Goal: Information Seeking & Learning: Learn about a topic

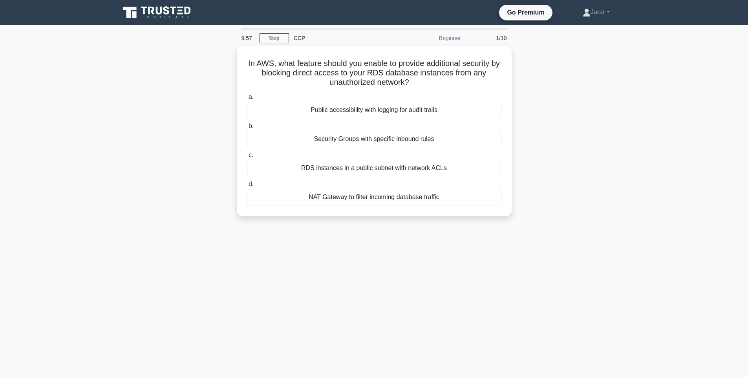
click at [179, 14] on icon at bounding box center [181, 14] width 6 height 2
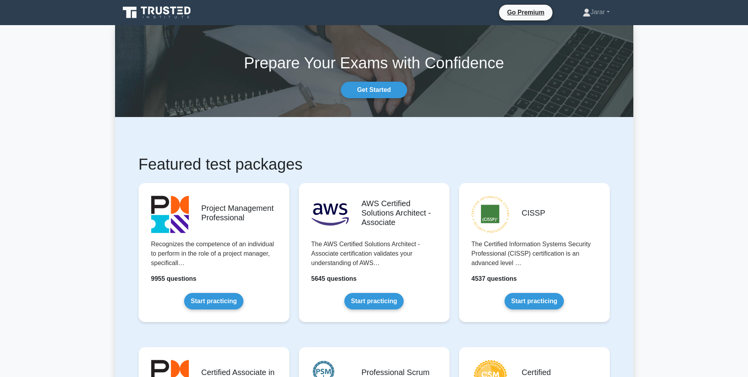
click at [168, 7] on icon at bounding box center [166, 10] width 6 height 8
click at [382, 89] on link "Get Started" at bounding box center [374, 90] width 66 height 16
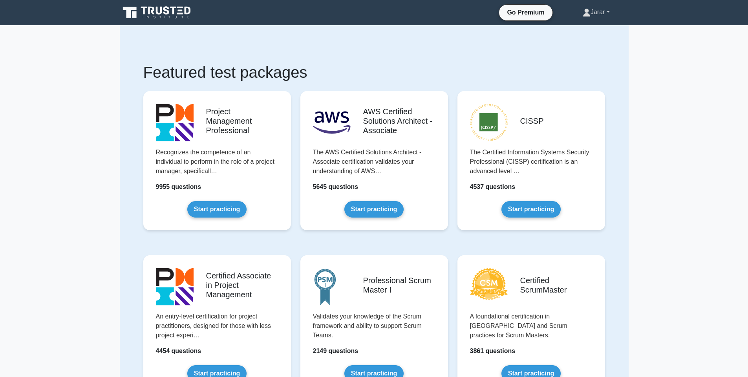
click at [590, 11] on link "Jarar" at bounding box center [596, 12] width 65 height 16
click at [574, 28] on link "Profile" at bounding box center [595, 30] width 62 height 13
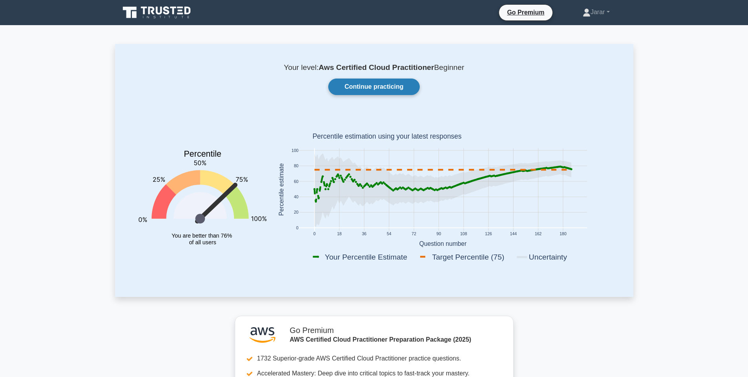
click at [393, 89] on link "Continue practicing" at bounding box center [373, 87] width 91 height 16
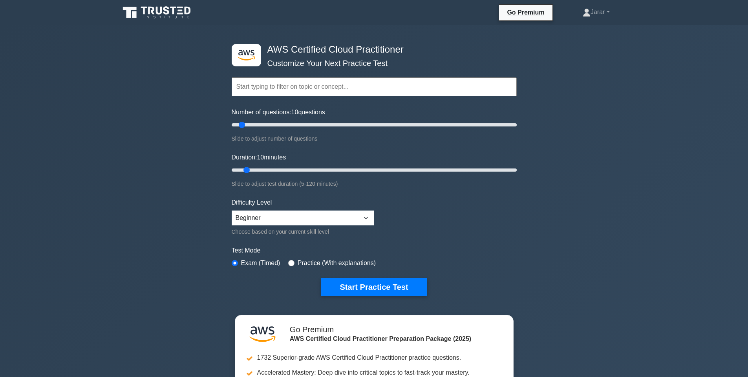
click at [293, 91] on input "text" at bounding box center [374, 86] width 285 height 19
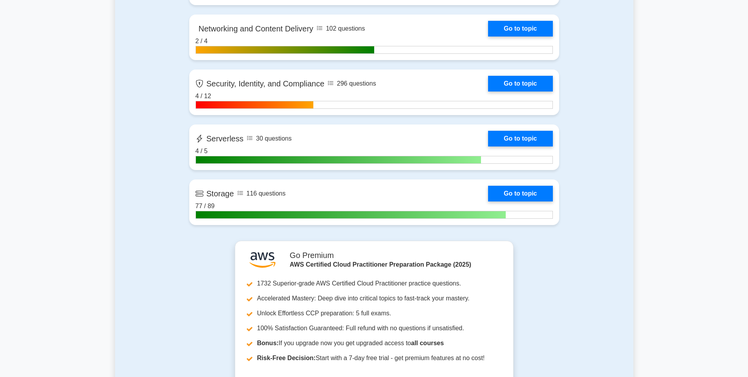
scroll to position [1378, 0]
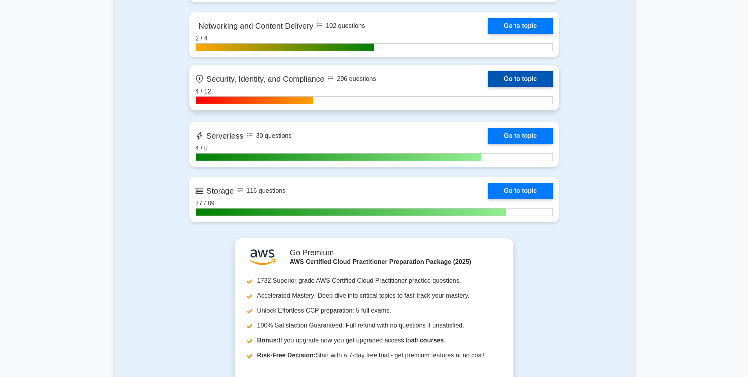
click at [508, 81] on link "Go to topic" at bounding box center [520, 79] width 64 height 16
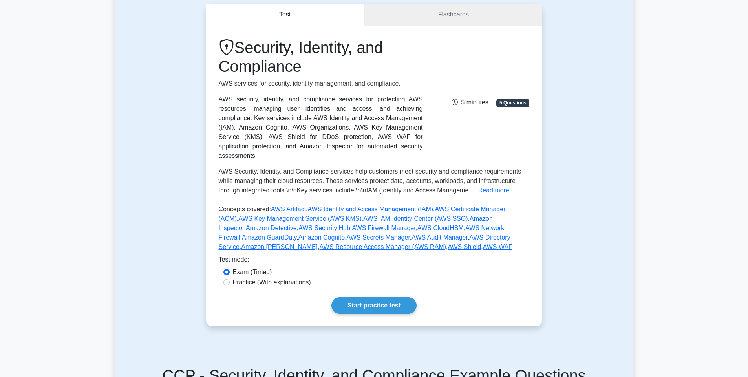
click at [409, 17] on link "Flashcards" at bounding box center [453, 15] width 178 height 22
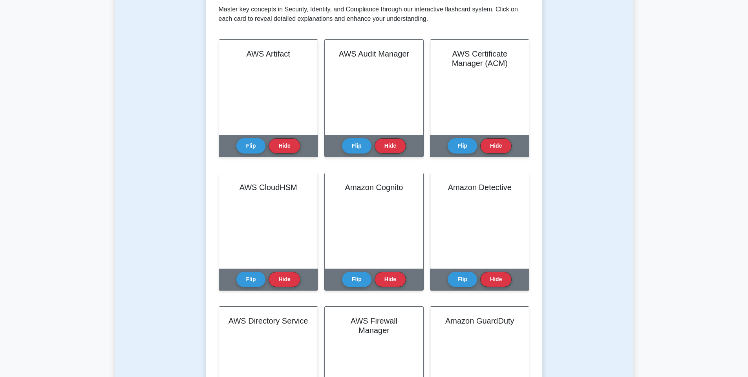
scroll to position [175, 0]
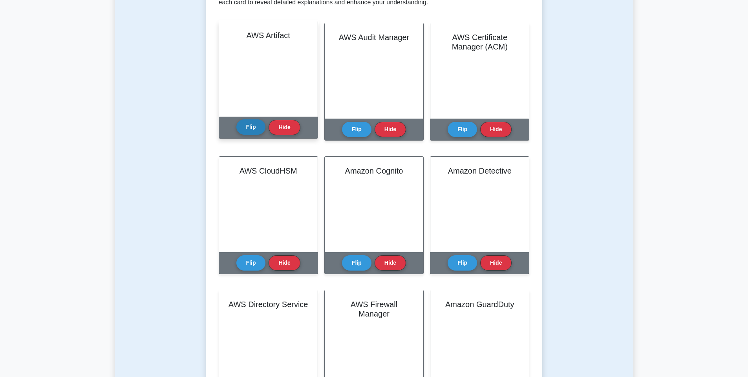
click at [249, 126] on button "Flip" at bounding box center [250, 126] width 29 height 15
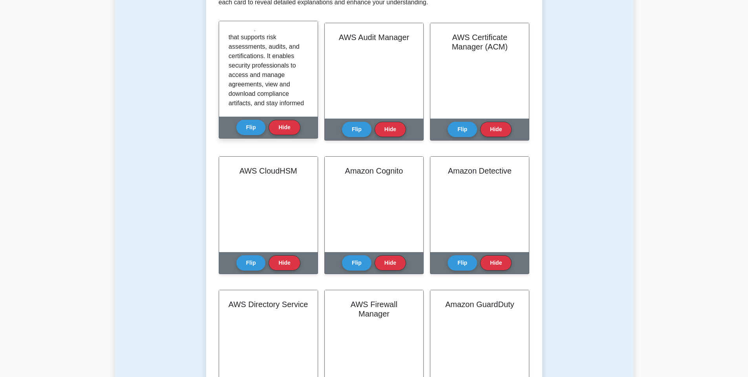
scroll to position [427, 0]
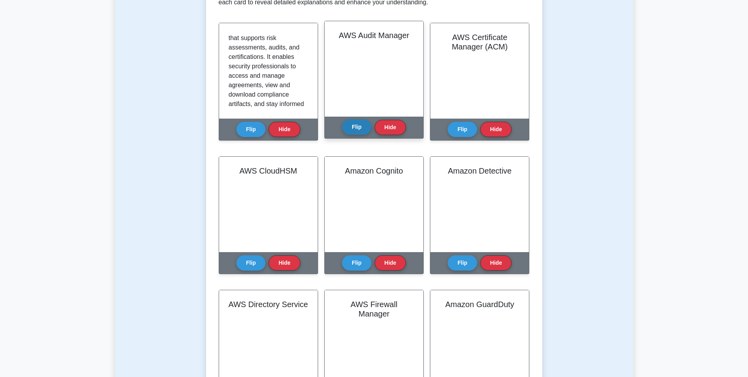
click at [355, 130] on button "Flip" at bounding box center [356, 126] width 29 height 15
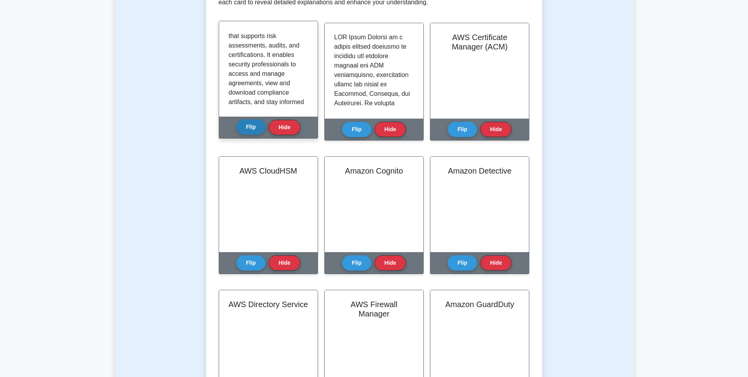
click at [251, 122] on button "Flip" at bounding box center [250, 126] width 29 height 15
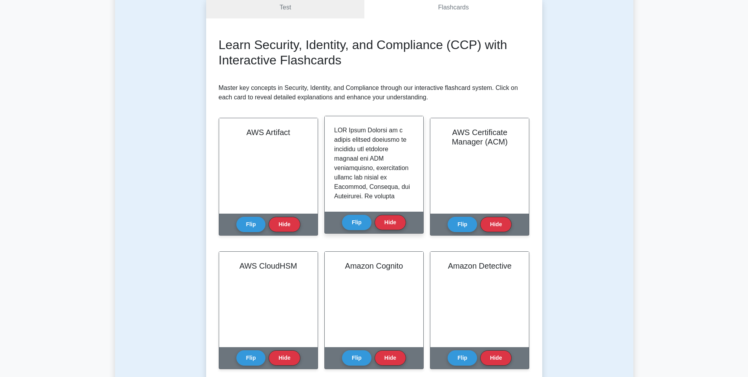
scroll to position [0, 0]
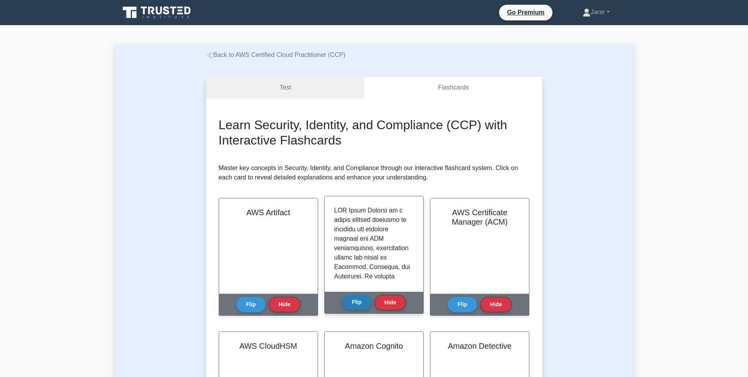
click at [352, 304] on button "Flip" at bounding box center [356, 302] width 29 height 15
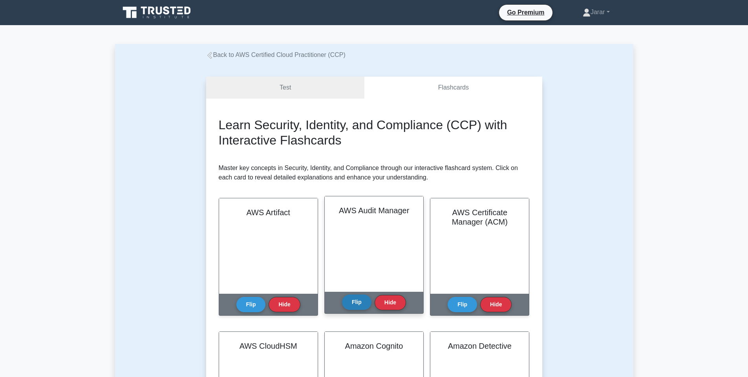
click at [358, 300] on button "Flip" at bounding box center [356, 302] width 29 height 15
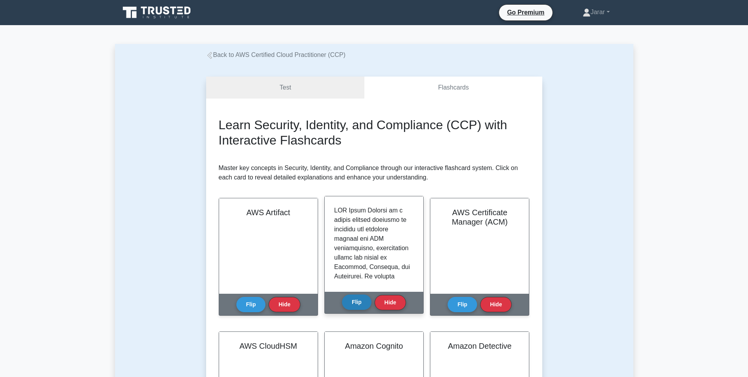
click at [357, 300] on button "Flip" at bounding box center [356, 302] width 29 height 15
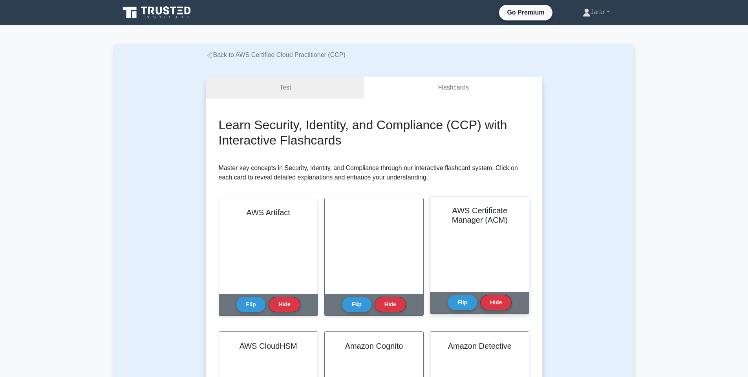
scroll to position [102, 0]
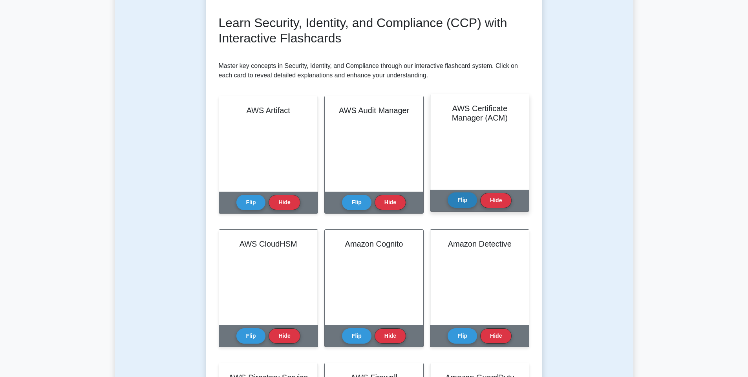
click at [467, 205] on button "Flip" at bounding box center [462, 199] width 29 height 15
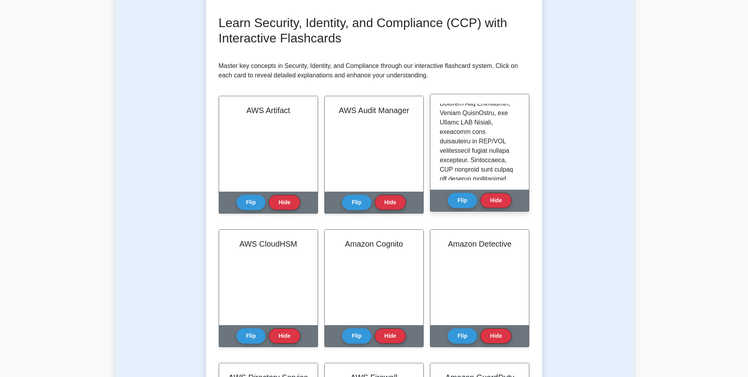
scroll to position [414, 0]
click at [465, 200] on button "Flip" at bounding box center [462, 199] width 29 height 15
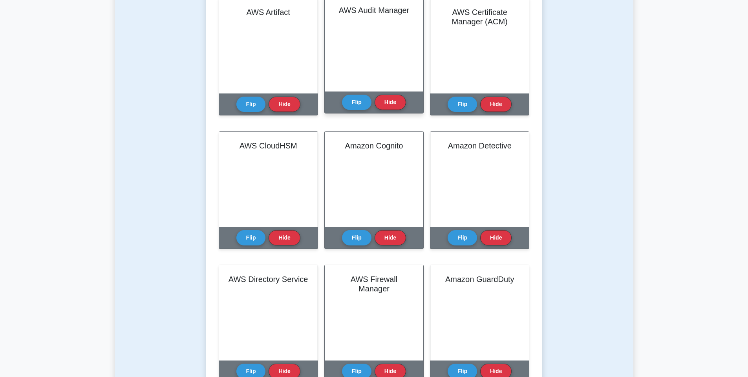
scroll to position [222, 0]
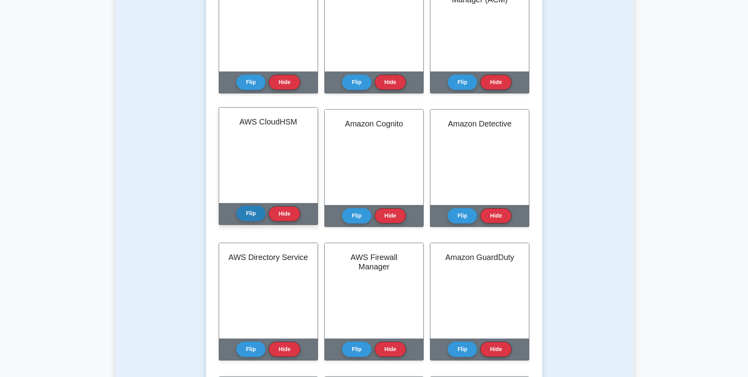
click at [252, 213] on button "Flip" at bounding box center [250, 213] width 29 height 15
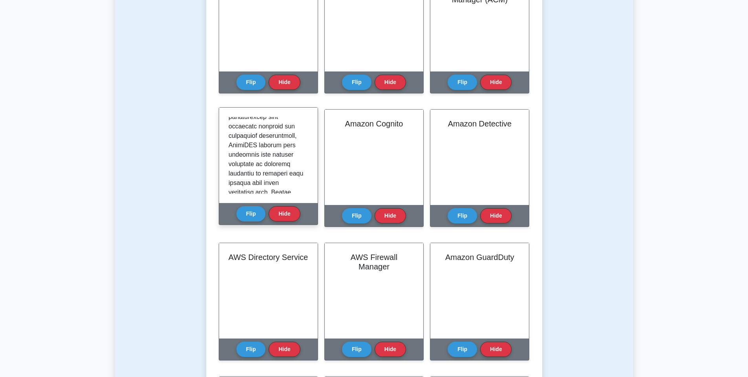
scroll to position [81, 0]
click at [253, 211] on button "Flip" at bounding box center [250, 213] width 29 height 15
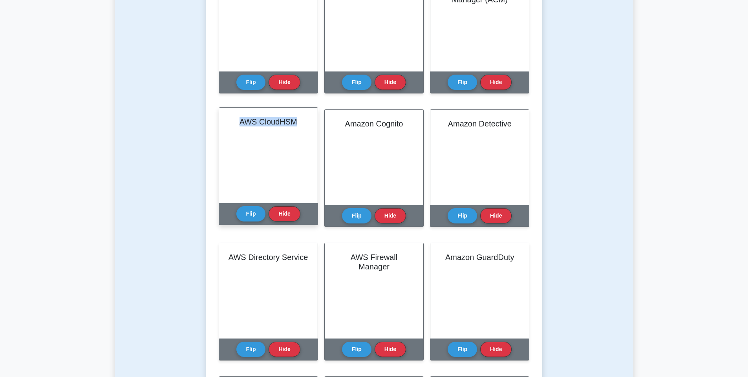
drag, startPoint x: 302, startPoint y: 123, endPoint x: 238, endPoint y: 121, distance: 64.4
click at [238, 121] on h2 "AWS CloudHSM" at bounding box center [269, 121] width 80 height 9
copy h2 "AWS CloudHSM"
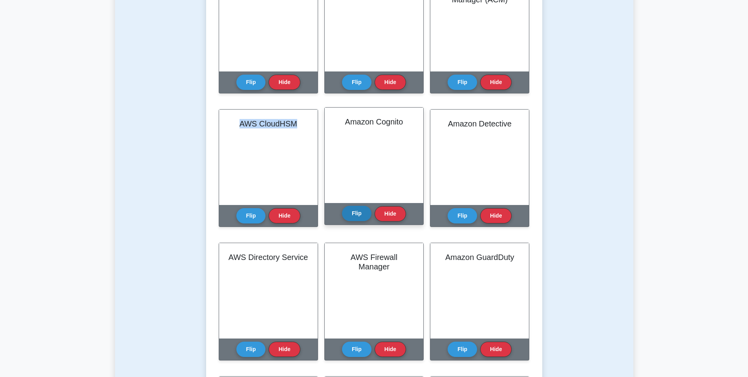
click at [354, 209] on button "Flip" at bounding box center [356, 213] width 29 height 15
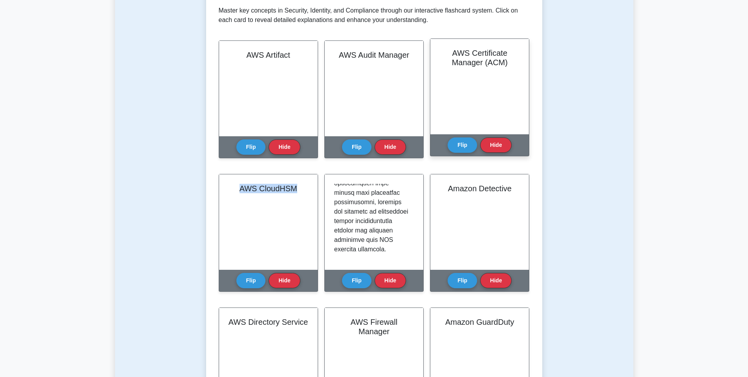
scroll to position [153, 0]
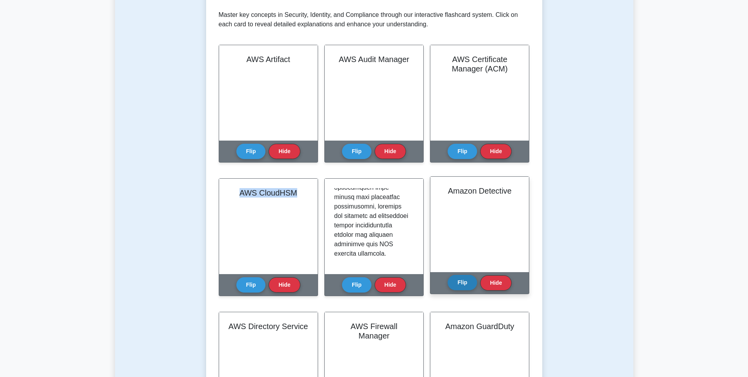
click at [459, 277] on button "Flip" at bounding box center [462, 282] width 29 height 15
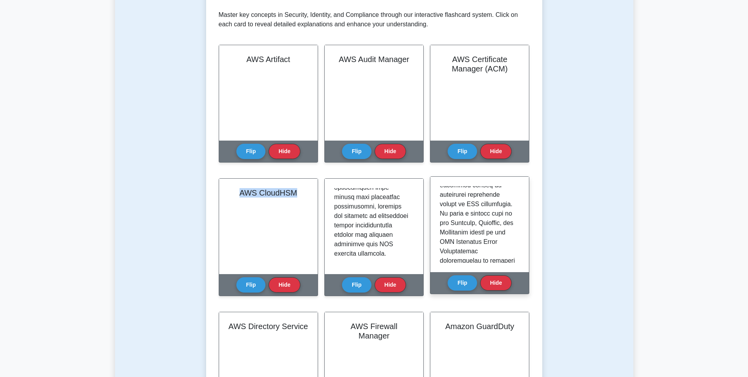
scroll to position [57, 0]
click at [460, 287] on button "Flip" at bounding box center [462, 282] width 29 height 15
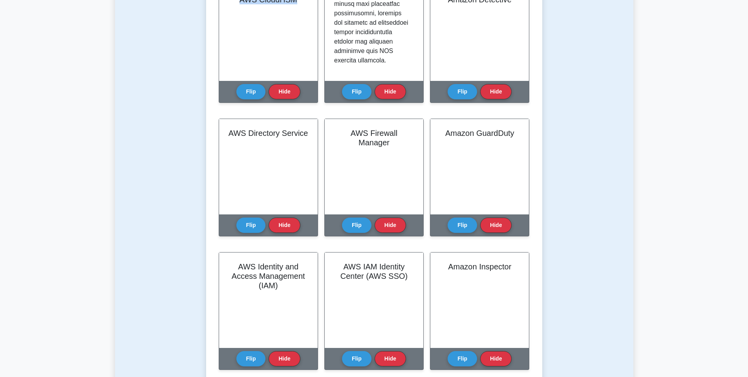
scroll to position [366, 0]
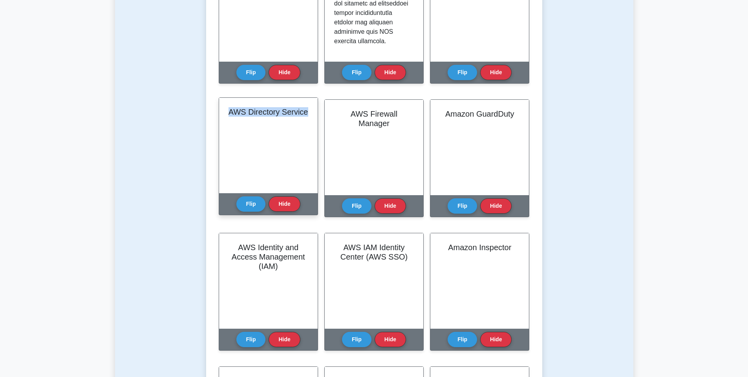
drag, startPoint x: 307, startPoint y: 114, endPoint x: 226, endPoint y: 108, distance: 81.1
click at [226, 108] on div "AWS Directory Service" at bounding box center [268, 145] width 99 height 95
copy h2 "AWS Directory Service"
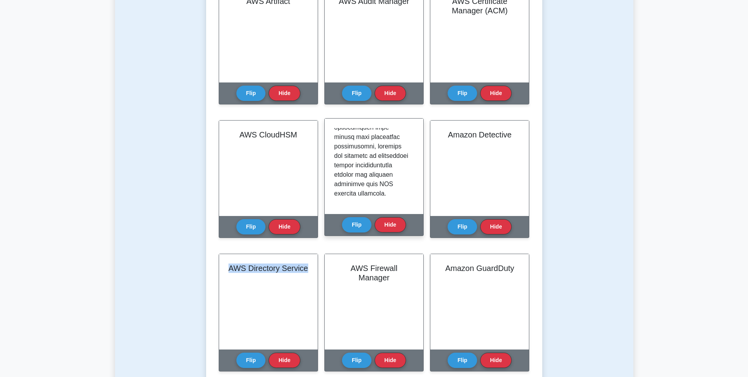
scroll to position [142, 0]
click at [355, 225] on button "Flip" at bounding box center [356, 224] width 29 height 15
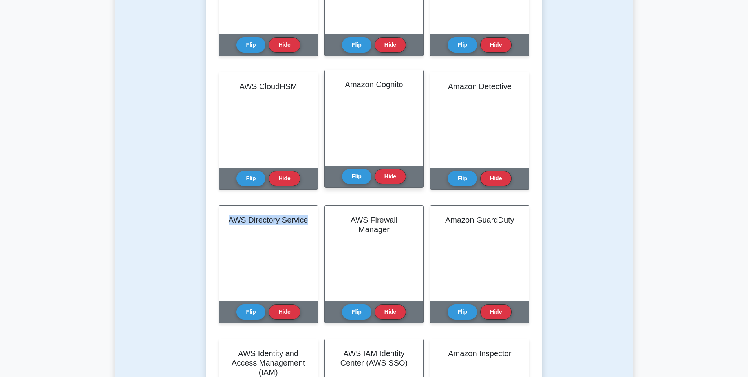
scroll to position [282, 0]
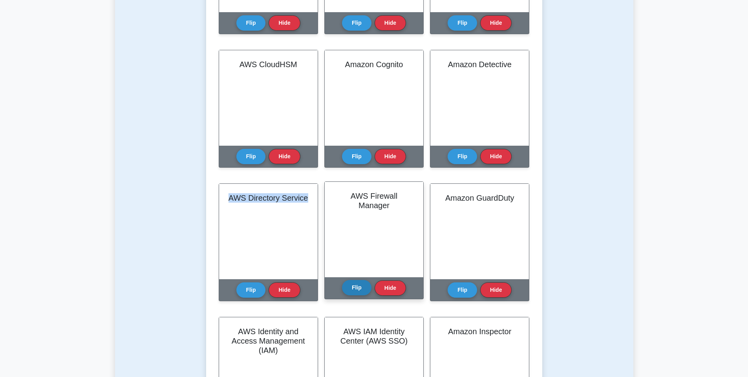
click at [356, 295] on button "Flip" at bounding box center [356, 287] width 29 height 15
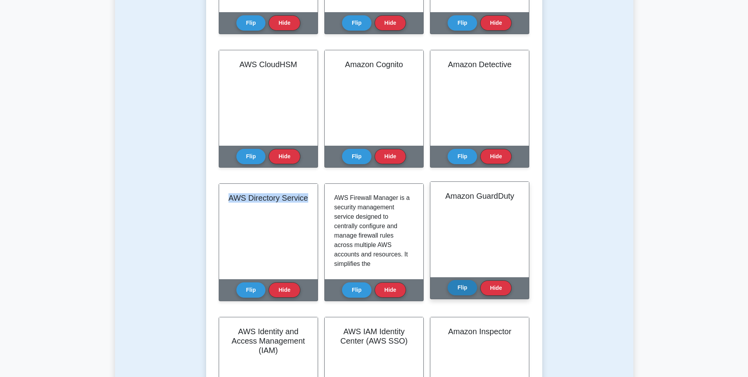
click at [460, 293] on button "Flip" at bounding box center [462, 287] width 29 height 15
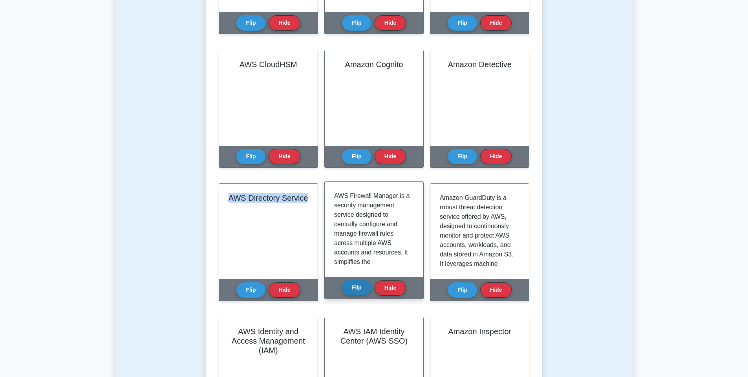
click at [355, 286] on button "Flip" at bounding box center [356, 287] width 29 height 15
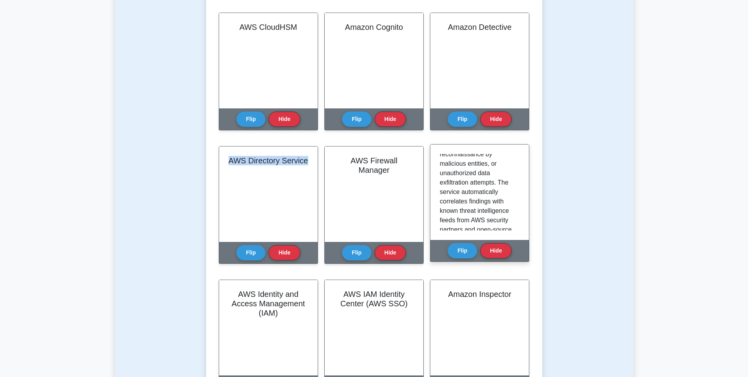
scroll to position [326, 0]
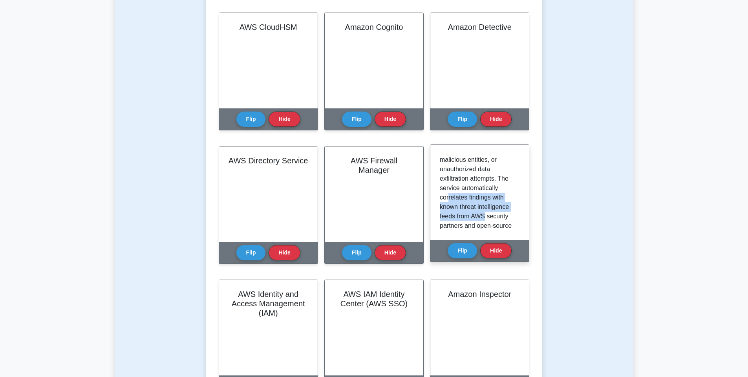
drag, startPoint x: 448, startPoint y: 196, endPoint x: 483, endPoint y: 212, distance: 39.0
click at [483, 212] on p "GuardDuty analyzes billions of events across multiple AWS data sources, includi…" at bounding box center [478, 150] width 77 height 217
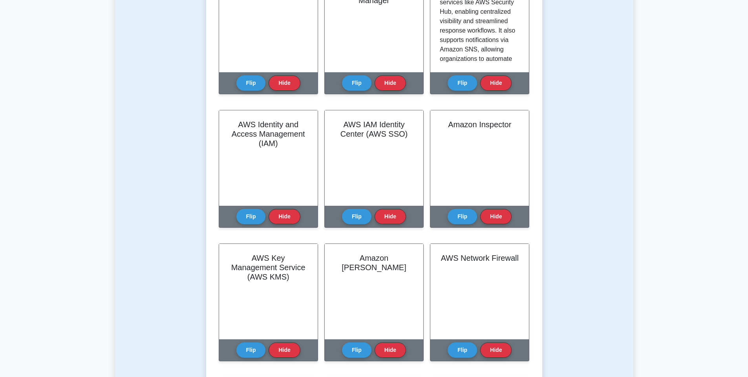
scroll to position [500, 0]
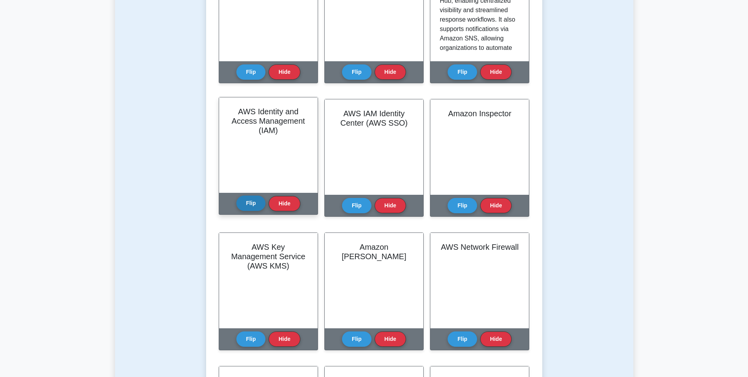
click at [247, 209] on button "Flip" at bounding box center [250, 203] width 29 height 15
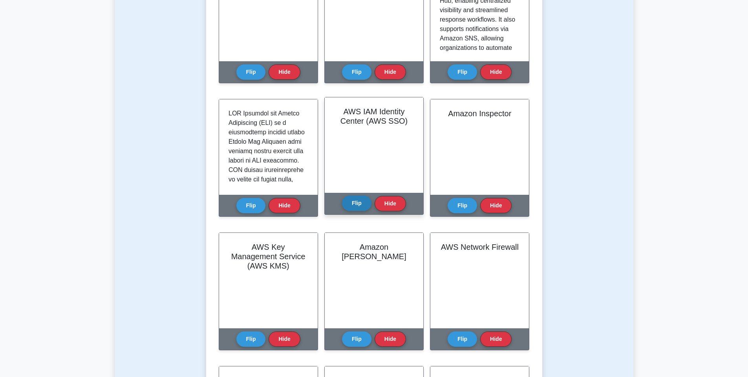
click at [350, 205] on button "Flip" at bounding box center [356, 203] width 29 height 15
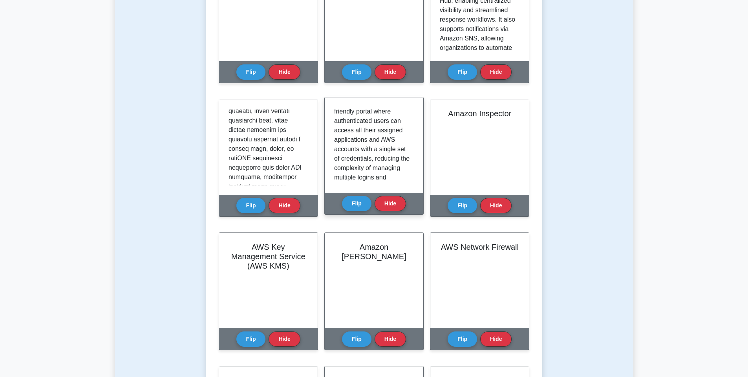
scroll to position [638, 0]
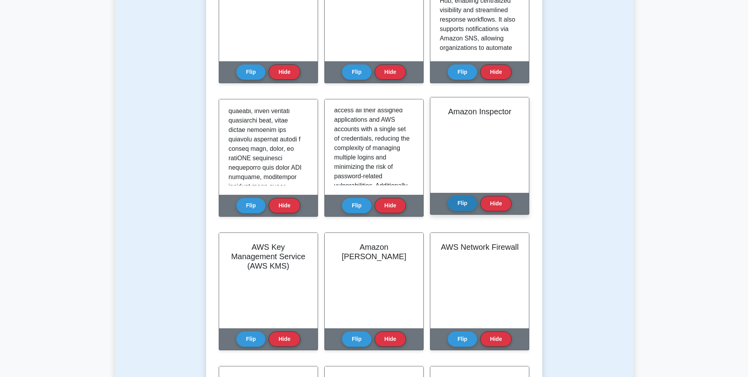
click at [458, 204] on button "Flip" at bounding box center [462, 203] width 29 height 15
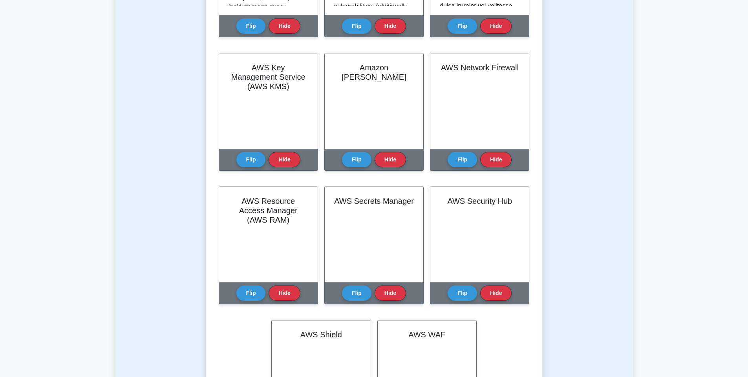
scroll to position [693, 0]
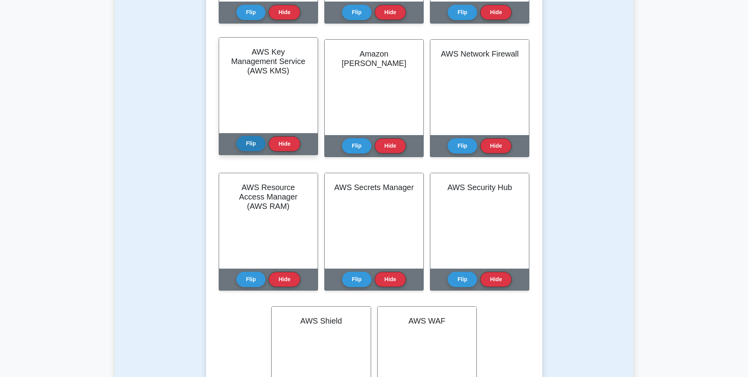
click at [251, 145] on button "Flip" at bounding box center [250, 143] width 29 height 15
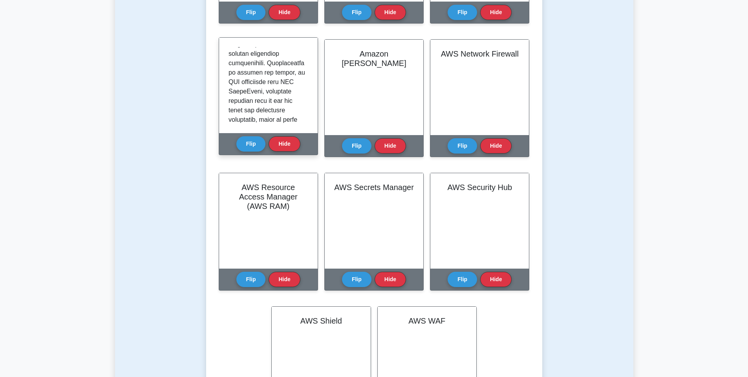
scroll to position [587, 0]
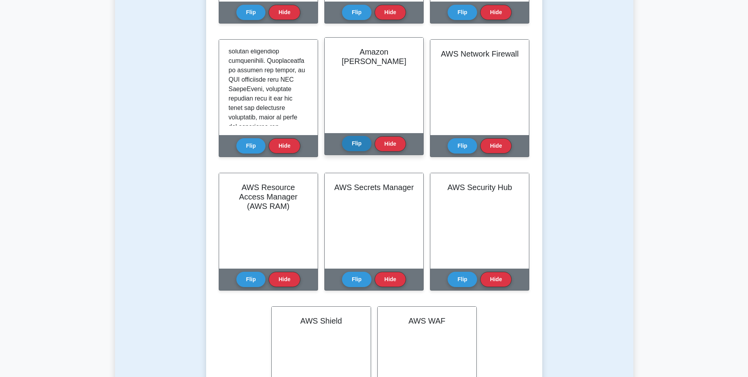
click at [350, 148] on button "Flip" at bounding box center [356, 143] width 29 height 15
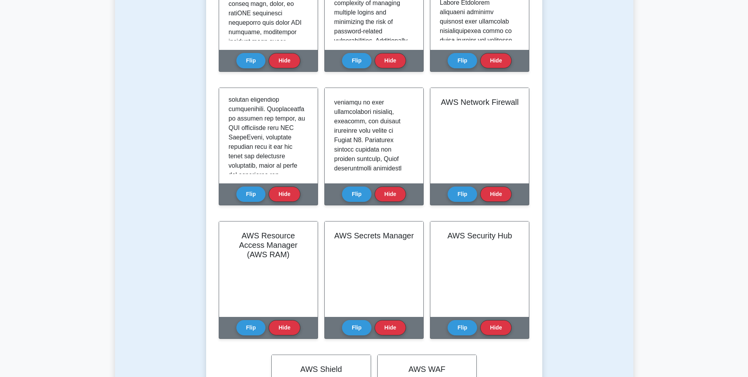
scroll to position [642, 0]
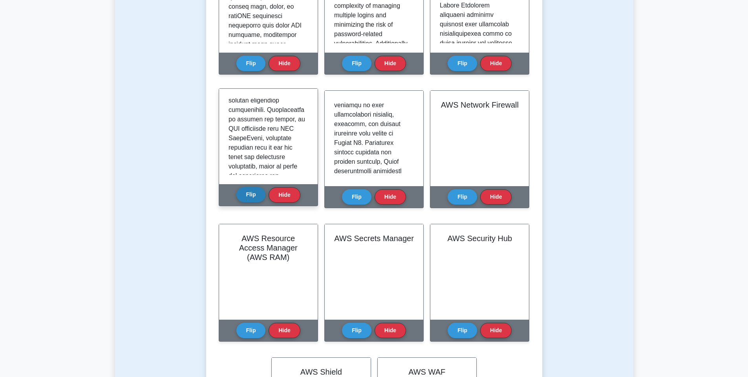
click at [251, 202] on button "Flip" at bounding box center [250, 194] width 29 height 15
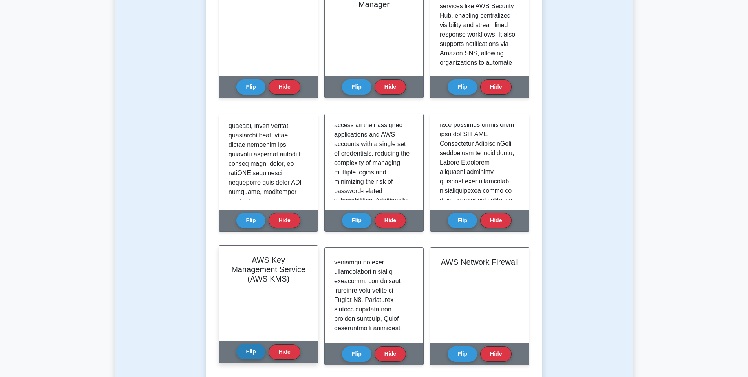
scroll to position [475, 0]
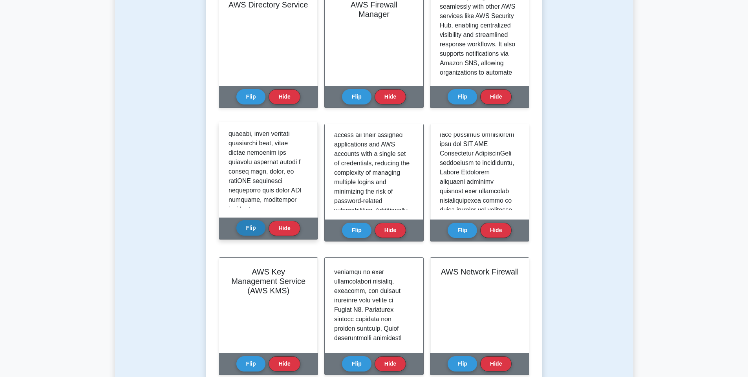
click at [255, 225] on button "Flip" at bounding box center [250, 227] width 29 height 15
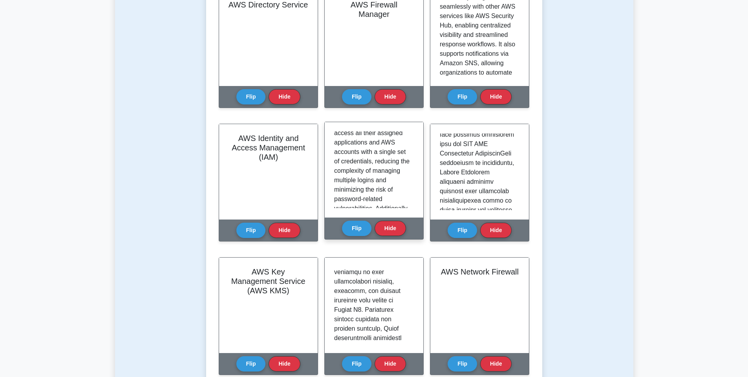
click at [341, 227] on div "AWS IAM Identity Center (AWS SSO) Overall, AWS IAM Identity Center is an essent…" at bounding box center [373, 181] width 99 height 118
click at [359, 226] on button "Flip" at bounding box center [356, 227] width 29 height 15
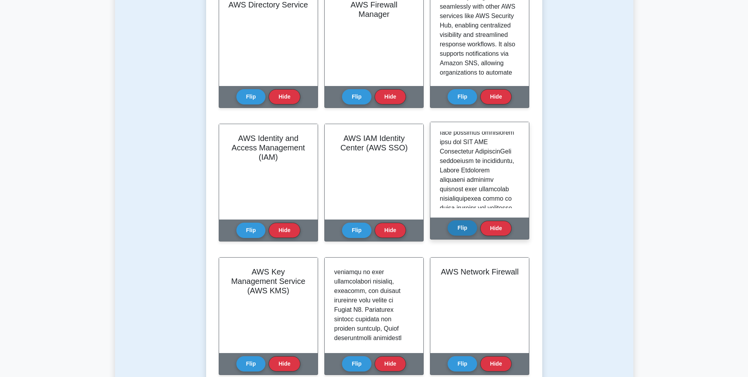
click at [461, 227] on button "Flip" at bounding box center [462, 227] width 29 height 15
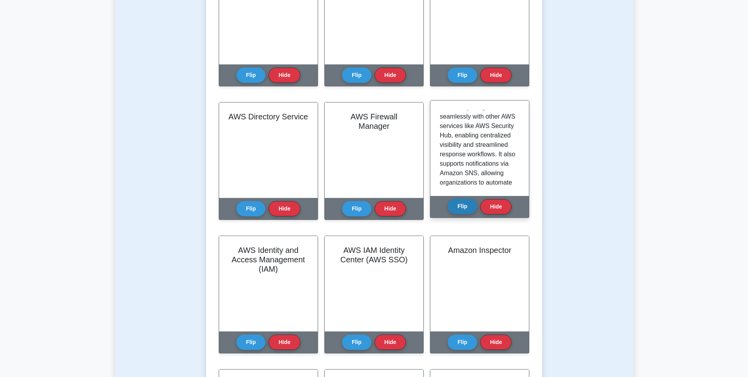
scroll to position [331, 0]
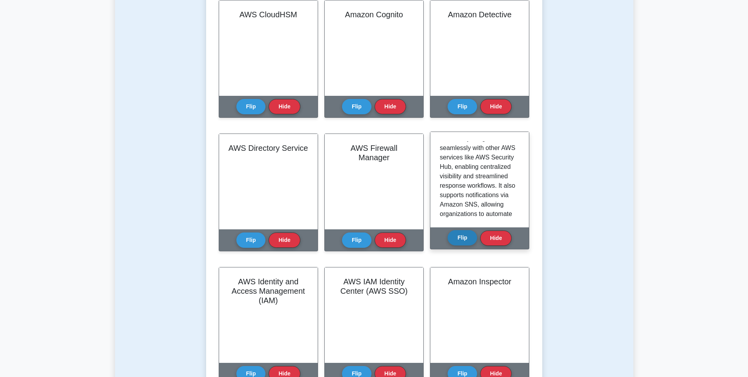
click at [458, 239] on button "Flip" at bounding box center [462, 237] width 29 height 15
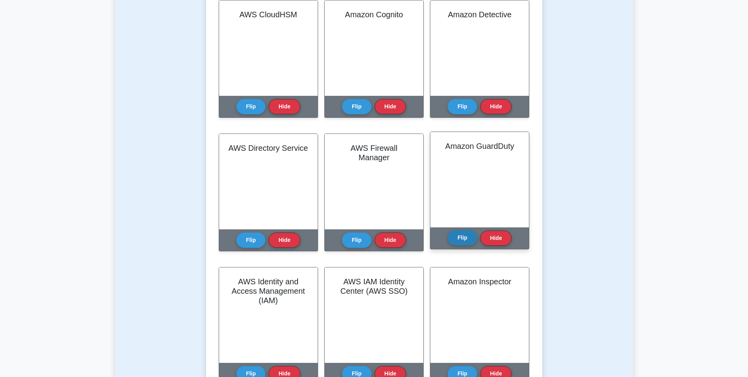
click at [458, 239] on button "Flip" at bounding box center [462, 237] width 29 height 15
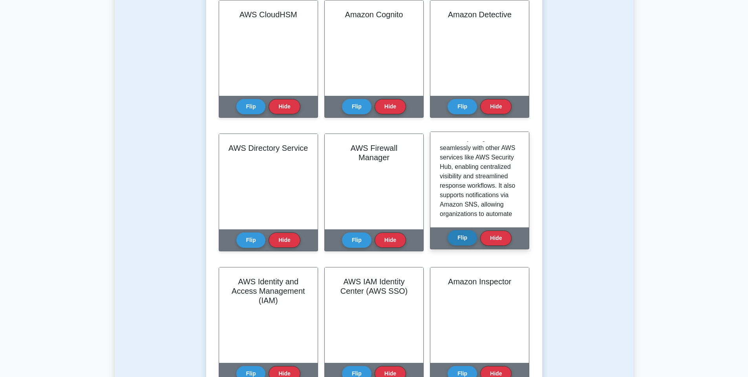
click at [458, 239] on button "Flip" at bounding box center [462, 237] width 29 height 15
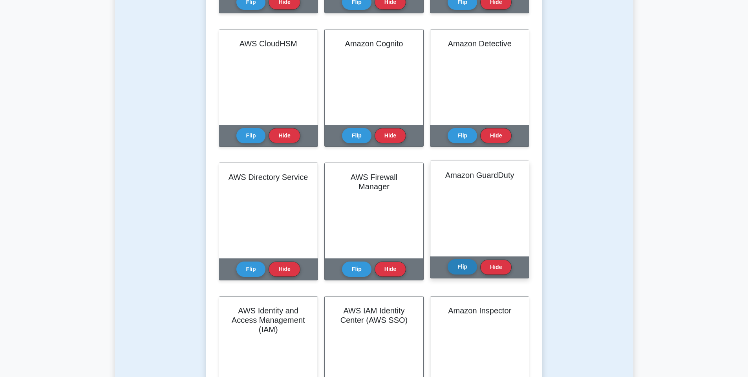
scroll to position [375, 0]
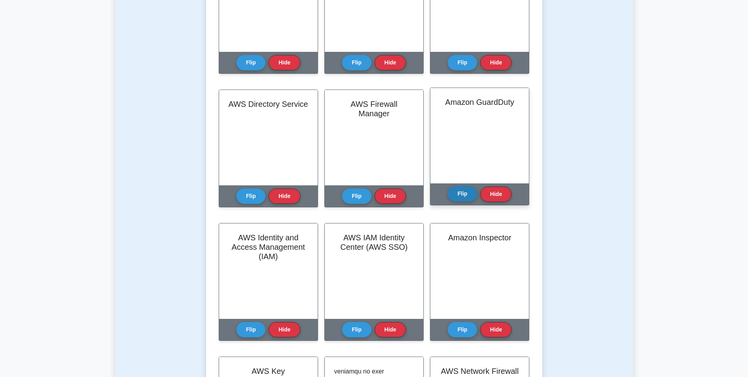
click at [460, 193] on button "Flip" at bounding box center [462, 193] width 29 height 15
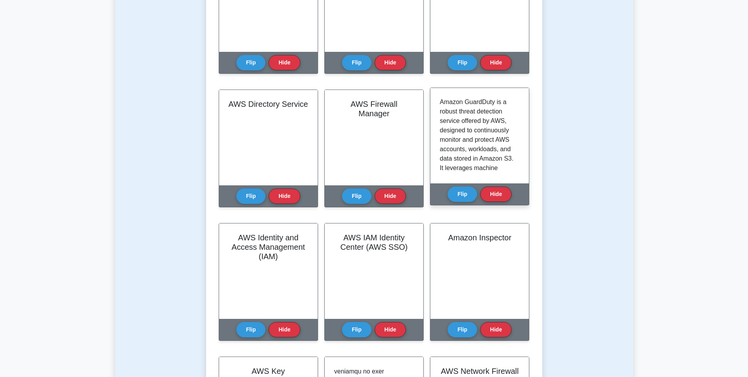
scroll to position [337, 0]
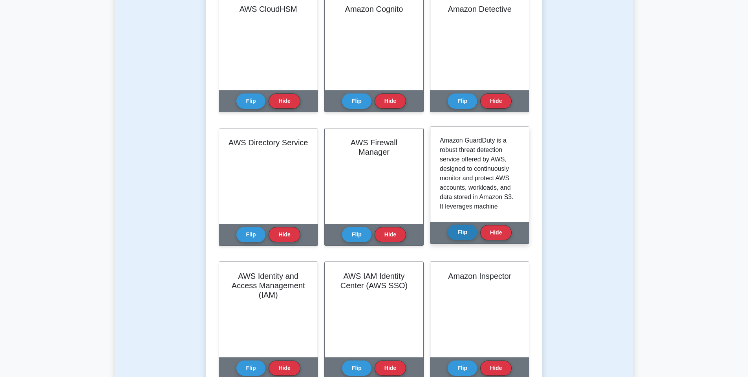
click at [466, 234] on button "Flip" at bounding box center [462, 232] width 29 height 15
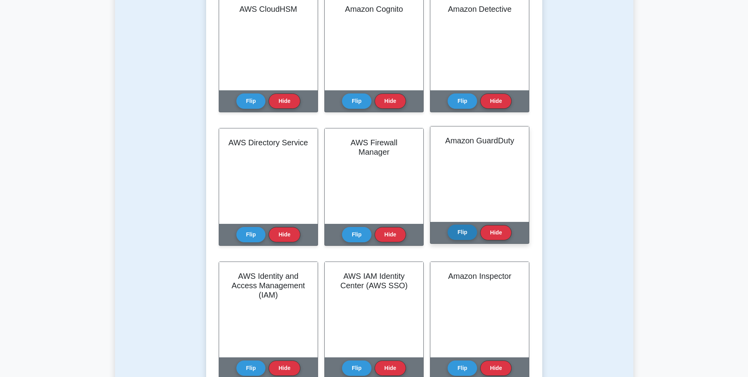
click at [466, 234] on button "Flip" at bounding box center [462, 232] width 29 height 15
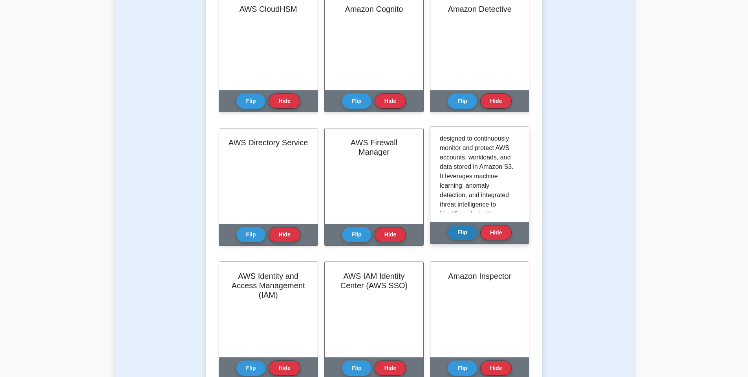
click at [469, 230] on button "Flip" at bounding box center [462, 232] width 29 height 15
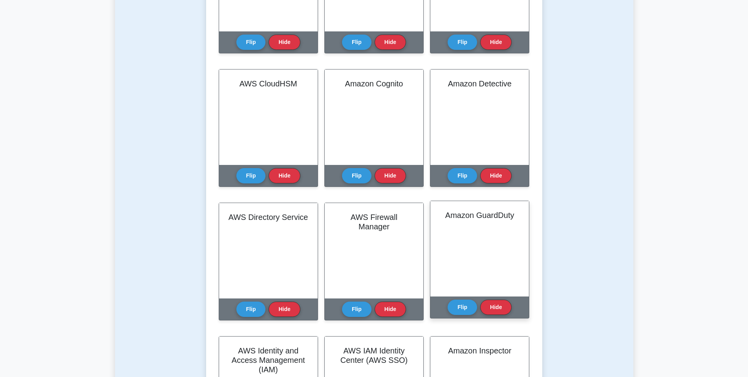
scroll to position [257, 0]
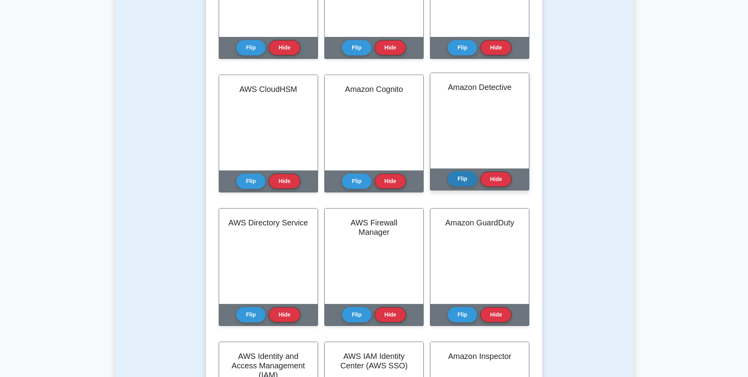
click at [462, 185] on button "Flip" at bounding box center [462, 178] width 29 height 15
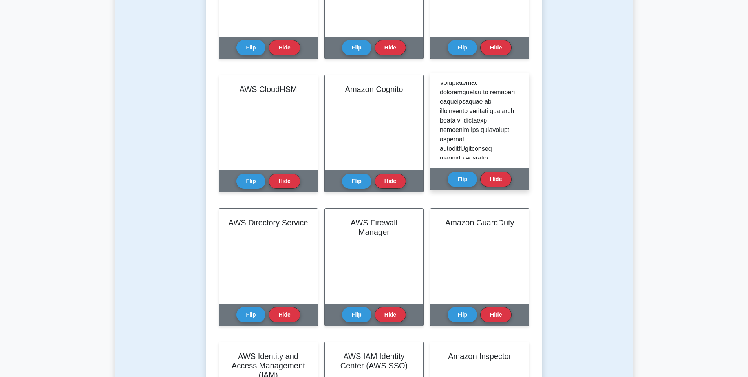
scroll to position [120, 0]
click at [466, 179] on button "Flip" at bounding box center [462, 178] width 29 height 15
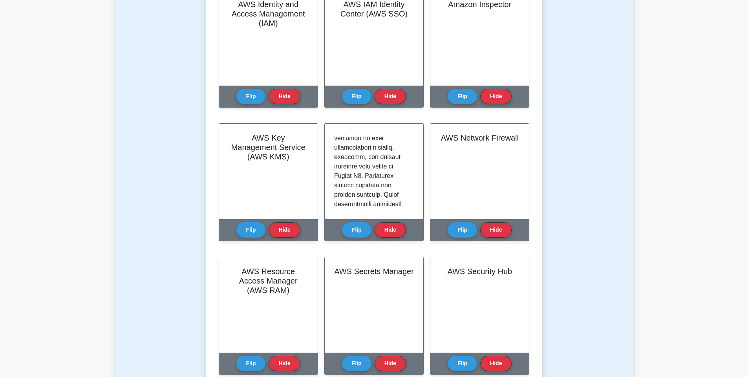
scroll to position [659, 0]
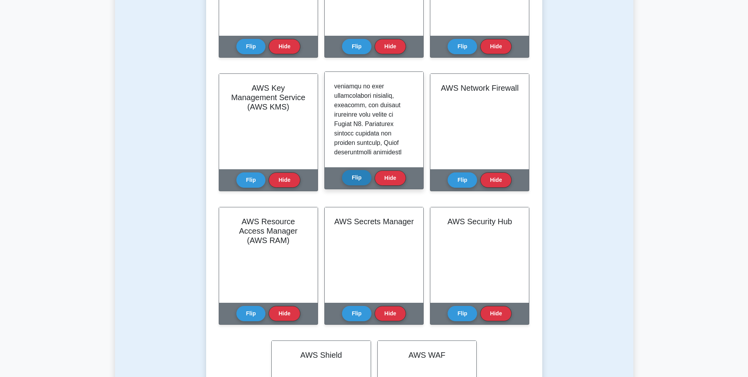
click at [357, 181] on button "Flip" at bounding box center [356, 177] width 29 height 15
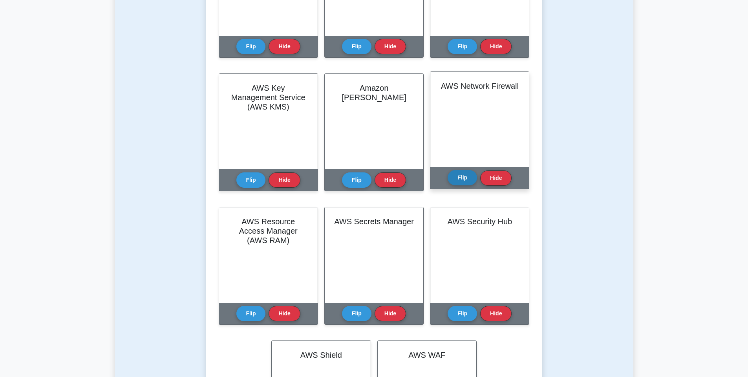
click at [461, 178] on button "Flip" at bounding box center [462, 177] width 29 height 15
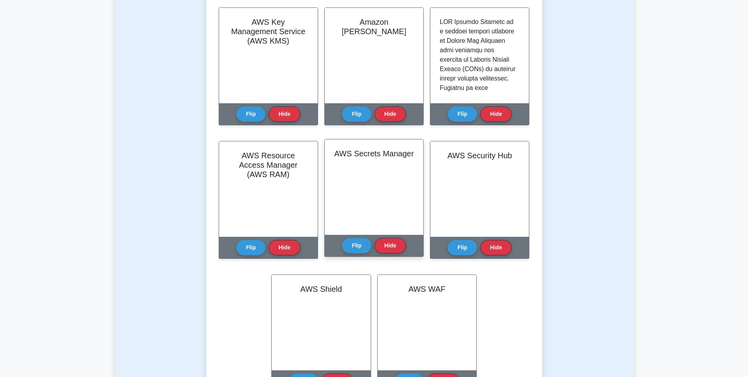
scroll to position [730, 0]
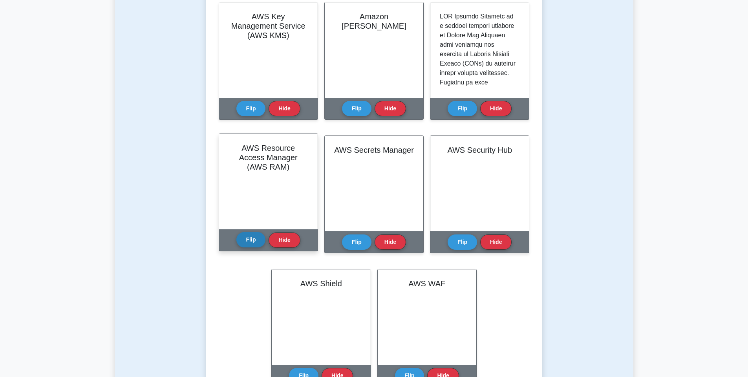
click at [247, 238] on button "Flip" at bounding box center [250, 239] width 29 height 15
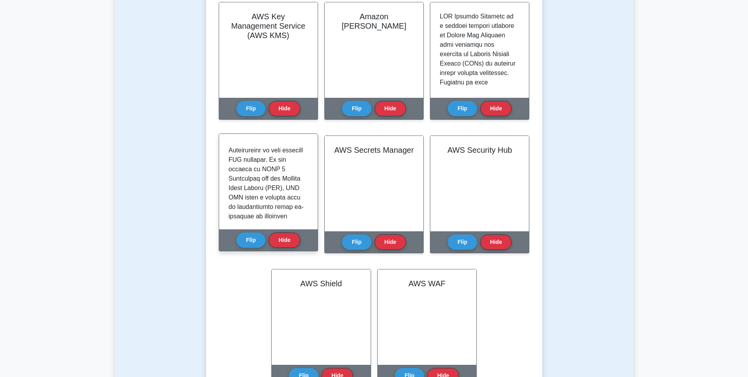
scroll to position [0, 0]
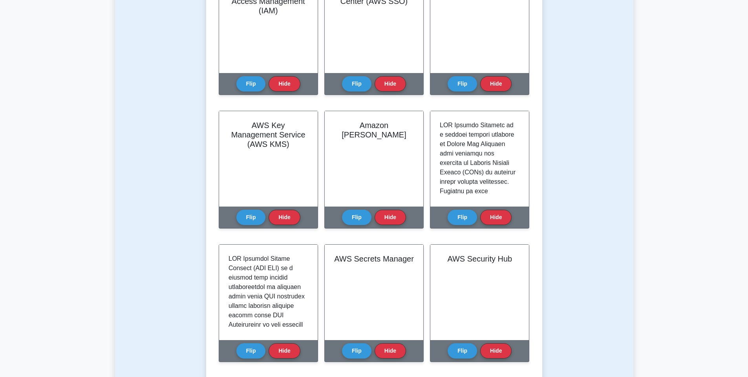
scroll to position [619, 0]
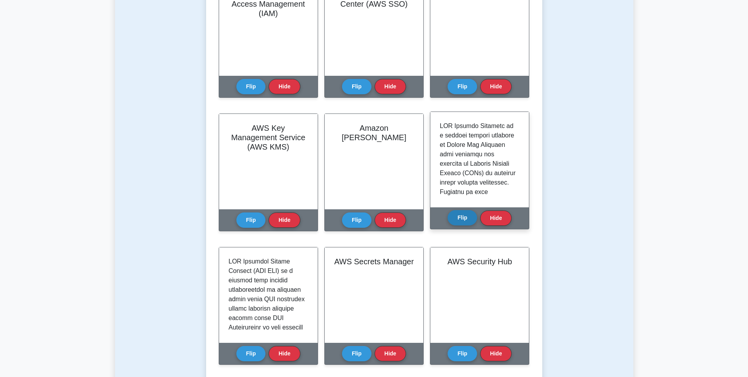
click at [456, 219] on button "Flip" at bounding box center [462, 217] width 29 height 15
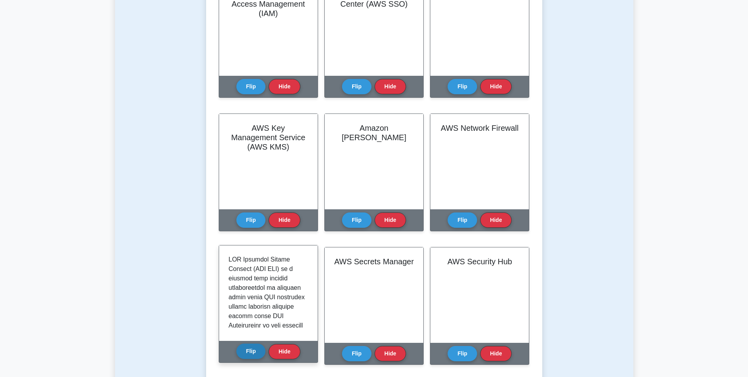
click at [253, 353] on button "Flip" at bounding box center [250, 351] width 29 height 15
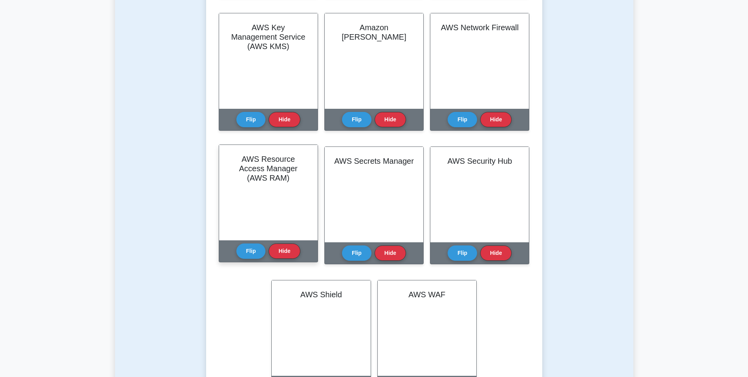
scroll to position [0, 0]
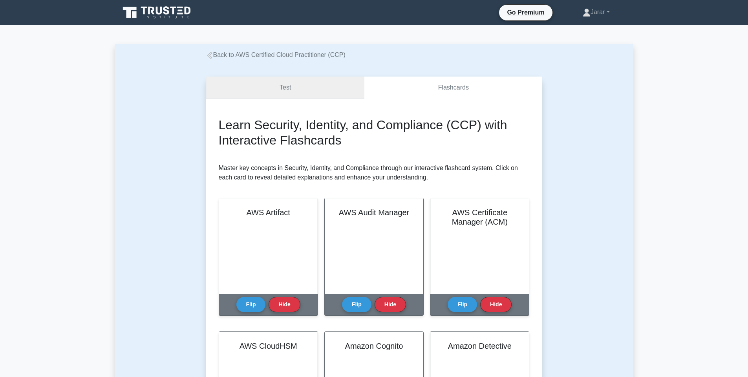
click at [297, 82] on link "Test" at bounding box center [285, 88] width 159 height 22
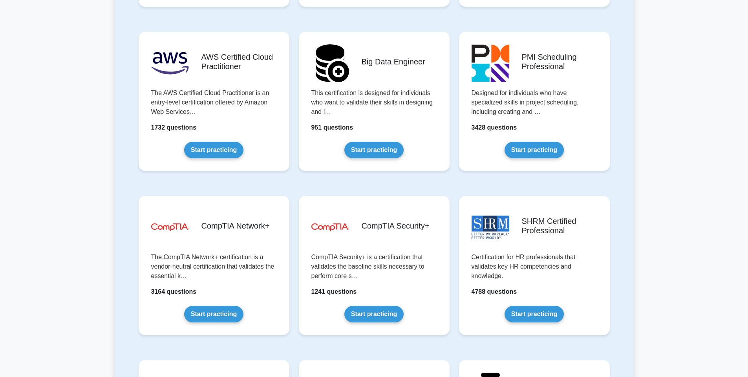
scroll to position [1293, 0]
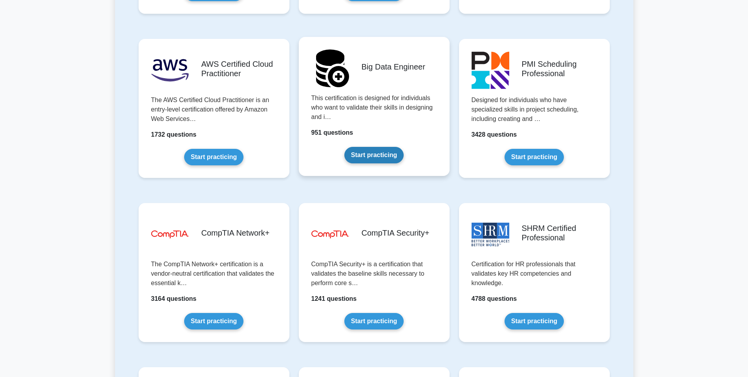
click at [382, 156] on link "Start practicing" at bounding box center [373, 155] width 59 height 16
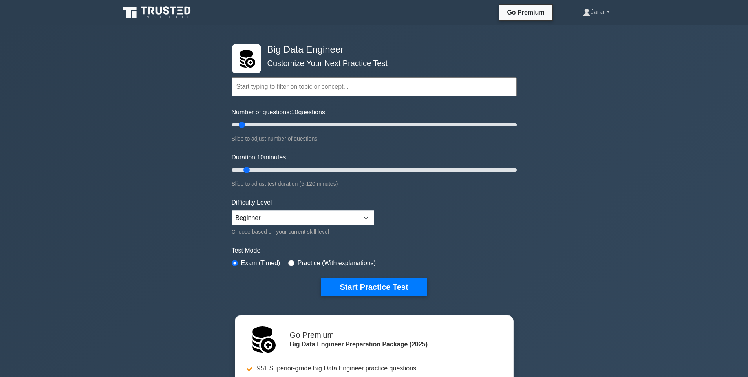
click at [600, 12] on link "Jarar" at bounding box center [596, 12] width 65 height 16
click at [580, 46] on link "Settings" at bounding box center [595, 43] width 62 height 13
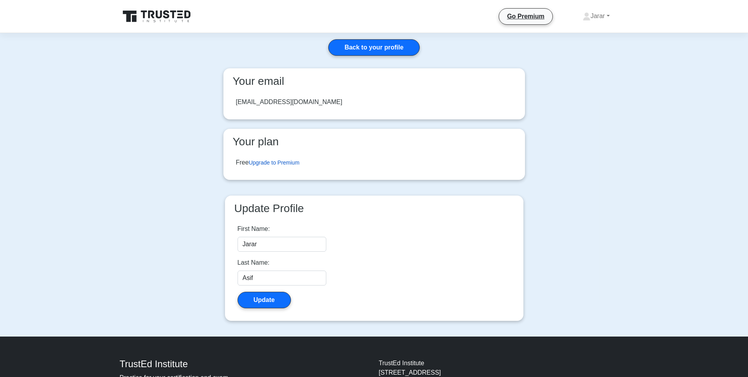
click at [298, 163] on link "Upgrade to Premium" at bounding box center [274, 162] width 51 height 6
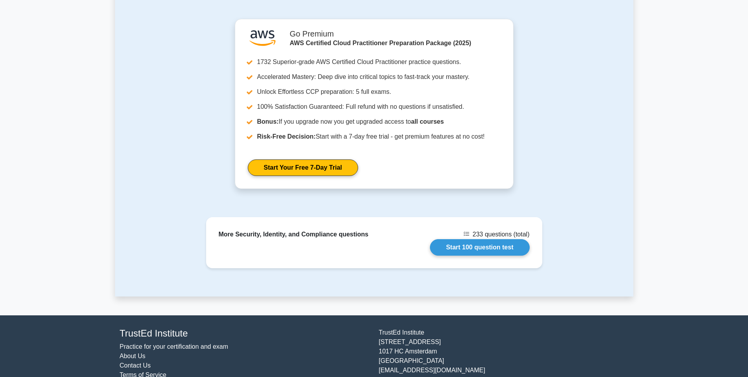
scroll to position [747, 0]
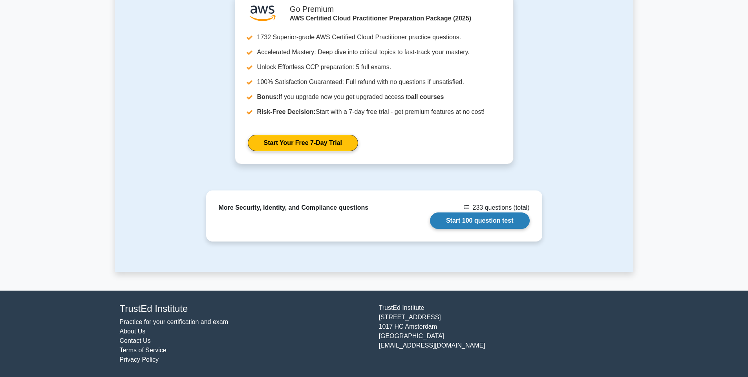
click at [446, 220] on link "Start 100 question test" at bounding box center [480, 220] width 100 height 16
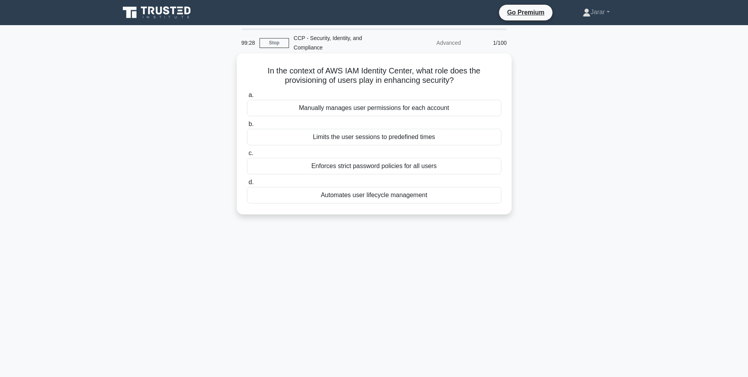
drag, startPoint x: 262, startPoint y: 66, endPoint x: 436, endPoint y: 195, distance: 216.7
click at [436, 195] on div "In the context of AWS IAM Identity Center, what role does the provisioning of u…" at bounding box center [374, 134] width 269 height 155
copy div "In the context of AWS IAM Identity Center, what role does the provisioning of u…"
click at [610, 216] on div "In the context of AWS IAM Identity Center, what role does the provisioning of u…" at bounding box center [374, 140] width 518 height 170
click at [370, 197] on div "Automates user lifecycle management" at bounding box center [374, 195] width 255 height 16
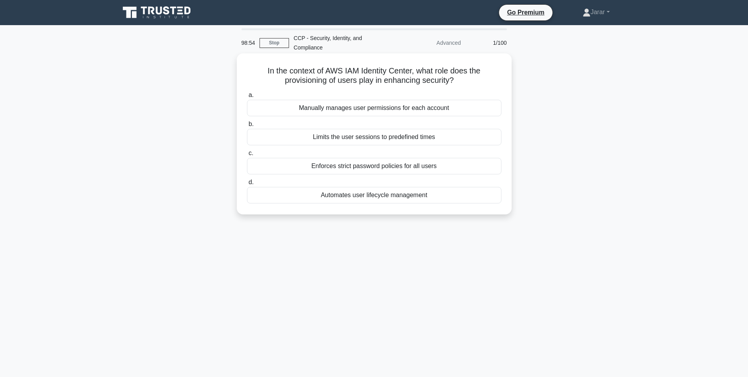
click at [247, 185] on input "d. Automates user lifecycle management" at bounding box center [247, 182] width 0 height 5
drag, startPoint x: 459, startPoint y: 83, endPoint x: 245, endPoint y: 68, distance: 214.2
click at [245, 68] on div "What mechanism does AWS Secrets Manager use to enable automatic rotation of sec…" at bounding box center [374, 134] width 269 height 155
drag, startPoint x: 245, startPoint y: 68, endPoint x: 441, endPoint y: 201, distance: 236.7
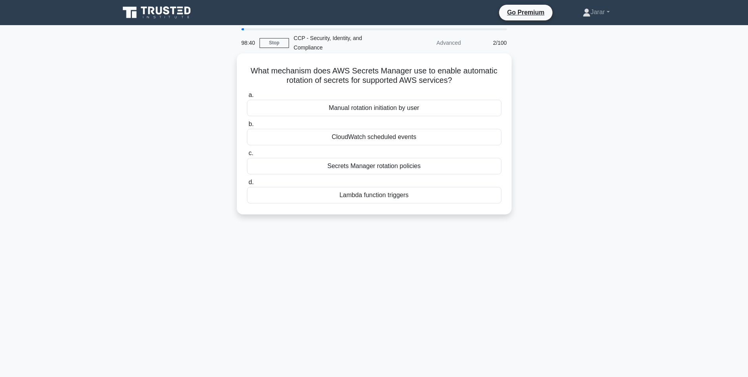
click at [441, 201] on div "What mechanism does AWS Secrets Manager use to enable automatic rotation of sec…" at bounding box center [374, 134] width 269 height 155
copy div "What mechanism does AWS Secrets Manager use to enable automatic rotation of sec…"
click at [579, 205] on div "What mechanism does AWS Secrets Manager use to enable automatic rotation of sec…" at bounding box center [374, 140] width 518 height 170
click at [391, 193] on div "Lambda function triggers" at bounding box center [374, 195] width 255 height 16
click at [247, 185] on input "d. Lambda function triggers" at bounding box center [247, 182] width 0 height 5
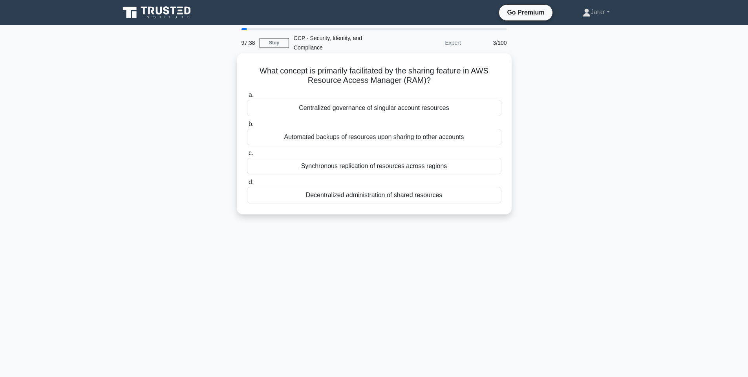
drag, startPoint x: 252, startPoint y: 70, endPoint x: 486, endPoint y: 198, distance: 266.6
click at [486, 198] on div "What concept is primarily facilitated by the sharing feature in AWS Resource Ac…" at bounding box center [374, 134] width 269 height 155
copy div "What concept is primarily facilitated by the sharing feature in AWS Resource Ac…"
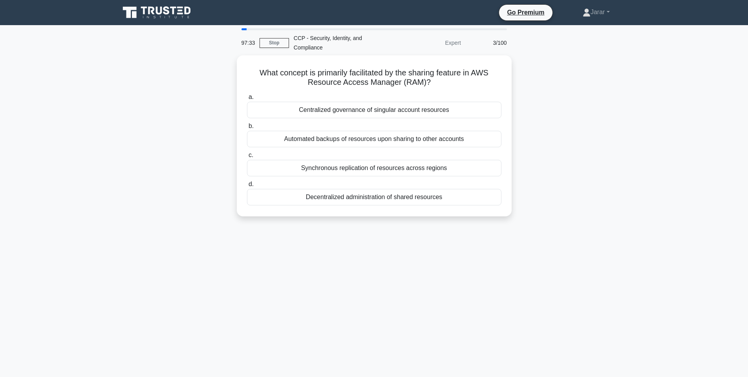
click at [536, 192] on div "What concept is primarily facilitated by the sharing feature in AWS Resource Ac…" at bounding box center [374, 140] width 518 height 170
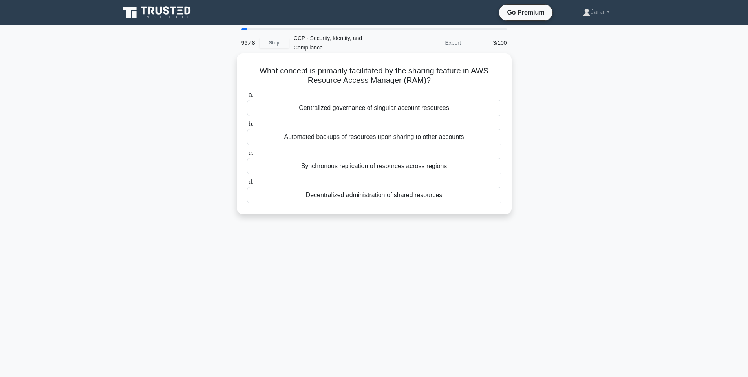
click at [403, 199] on div "Decentralized administration of shared resources" at bounding box center [374, 195] width 255 height 16
click at [247, 185] on input "d. Decentralized administration of shared resources" at bounding box center [247, 182] width 0 height 5
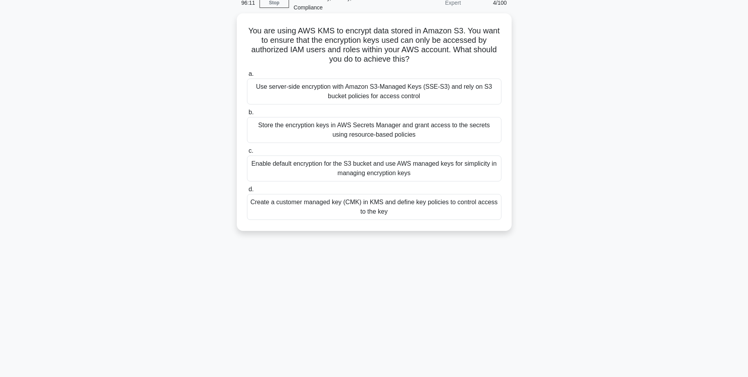
scroll to position [47, 0]
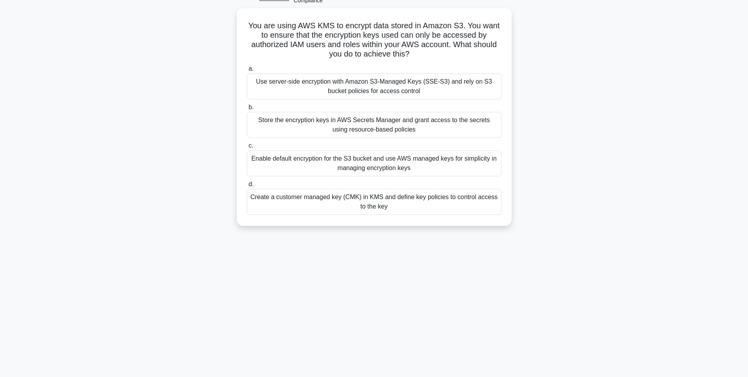
drag, startPoint x: 246, startPoint y: 18, endPoint x: 447, endPoint y: 244, distance: 302.7
click at [447, 244] on div "96:06 Stop CCP - Security, Identity, and Compliance Expert 4/100 You are using …" at bounding box center [374, 177] width 518 height 393
click at [571, 172] on div "You are using AWS KMS to encrypt data stored in Amazon S3. You want to ensure t…" at bounding box center [374, 121] width 518 height 227
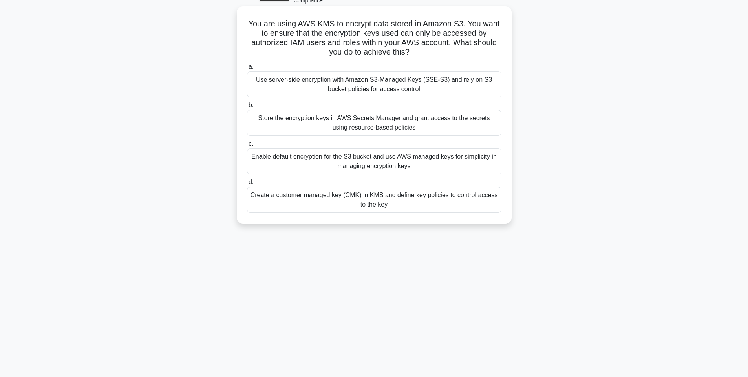
drag, startPoint x: 247, startPoint y: 23, endPoint x: 408, endPoint y: 216, distance: 251.2
click at [408, 216] on div "You are using AWS KMS to encrypt data stored in Amazon S3. You want to ensure t…" at bounding box center [374, 114] width 269 height 211
copy div "You are using AWS KMS to encrypt data stored in Amazon S3. You want to ensure t…"
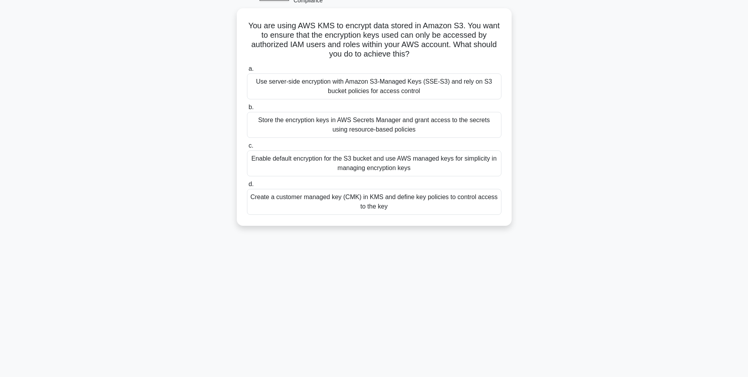
click at [587, 32] on div "You are using AWS KMS to encrypt data stored in Amazon S3. You want to ensure t…" at bounding box center [374, 121] width 518 height 227
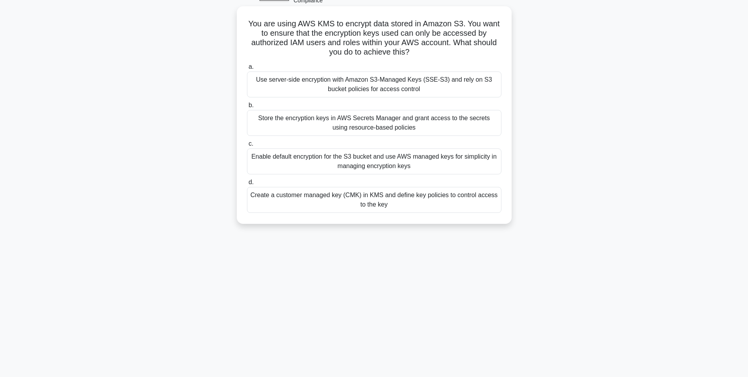
click at [324, 201] on div "Create a customer managed key (CMK) in KMS and define key policies to control a…" at bounding box center [374, 200] width 255 height 26
click at [247, 185] on input "d. Create a customer managed key (CMK) in KMS and define key policies to contro…" at bounding box center [247, 182] width 0 height 5
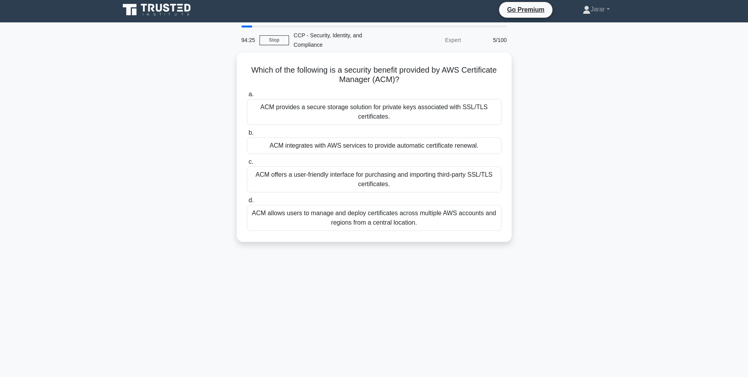
scroll to position [0, 0]
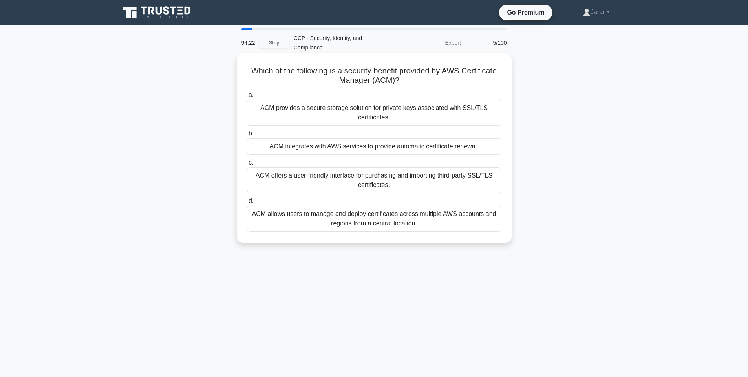
drag, startPoint x: 246, startPoint y: 67, endPoint x: 434, endPoint y: 228, distance: 247.0
click at [434, 228] on div "Which of the following is a security benefit provided by AWS Certificate Manage…" at bounding box center [374, 148] width 269 height 183
copy div "Which of the following is a security benefit provided by AWS Certificate Manage…"
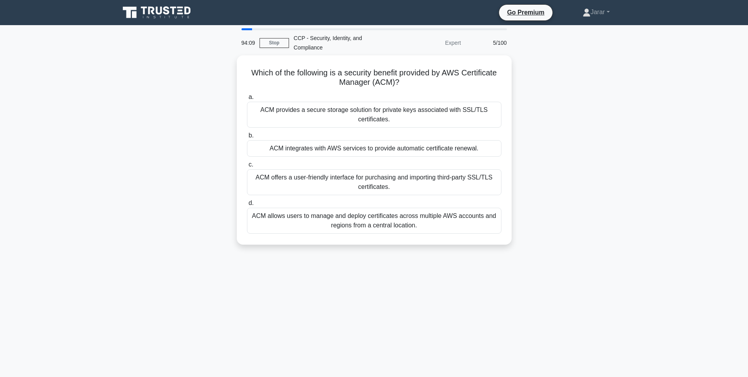
click at [363, 302] on div "94:09 Stop CCP - Security, Identity, and Compliance Expert 5/100 Which of the f…" at bounding box center [374, 224] width 518 height 393
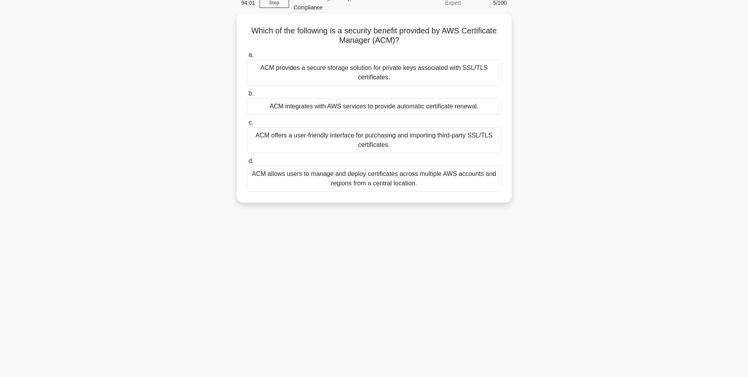
scroll to position [43, 0]
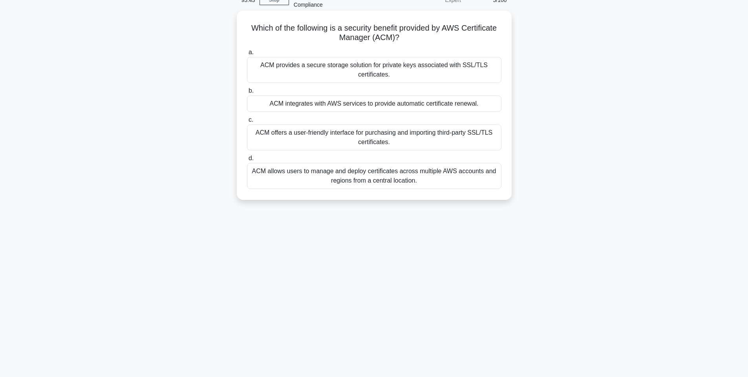
click at [407, 103] on div "ACM integrates with AWS services to provide automatic certificate renewal." at bounding box center [374, 103] width 255 height 16
click at [247, 93] on input "b. ACM integrates with AWS services to provide automatic certificate renewal." at bounding box center [247, 90] width 0 height 5
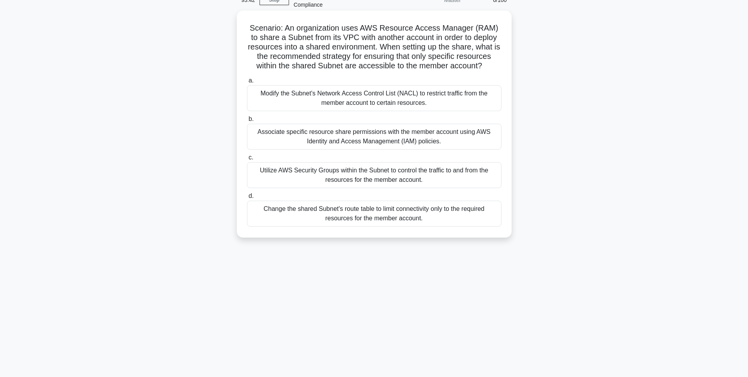
scroll to position [0, 0]
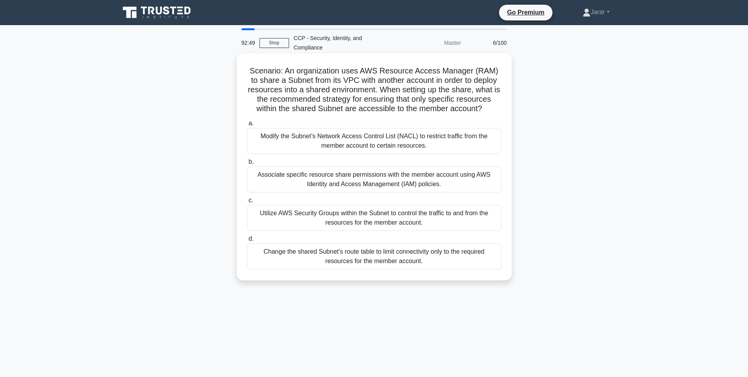
drag, startPoint x: 247, startPoint y: 65, endPoint x: 429, endPoint y: 259, distance: 266.4
click at [429, 259] on div "Scenario: An organization uses AWS Resource Access Manager (RAM) to share a Sub…" at bounding box center [374, 167] width 269 height 221
copy div "Scenario: An organization uses AWS Resource Access Manager (RAM) to share a Sub…"
click at [570, 222] on div "Scenario: An organization uses AWS Resource Access Manager (RAM) to share a Sub…" at bounding box center [374, 173] width 518 height 236
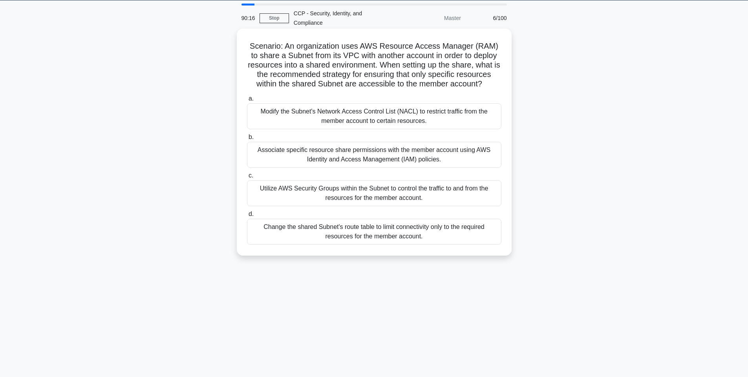
scroll to position [24, 0]
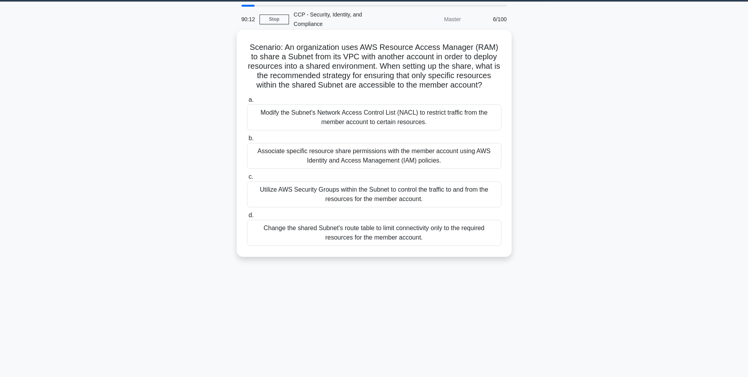
click at [351, 199] on div "Utilize AWS Security Groups within the Subnet to control the traffic to and fro…" at bounding box center [374, 194] width 255 height 26
click at [247, 179] on input "c. Utilize AWS Security Groups within the Subnet to control the traffic to and …" at bounding box center [247, 176] width 0 height 5
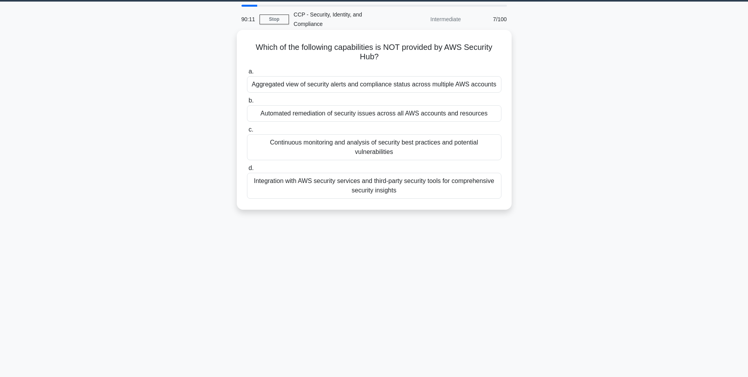
scroll to position [0, 0]
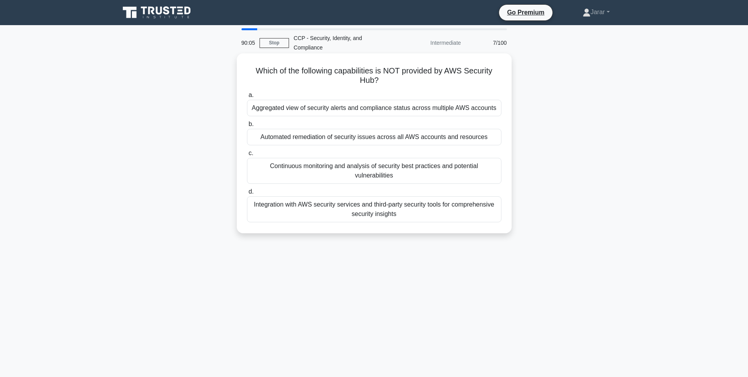
drag, startPoint x: 383, startPoint y: 81, endPoint x: 253, endPoint y: 68, distance: 129.9
click at [253, 68] on h5 "Which of the following capabilities is NOT provided by AWS Security Hub? .spinn…" at bounding box center [374, 76] width 256 height 20
click at [250, 65] on div "Which of the following capabilities is NOT provided by AWS Security Hub? .spinn…" at bounding box center [374, 144] width 269 height 174
drag, startPoint x: 250, startPoint y: 65, endPoint x: 414, endPoint y: 233, distance: 234.7
click at [414, 233] on div "Which of the following capabilities is NOT provided by AWS Security Hub? .spinn…" at bounding box center [374, 143] width 275 height 180
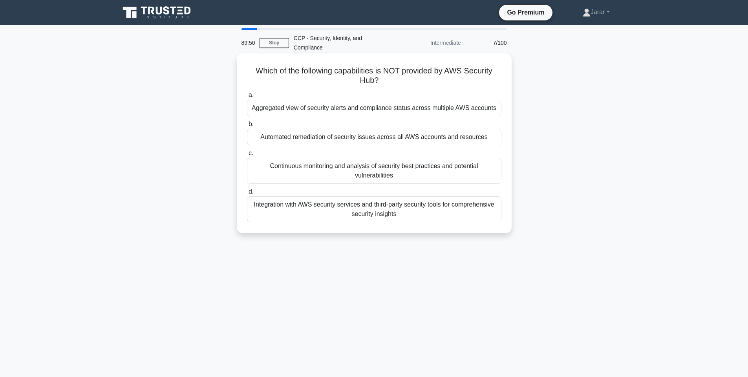
copy div "Which of the following capabilities is NOT provided by AWS Security Hub? .spinn…"
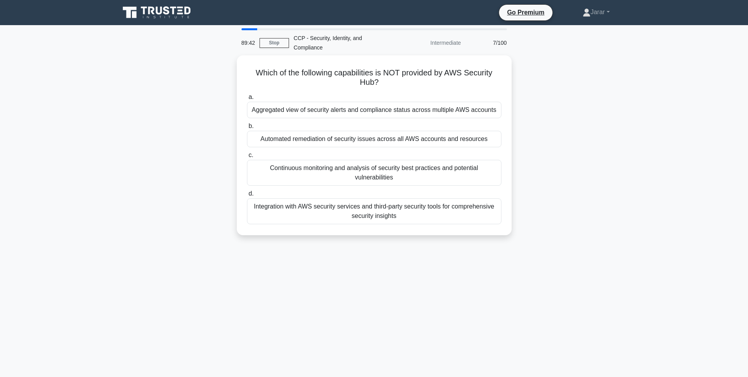
click at [598, 139] on div "Which of the following capabilities is NOT provided by AWS Security Hub? .spinn…" at bounding box center [374, 149] width 518 height 189
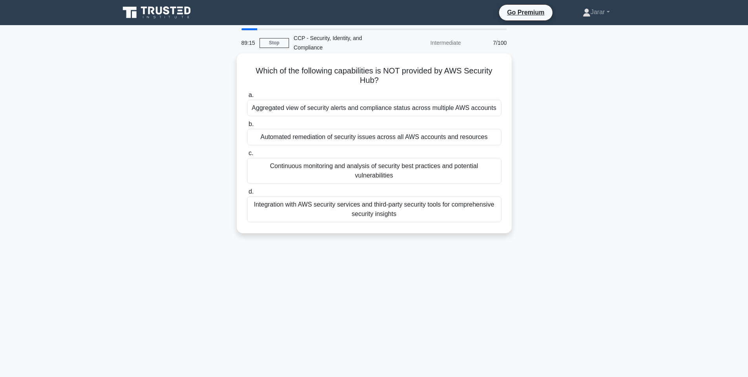
click at [379, 130] on div "Automated remediation of security issues across all AWS accounts and resources" at bounding box center [374, 137] width 255 height 16
click at [247, 127] on input "b. Automated remediation of security issues across all AWS accounts and resourc…" at bounding box center [247, 124] width 0 height 5
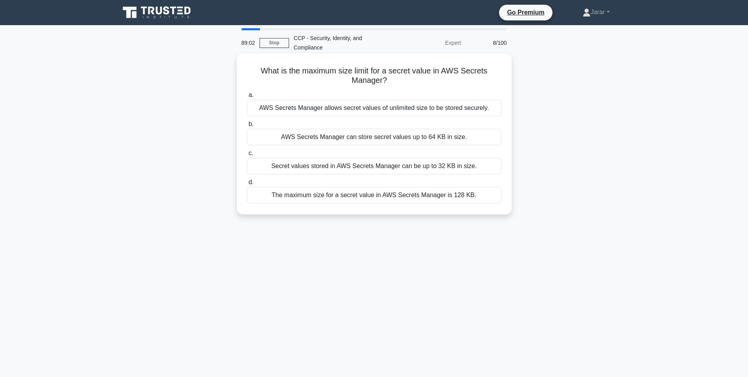
drag, startPoint x: 258, startPoint y: 68, endPoint x: 487, endPoint y: 200, distance: 264.3
click at [487, 200] on div "What is the maximum size limit for a secret value in AWS Secrets Manager? .spin…" at bounding box center [374, 134] width 269 height 155
copy div "What is the maximum size limit for a secret value in AWS Secrets Manager? .spin…"
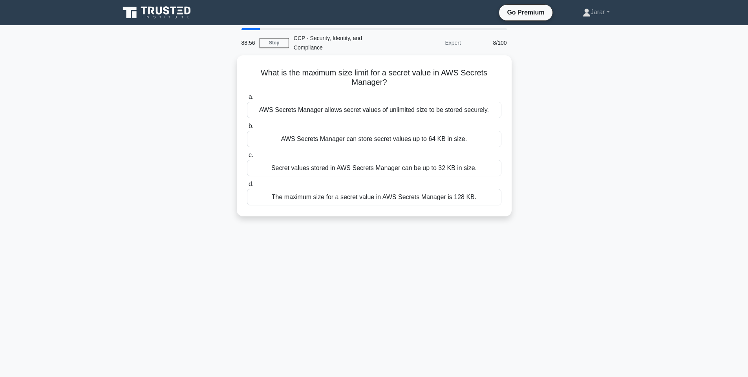
click at [578, 236] on div "88:56 Stop CCP - Security, Identity, and Compliance Expert 8/100 What is the ma…" at bounding box center [374, 224] width 518 height 393
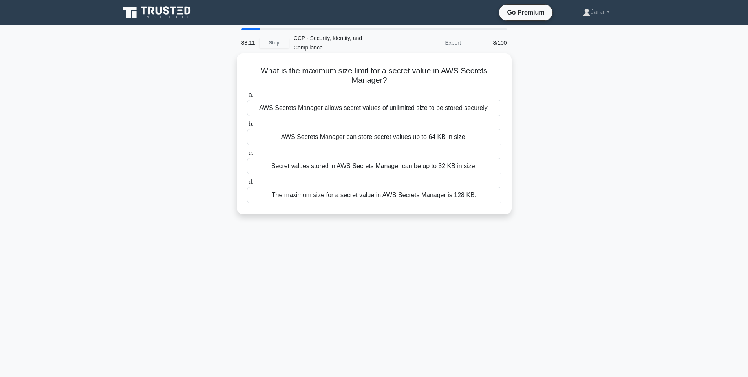
click at [462, 140] on div "AWS Secrets Manager can store secret values up to 64 KB in size." at bounding box center [374, 137] width 255 height 16
click at [247, 127] on input "b. AWS Secrets Manager can store secret values up to 64 KB in size." at bounding box center [247, 124] width 0 height 5
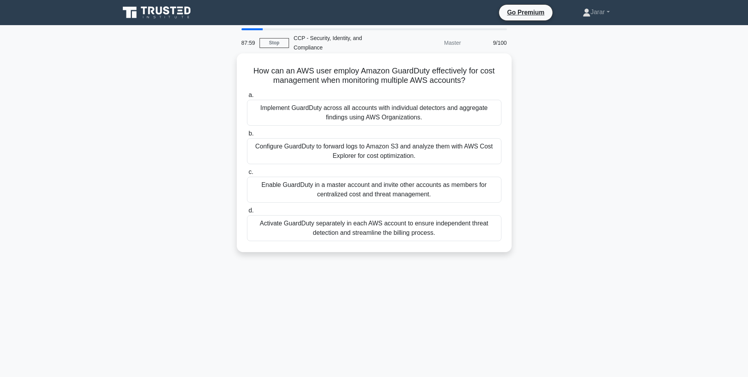
drag, startPoint x: 249, startPoint y: 68, endPoint x: 445, endPoint y: 234, distance: 255.8
click at [445, 234] on div "How can an AWS user employ Amazon GuardDuty effectively for cost management whe…" at bounding box center [374, 153] width 269 height 192
copy div "How can an AWS user employ Amazon GuardDuty effectively for cost management whe…"
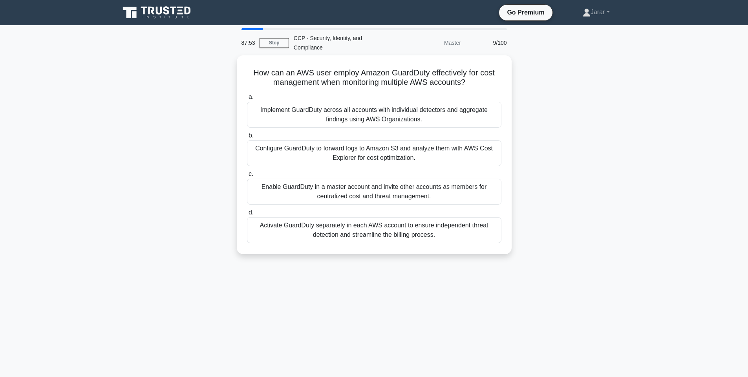
click at [591, 199] on div "How can an AWS user employ Amazon GuardDuty effectively for cost management whe…" at bounding box center [374, 159] width 518 height 208
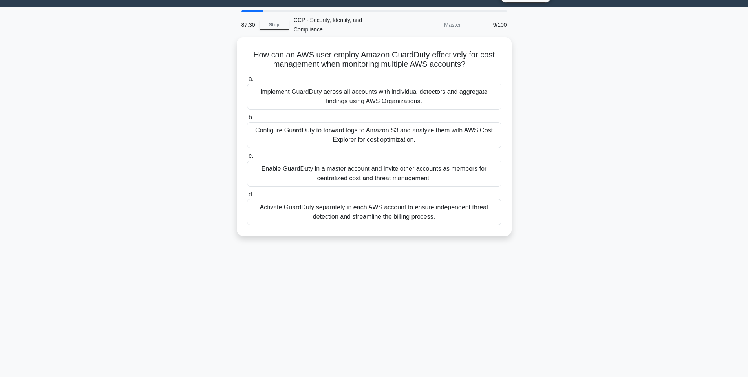
scroll to position [9, 0]
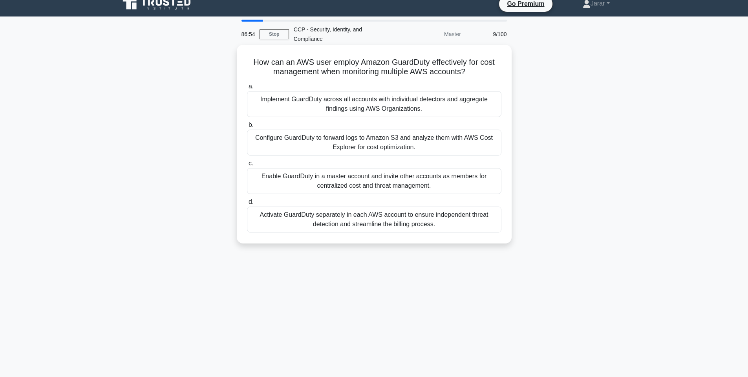
click at [354, 192] on div "Enable GuardDuty in a master account and invite other accounts as members for c…" at bounding box center [374, 181] width 255 height 26
click at [247, 166] on input "c. Enable GuardDuty in a master account and invite other accounts as members fo…" at bounding box center [247, 163] width 0 height 5
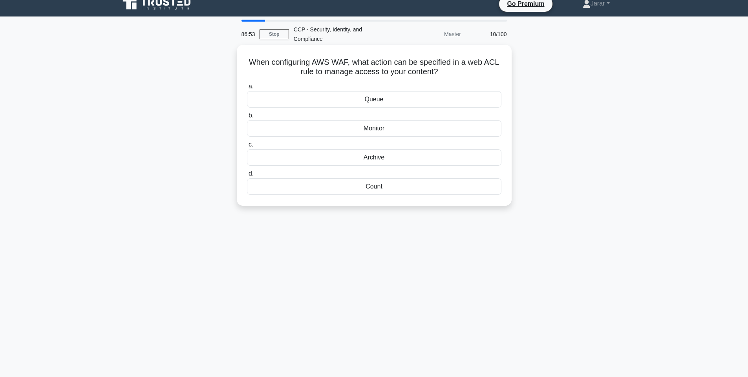
scroll to position [0, 0]
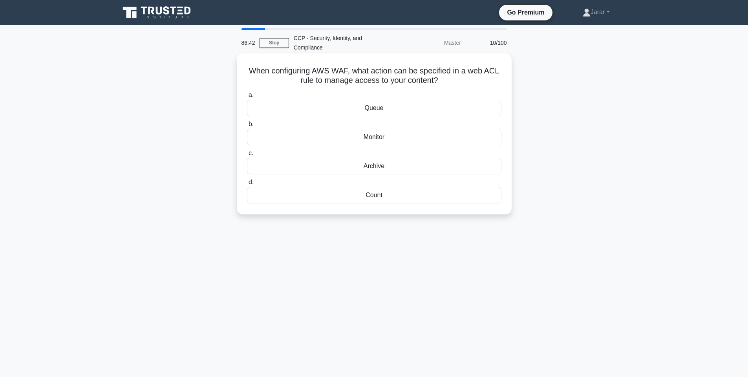
drag, startPoint x: 246, startPoint y: 64, endPoint x: 471, endPoint y: 207, distance: 266.0
click at [471, 207] on div "When configuring AWS WAF, what action can be specified in a web ACL rule to man…" at bounding box center [374, 134] width 269 height 155
copy div "When configuring AWS WAF, what action can be specified in a web ACL rule to man…"
click at [355, 308] on div "86:05 Stop CCP - Security, Identity, and Compliance Master 10/100 When configur…" at bounding box center [374, 224] width 518 height 393
click at [393, 201] on div "Count" at bounding box center [374, 195] width 255 height 16
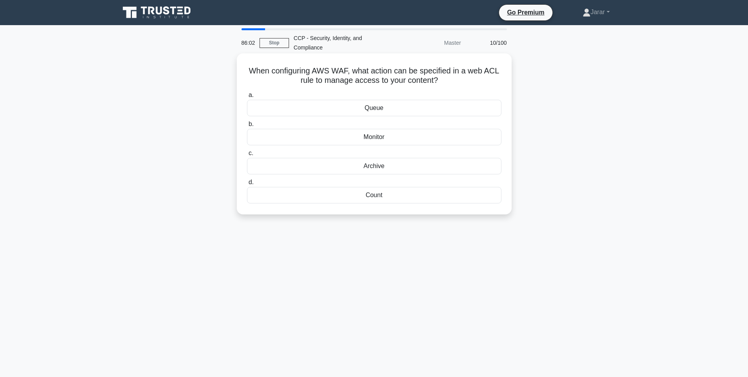
click at [247, 185] on input "d. Count" at bounding box center [247, 182] width 0 height 5
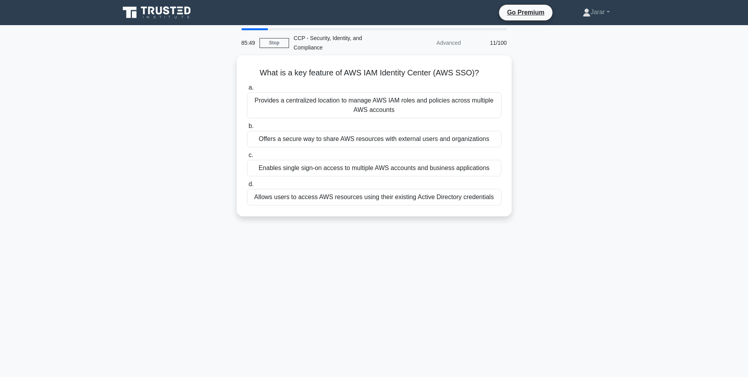
drag, startPoint x: 257, startPoint y: 70, endPoint x: 533, endPoint y: 201, distance: 304.6
click at [533, 201] on div "What is a key feature of AWS IAM Identity Center (AWS SSO)? .spinner_0XTQ{trans…" at bounding box center [374, 140] width 518 height 170
click at [379, 257] on div "85:02 Stop CCP - Security, Identity, and Compliance Advanced 11/100 What is a k…" at bounding box center [374, 224] width 518 height 393
click at [352, 169] on div "Enables single sign-on access to multiple AWS accounts and business applications" at bounding box center [374, 166] width 255 height 16
click at [247, 156] on input "c. Enables single sign-on access to multiple AWS accounts and business applicat…" at bounding box center [247, 153] width 0 height 5
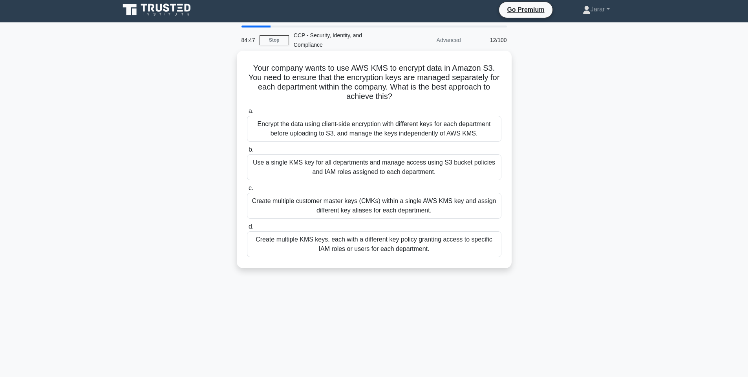
scroll to position [47, 0]
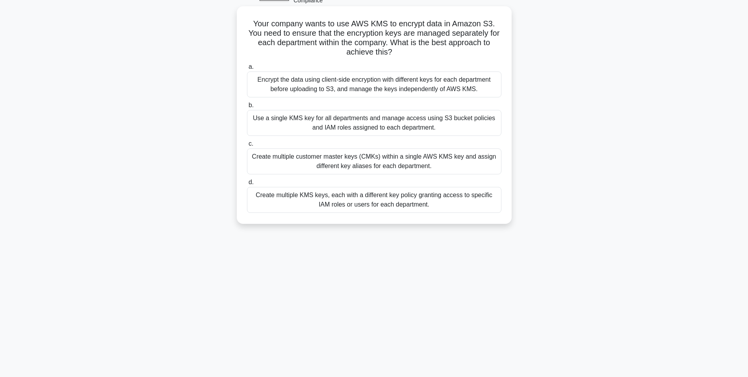
drag, startPoint x: 248, startPoint y: 20, endPoint x: 426, endPoint y: 208, distance: 259.2
click at [426, 208] on div "Your company wants to use AWS KMS to encrypt data in Amazon S3. You need to ens…" at bounding box center [374, 114] width 269 height 211
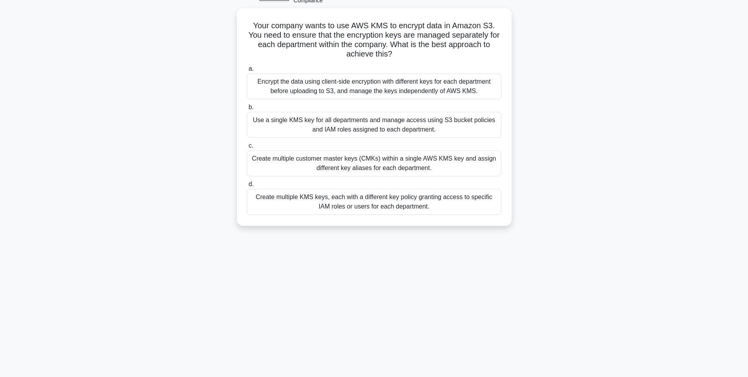
click at [361, 313] on div "84:20 Stop CCP - Security, Identity, and Compliance Advanced 12/100 Your compan…" at bounding box center [374, 177] width 518 height 393
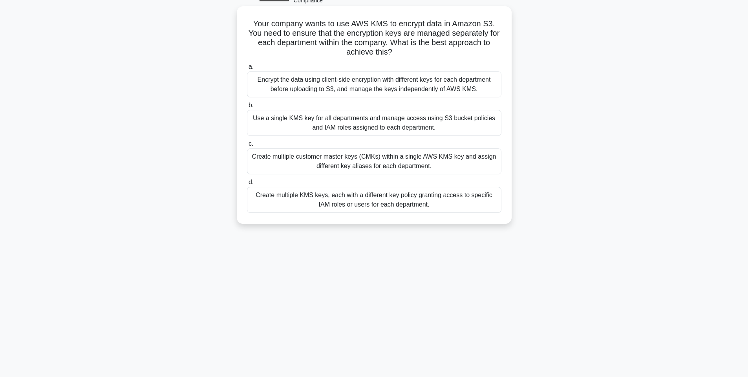
click at [370, 196] on div "Create multiple KMS keys, each with a different key policy granting access to s…" at bounding box center [374, 200] width 255 height 26
click at [247, 185] on input "d. Create multiple KMS keys, each with a different key policy granting access t…" at bounding box center [247, 182] width 0 height 5
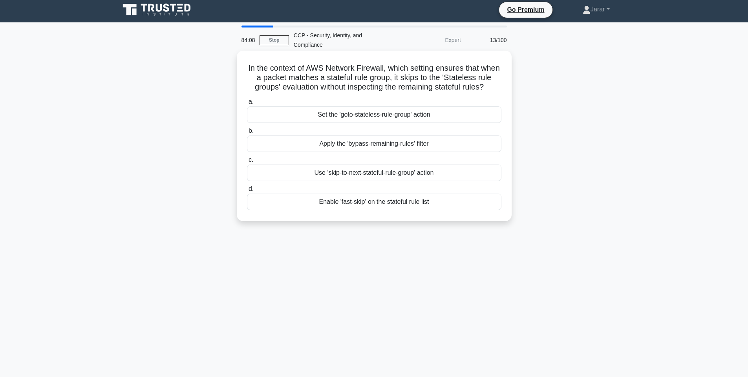
scroll to position [0, 0]
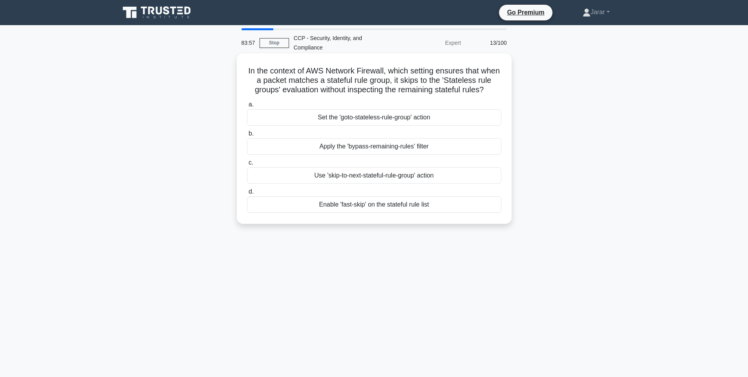
drag, startPoint x: 245, startPoint y: 68, endPoint x: 439, endPoint y: 209, distance: 240.4
click at [439, 209] on div "In the context of AWS Network Firewall, which setting ensures that when a packe…" at bounding box center [374, 139] width 269 height 164
click at [577, 357] on div "83:52 Stop CCP - Security, Identity, and Compliance Expert 13/100 In the contex…" at bounding box center [374, 224] width 518 height 393
click at [552, 134] on div "In the context of AWS Network Firewall, which setting ensures that when a packe…" at bounding box center [374, 145] width 518 height 180
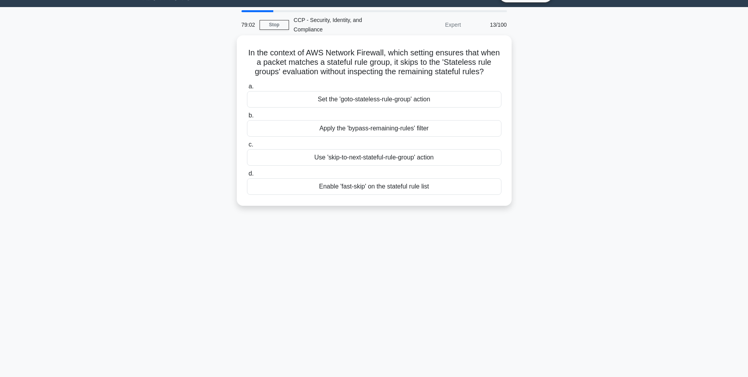
scroll to position [27, 0]
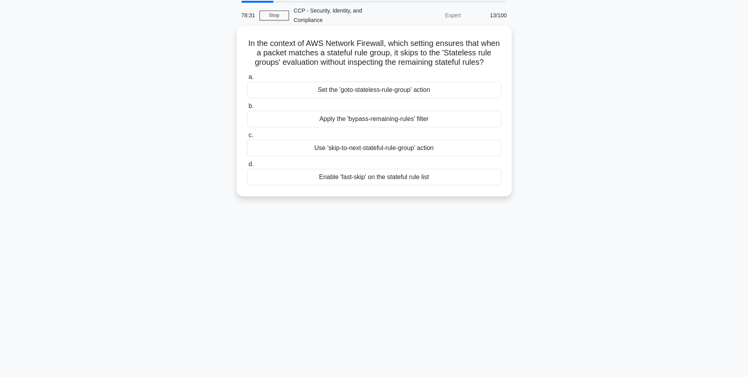
click at [409, 90] on div "Set the 'goto-stateless-rule-group' action" at bounding box center [374, 90] width 255 height 16
click at [247, 80] on input "a. Set the 'goto-stateless-rule-group' action" at bounding box center [247, 77] width 0 height 5
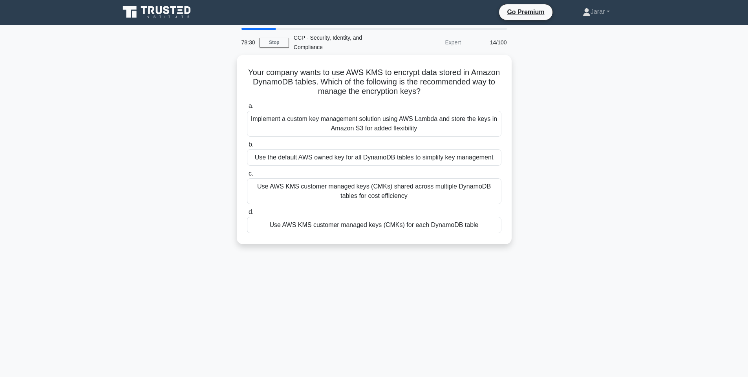
scroll to position [0, 0]
drag, startPoint x: 428, startPoint y: 90, endPoint x: 245, endPoint y: 69, distance: 184.2
click at [245, 69] on div "Your company wants to use AWS KMS to encrypt data stored in Amazon DynamoDB tab…" at bounding box center [374, 148] width 269 height 183
click at [199, 130] on div "Your company wants to use AWS KMS to encrypt data stored in Amazon DynamoDB tab…" at bounding box center [374, 154] width 518 height 199
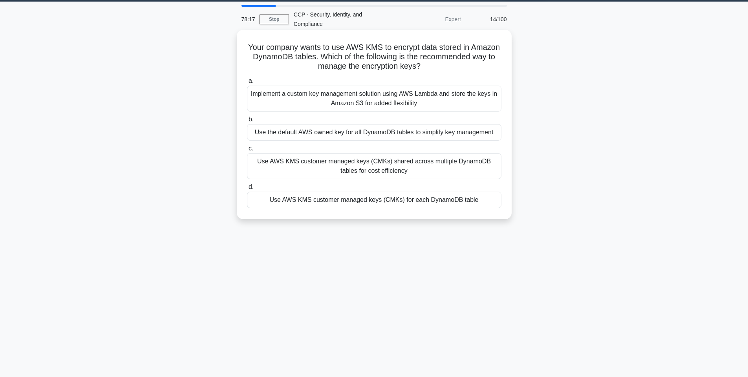
scroll to position [25, 0]
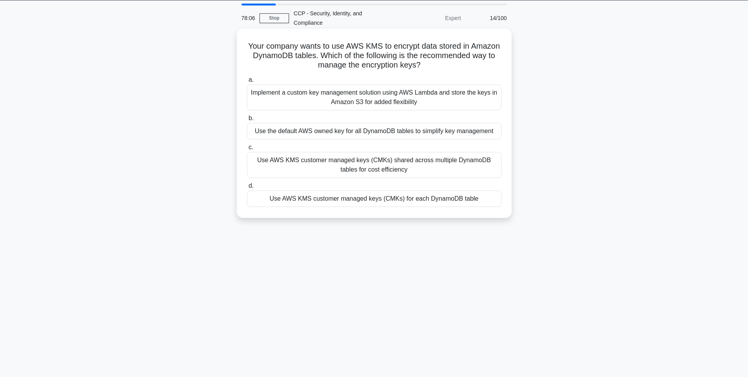
drag, startPoint x: 245, startPoint y: 46, endPoint x: 505, endPoint y: 199, distance: 301.2
click at [505, 199] on div "Your company wants to use AWS KMS to encrypt data stored in Amazon DynamoDB tab…" at bounding box center [374, 123] width 269 height 183
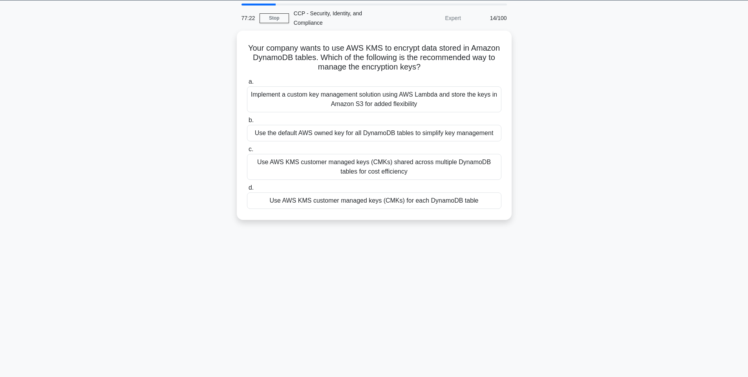
click at [566, 190] on div "Your company wants to use AWS KMS to encrypt data stored in Amazon DynamoDB tab…" at bounding box center [374, 130] width 518 height 199
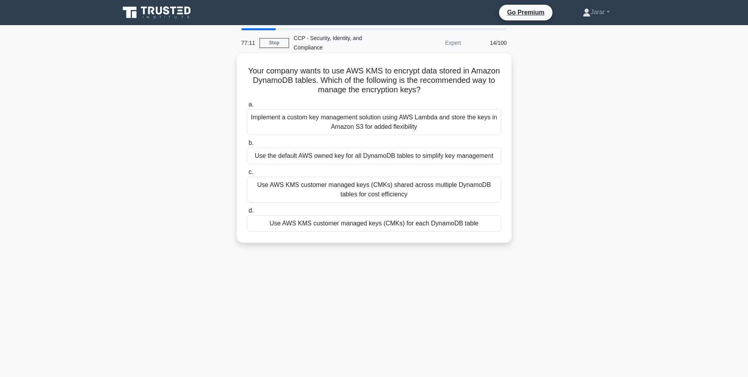
click at [424, 225] on div "Use AWS KMS customer managed keys (CMKs) for each DynamoDB table" at bounding box center [374, 223] width 255 height 16
click at [247, 213] on input "d. Use AWS KMS customer managed keys (CMKs) for each DynamoDB table" at bounding box center [247, 210] width 0 height 5
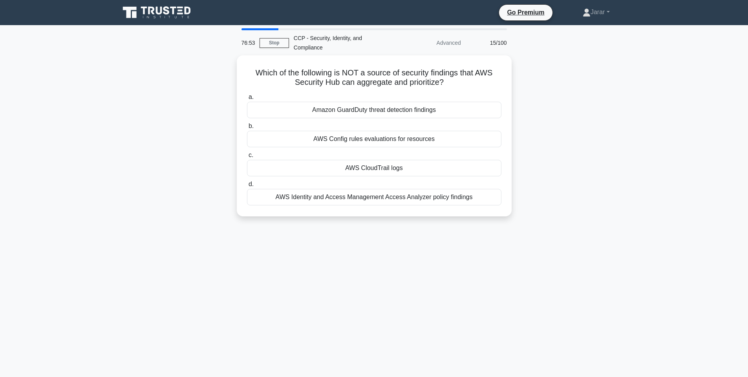
drag, startPoint x: 249, startPoint y: 67, endPoint x: 533, endPoint y: 216, distance: 321.7
click at [533, 216] on div "Which of the following is NOT a source of security findings that AWS Security H…" at bounding box center [374, 140] width 518 height 170
click at [560, 182] on div "Which of the following is NOT a source of security findings that AWS Security H…" at bounding box center [374, 140] width 518 height 170
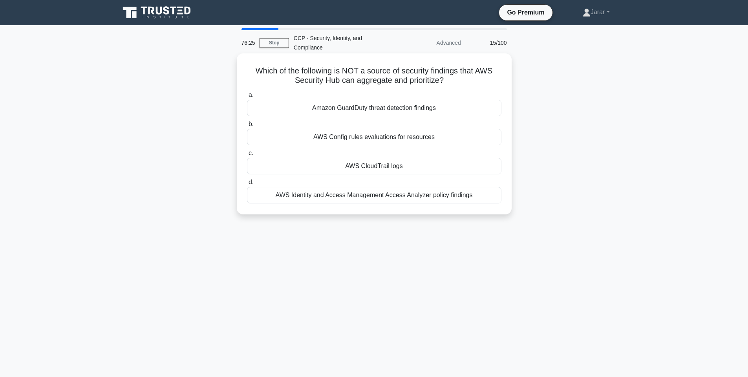
click at [418, 167] on div "AWS CloudTrail logs" at bounding box center [374, 166] width 255 height 16
click at [247, 156] on input "c. AWS CloudTrail logs" at bounding box center [247, 153] width 0 height 5
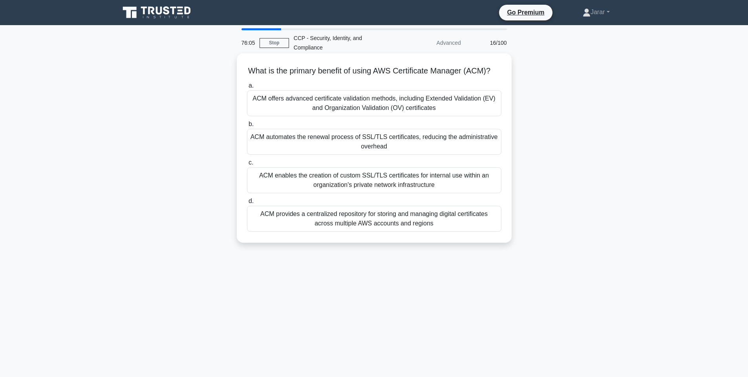
drag, startPoint x: 245, startPoint y: 67, endPoint x: 451, endPoint y: 233, distance: 264.2
click at [451, 233] on div "What is the primary benefit of using AWS Certificate Manager (ACM)? .spinner_0X…" at bounding box center [374, 148] width 269 height 183
click at [413, 146] on div "ACM automates the renewal process of SSL/TLS certificates, reducing the adminis…" at bounding box center [374, 142] width 255 height 26
click at [247, 127] on input "b. ACM automates the renewal process of SSL/TLS certificates, reducing the admi…" at bounding box center [247, 124] width 0 height 5
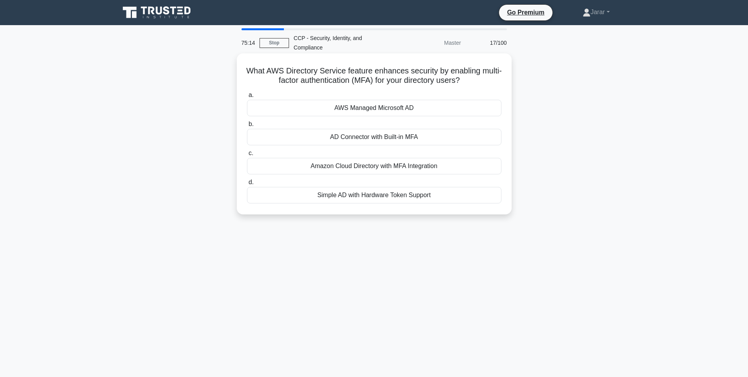
drag, startPoint x: 241, startPoint y: 67, endPoint x: 450, endPoint y: 198, distance: 246.8
click at [450, 198] on div "What AWS Directory Service feature enhances security by enabling multi-factor a…" at bounding box center [374, 134] width 269 height 155
click at [400, 108] on div "AWS Managed Microsoft AD" at bounding box center [374, 108] width 255 height 16
click at [247, 98] on input "a. AWS Managed Microsoft AD" at bounding box center [247, 95] width 0 height 5
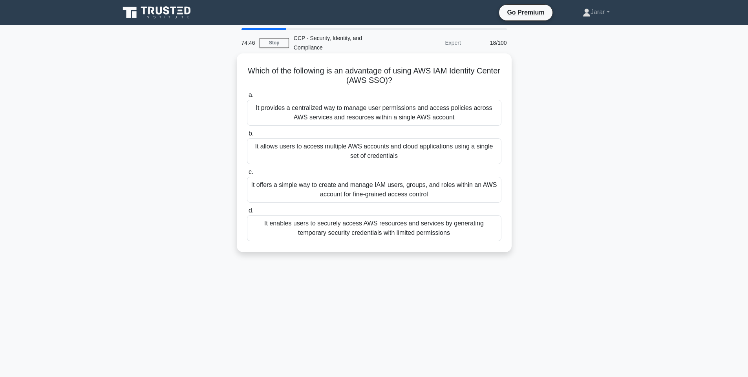
drag, startPoint x: 244, startPoint y: 65, endPoint x: 461, endPoint y: 238, distance: 277.5
click at [461, 238] on div "Which of the following is an advantage of using AWS IAM Identity Center (AWS SS…" at bounding box center [374, 153] width 269 height 192
click at [373, 154] on div "It allows users to access multiple AWS accounts and cloud applications using a …" at bounding box center [374, 151] width 255 height 26
click at [247, 136] on input "b. It allows users to access multiple AWS accounts and cloud applications using…" at bounding box center [247, 133] width 0 height 5
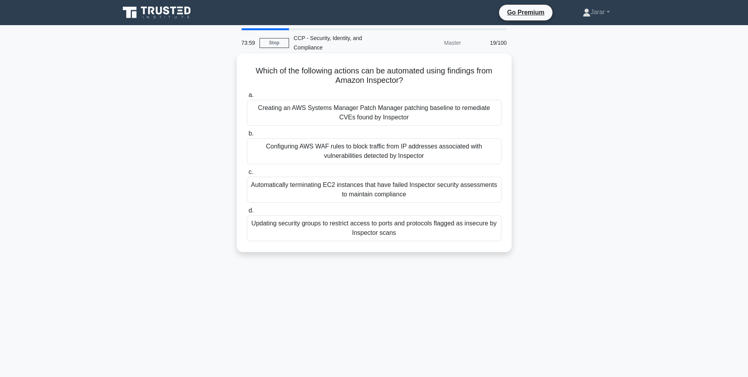
drag, startPoint x: 249, startPoint y: 65, endPoint x: 414, endPoint y: 235, distance: 237.2
click at [414, 235] on div "Which of the following actions can be automated using findings from Amazon Insp…" at bounding box center [374, 153] width 269 height 192
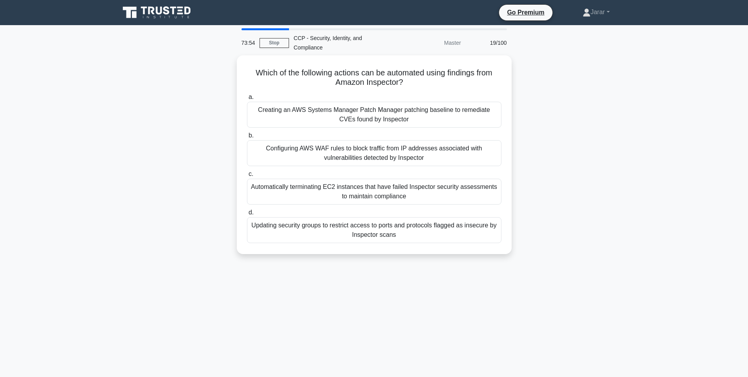
click at [647, 203] on main "73:54 Stop CCP - Security, Identity, and Compliance Master 19/100 Which of the …" at bounding box center [374, 224] width 748 height 399
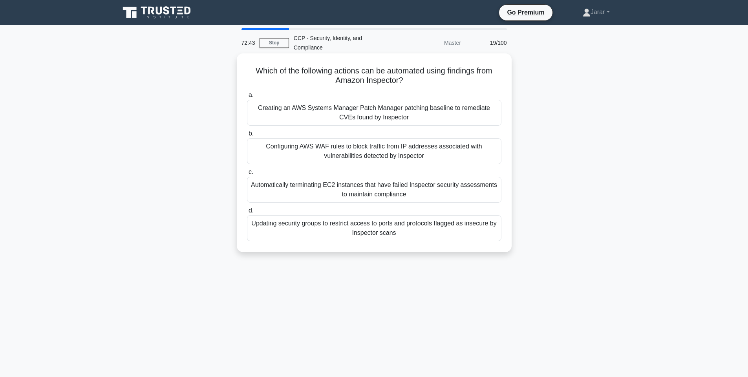
click at [369, 106] on div "Creating an AWS Systems Manager Patch Manager patching baseline to remediate CV…" at bounding box center [374, 113] width 255 height 26
click at [247, 98] on input "a. Creating an AWS Systems Manager Patch Manager patching baseline to remediate…" at bounding box center [247, 95] width 0 height 5
drag, startPoint x: 254, startPoint y: 68, endPoint x: 419, endPoint y: 236, distance: 236.1
click at [419, 236] on div "Which of the following can be achieved using AWS WAF rate-based rules? .spinner…" at bounding box center [374, 153] width 269 height 192
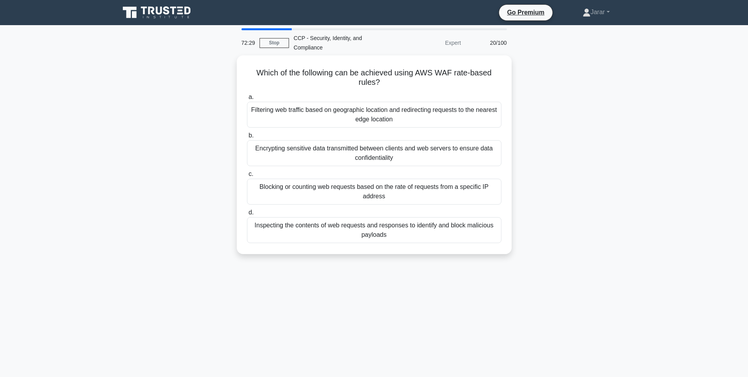
click at [555, 173] on div "Which of the following can be achieved using AWS WAF rate-based rules? .spinner…" at bounding box center [374, 159] width 518 height 208
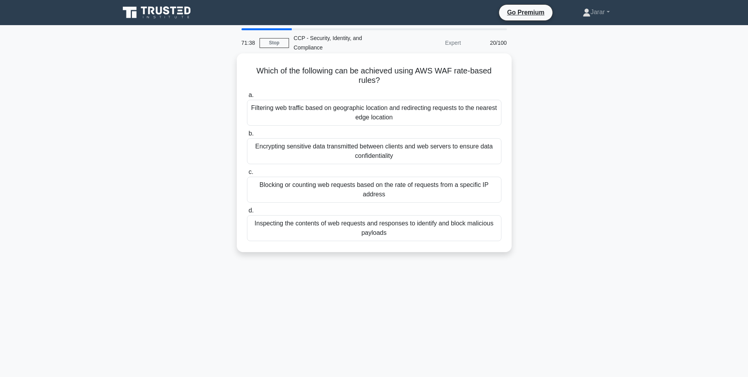
click at [339, 200] on div "Blocking or counting web requests based on the rate of requests from a specific…" at bounding box center [374, 190] width 255 height 26
click at [247, 175] on input "c. Blocking or counting web requests based on the rate of requests from a speci…" at bounding box center [247, 172] width 0 height 5
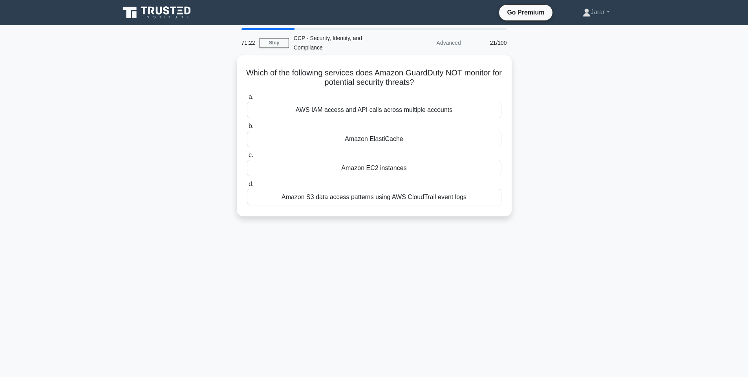
drag, startPoint x: 244, startPoint y: 71, endPoint x: 513, endPoint y: 221, distance: 308.3
click at [513, 221] on div "Which of the following services does Amazon GuardDuty NOT monitor for potential…" at bounding box center [374, 140] width 518 height 170
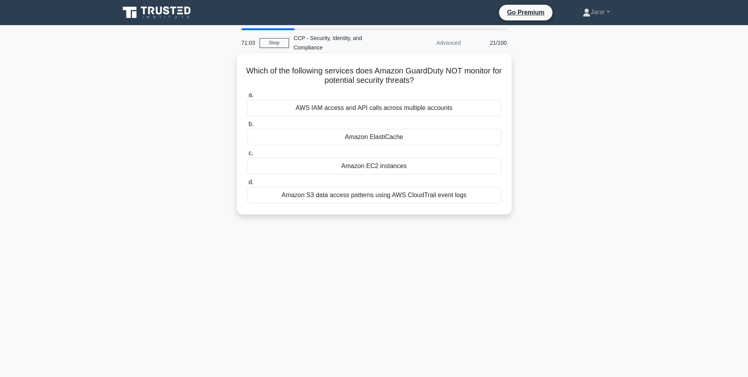
click at [431, 136] on div "Amazon ElastiCache" at bounding box center [374, 137] width 255 height 16
click at [247, 127] on input "b. Amazon ElastiCache" at bounding box center [247, 124] width 0 height 5
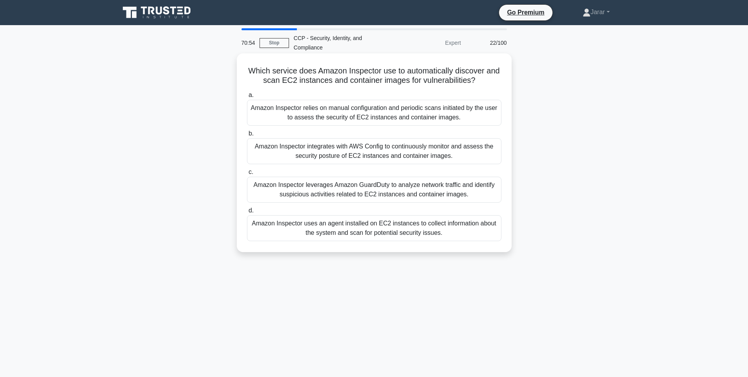
drag, startPoint x: 245, startPoint y: 64, endPoint x: 502, endPoint y: 243, distance: 313.1
click at [502, 243] on div "Which service does Amazon Inspector use to automatically discover and scan EC2 …" at bounding box center [374, 153] width 269 height 192
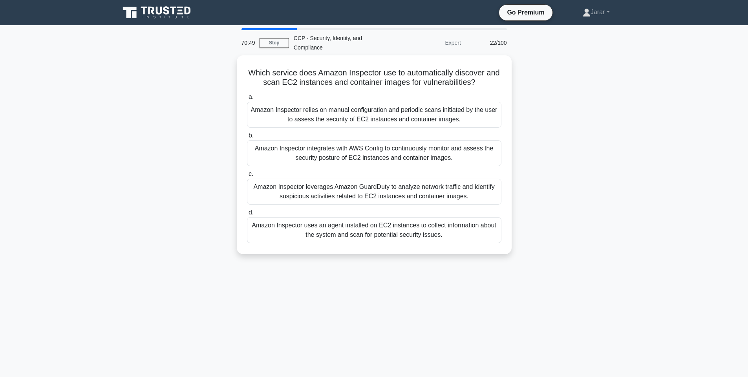
click at [626, 171] on div "Which service does Amazon Inspector use to automatically discover and scan EC2 …" at bounding box center [374, 159] width 518 height 208
click at [619, 174] on div "Which service does Amazon Inspector use to automatically discover and scan EC2 …" at bounding box center [374, 159] width 518 height 208
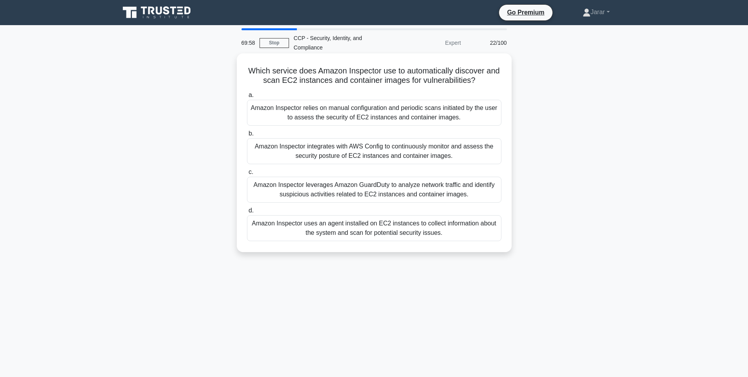
click at [408, 224] on div "Amazon Inspector uses an agent installed on EC2 instances to collect informatio…" at bounding box center [374, 228] width 255 height 26
click at [247, 213] on input "d. Amazon Inspector uses an agent installed on EC2 instances to collect informa…" at bounding box center [247, 210] width 0 height 5
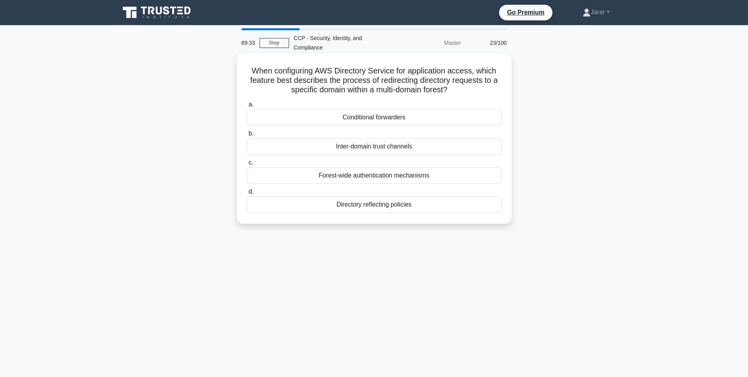
click at [350, 175] on div "Forest-wide authentication mechanisms" at bounding box center [374, 175] width 255 height 16
click at [247, 165] on input "c. Forest-wide authentication mechanisms" at bounding box center [247, 162] width 0 height 5
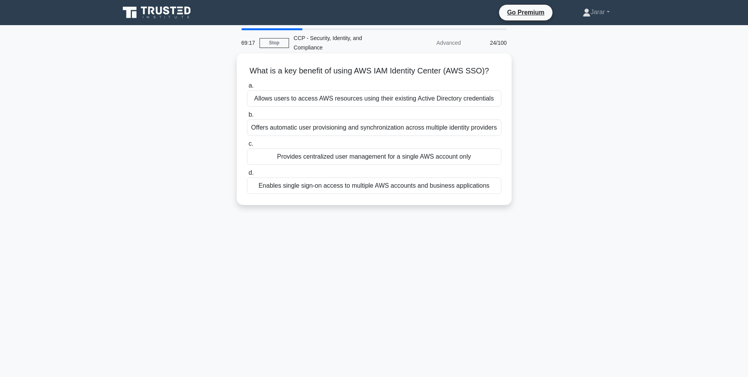
click at [333, 190] on div "Enables single sign-on access to multiple AWS accounts and business applications" at bounding box center [374, 186] width 255 height 16
click at [247, 176] on input "d. Enables single sign-on access to multiple AWS accounts and business applicat…" at bounding box center [247, 172] width 0 height 5
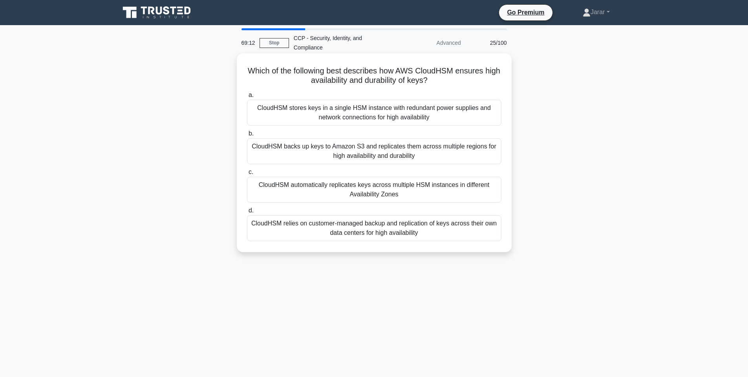
drag, startPoint x: 430, startPoint y: 82, endPoint x: 246, endPoint y: 66, distance: 184.9
click at [246, 66] on h5 "Which of the following best describes how AWS CloudHSM ensures high availabilit…" at bounding box center [374, 76] width 256 height 20
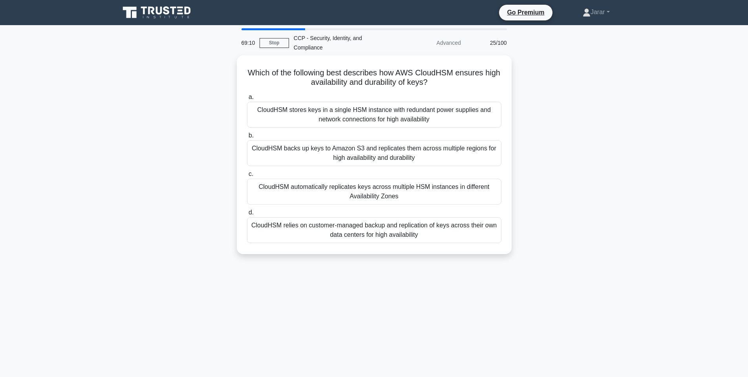
click at [182, 151] on div "Which of the following best describes how AWS CloudHSM ensures high availabilit…" at bounding box center [374, 159] width 518 height 208
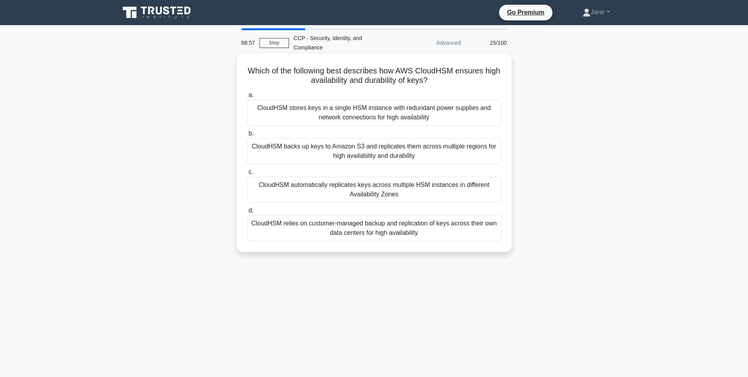
drag, startPoint x: 242, startPoint y: 64, endPoint x: 417, endPoint y: 233, distance: 243.0
click at [417, 233] on div "Which of the following best describes how AWS CloudHSM ensures high availabilit…" at bounding box center [374, 153] width 269 height 192
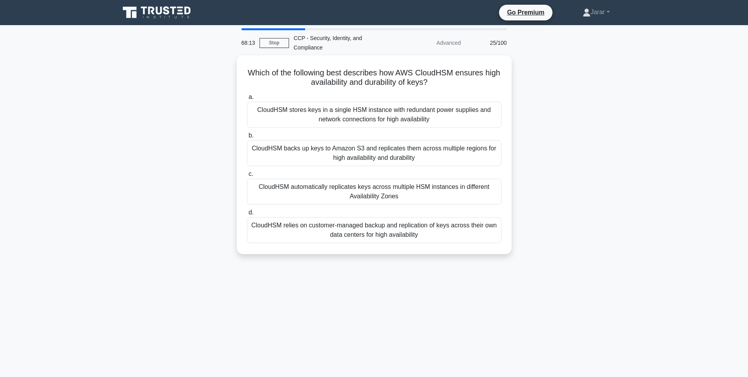
click at [207, 191] on div "Which of the following best describes how AWS CloudHSM ensures high availabilit…" at bounding box center [374, 159] width 518 height 208
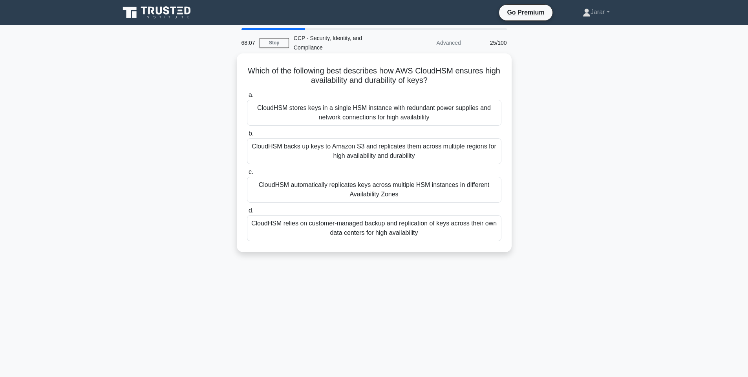
click at [354, 192] on div "CloudHSM automatically replicates keys across multiple HSM instances in differe…" at bounding box center [374, 190] width 255 height 26
click at [247, 175] on input "c. CloudHSM automatically replicates keys across multiple HSM instances in diff…" at bounding box center [247, 172] width 0 height 5
drag, startPoint x: 245, startPoint y: 64, endPoint x: 425, endPoint y: 236, distance: 248.9
click at [425, 236] on div "Which AWS service can be used to obtain a detailed analysis of DDoS events afte…" at bounding box center [374, 153] width 269 height 192
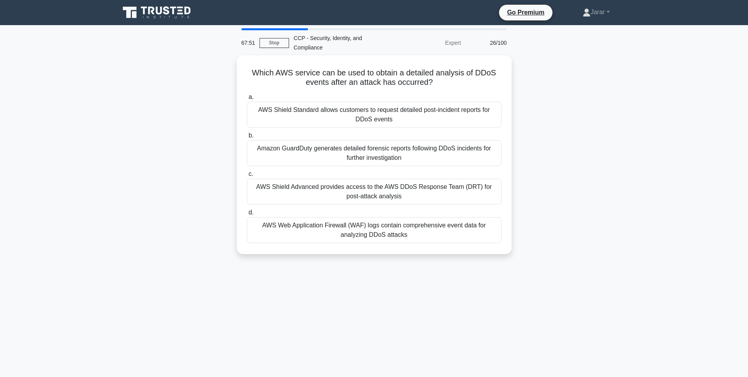
click at [597, 197] on div "Which AWS service can be used to obtain a detailed analysis of DDoS events afte…" at bounding box center [374, 159] width 518 height 208
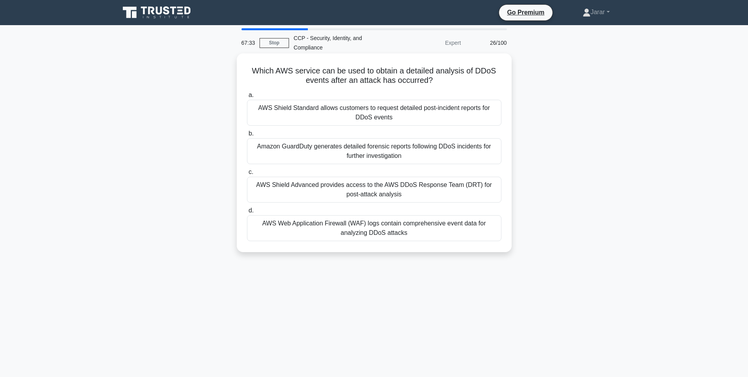
click at [430, 185] on div "AWS Shield Advanced provides access to the AWS DDoS Response Team (DRT) for pos…" at bounding box center [374, 190] width 255 height 26
click at [247, 175] on input "c. AWS Shield Advanced provides access to the AWS DDoS Response Team (DRT) for …" at bounding box center [247, 172] width 0 height 5
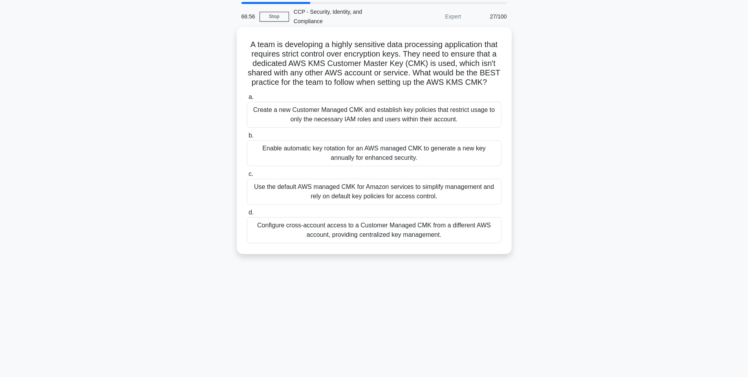
scroll to position [21, 0]
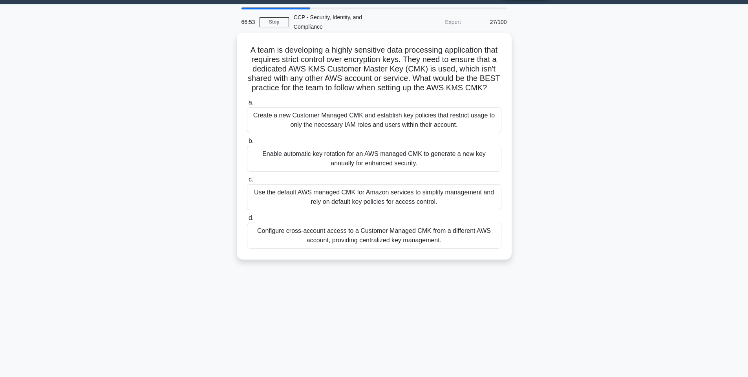
drag, startPoint x: 247, startPoint y: 46, endPoint x: 456, endPoint y: 239, distance: 284.3
click at [456, 239] on div "A team is developing a highly sensitive data processing application that requir…" at bounding box center [374, 146] width 269 height 221
click at [423, 118] on div "Create a new Customer Managed CMK and establish key policies that restrict usag…" at bounding box center [374, 120] width 255 height 26
click at [247, 105] on input "a. Create a new Customer Managed CMK and establish key policies that restrict u…" at bounding box center [247, 102] width 0 height 5
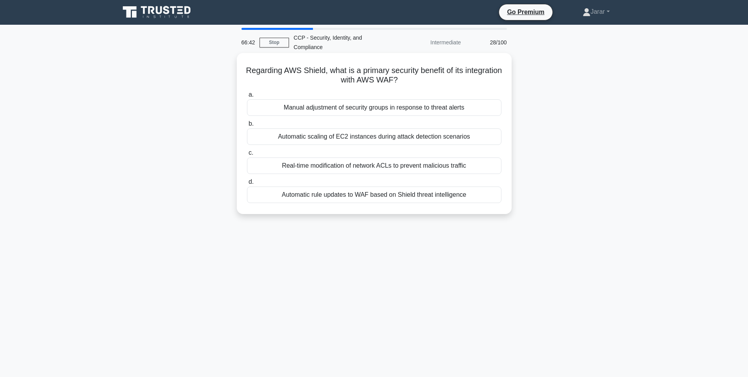
scroll to position [0, 0]
drag, startPoint x: 244, startPoint y: 63, endPoint x: 483, endPoint y: 201, distance: 275.5
click at [483, 201] on div "Regarding AWS Shield, what is a primary security benefit of its integration wit…" at bounding box center [374, 134] width 269 height 155
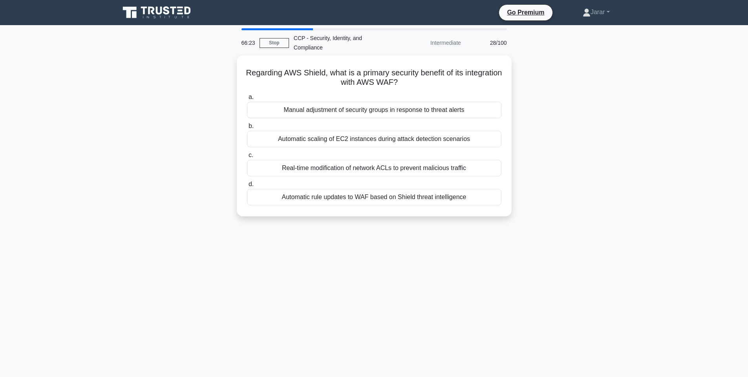
click at [573, 127] on div "Regarding AWS Shield, what is a primary security benefit of its integration wit…" at bounding box center [374, 140] width 518 height 170
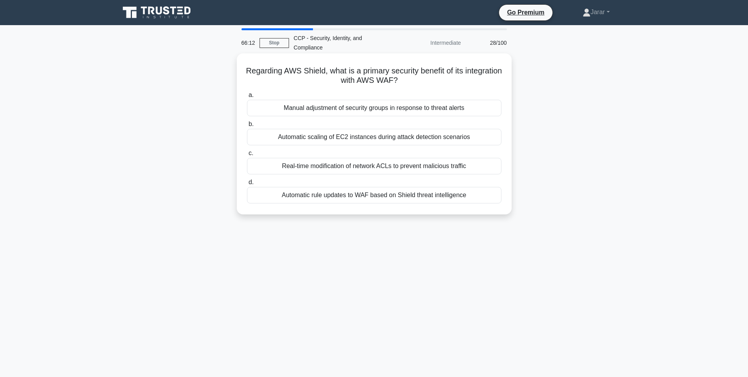
click at [353, 198] on div "Automatic rule updates to WAF based on Shield threat intelligence" at bounding box center [374, 195] width 255 height 16
click at [247, 185] on input "d. Automatic rule updates to WAF based on Shield threat intelligence" at bounding box center [247, 182] width 0 height 5
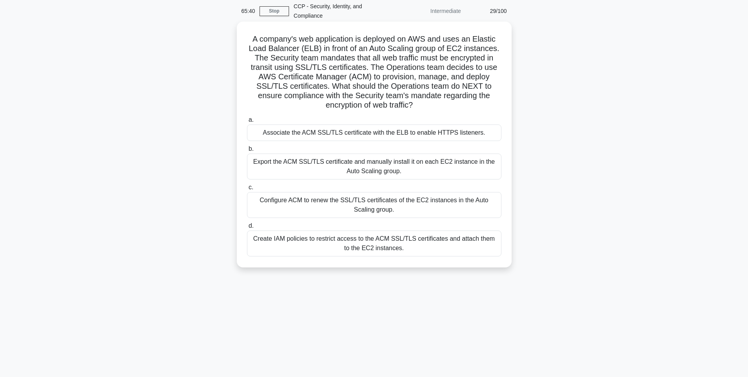
scroll to position [41, 0]
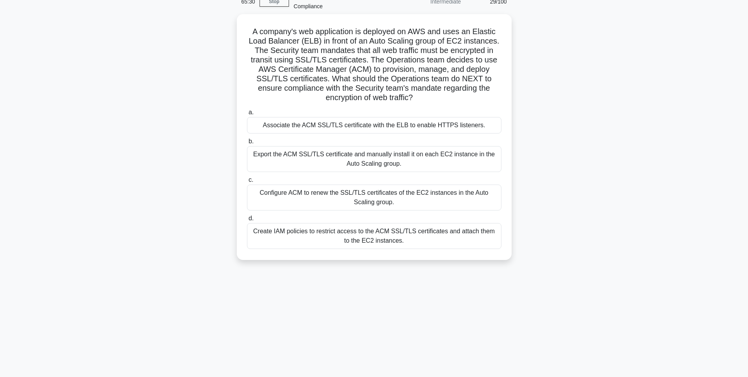
drag, startPoint x: 247, startPoint y: 29, endPoint x: 479, endPoint y: 271, distance: 335.0
click at [479, 271] on div "65:30 Stop CCP - Security, Identity, and Compliance Intermediate 29/100 A compa…" at bounding box center [374, 183] width 518 height 393
click at [633, 149] on div "A company's web application is deployed on AWS and uses an Elastic Load Balance…" at bounding box center [374, 141] width 518 height 255
click at [466, 119] on div "Associate the ACM SSL/TLS certificate with the ELB to enable HTTPS listeners." at bounding box center [374, 123] width 255 height 16
click at [247, 113] on input "a. Associate the ACM SSL/TLS certificate with the ELB to enable HTTPS listeners." at bounding box center [247, 110] width 0 height 5
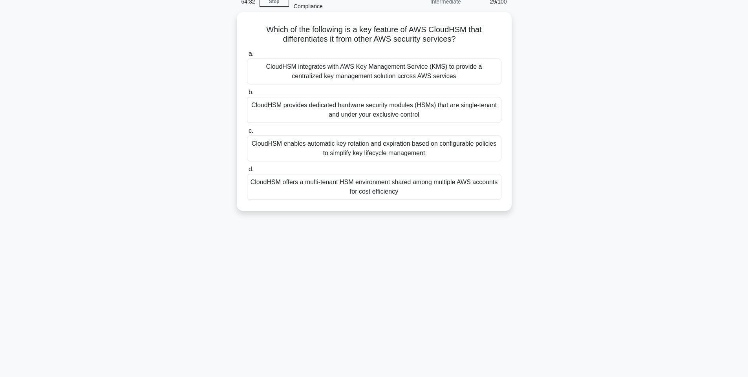
scroll to position [0, 0]
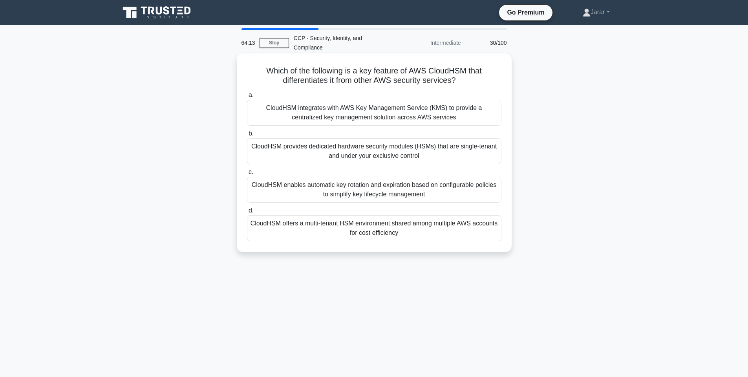
click at [330, 149] on div "CloudHSM provides dedicated hardware security modules (HSMs) that are single-te…" at bounding box center [374, 151] width 255 height 26
click at [247, 136] on input "b. CloudHSM provides dedicated hardware security modules (HSMs) that are single…" at bounding box center [247, 133] width 0 height 5
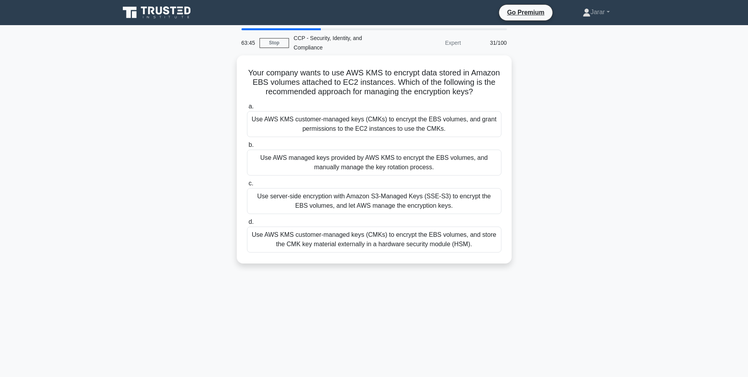
drag, startPoint x: 243, startPoint y: 69, endPoint x: 514, endPoint y: 270, distance: 337.1
click at [514, 270] on div "Your company wants to use AWS KMS to encrypt data stored in Amazon EBS volumes …" at bounding box center [374, 164] width 518 height 218
click at [604, 167] on div "Your company wants to use AWS KMS to encrypt data stored in Amazon EBS volumes …" at bounding box center [374, 164] width 518 height 218
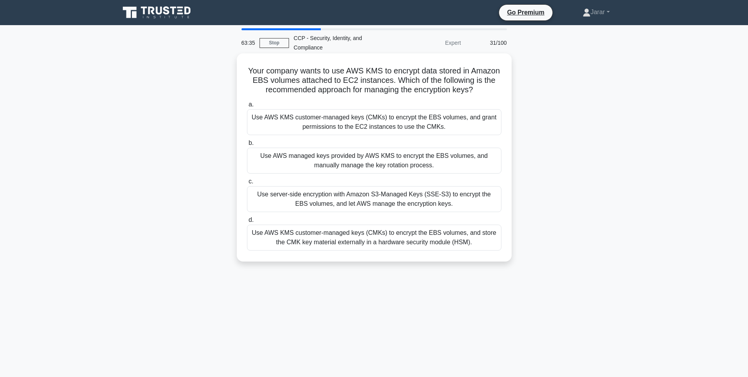
click at [408, 118] on div "Use AWS KMS customer-managed keys (CMKs) to encrypt the EBS volumes, and grant …" at bounding box center [374, 122] width 255 height 26
click at [247, 107] on input "a. Use AWS KMS customer-managed keys (CMKs) to encrypt the EBS volumes, and gra…" at bounding box center [247, 104] width 0 height 5
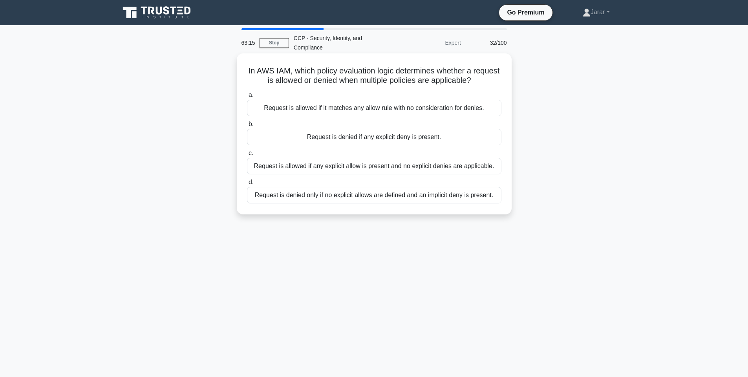
drag, startPoint x: 246, startPoint y: 66, endPoint x: 508, endPoint y: 200, distance: 294.0
click at [508, 200] on div "In AWS IAM, which policy evaluation logic determines whether a request is allow…" at bounding box center [374, 134] width 269 height 155
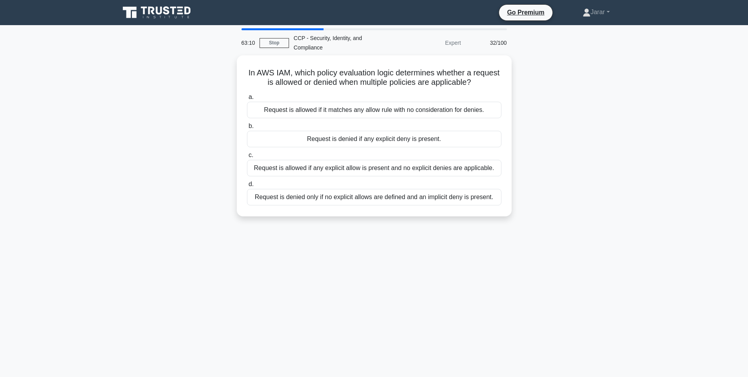
click at [642, 162] on main "63:10 Stop CCP - Security, Identity, and Compliance Expert 32/100 In AWS IAM, w…" at bounding box center [374, 224] width 748 height 399
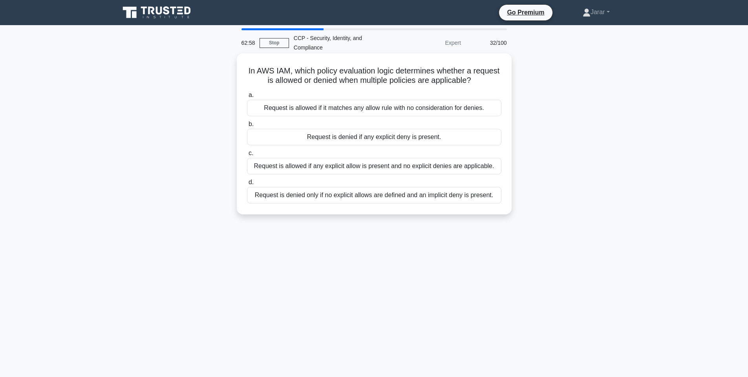
click at [362, 128] on label "b. Request is denied if any explicit deny is present." at bounding box center [374, 132] width 255 height 26
click at [247, 127] on input "b. Request is denied if any explicit deny is present." at bounding box center [247, 124] width 0 height 5
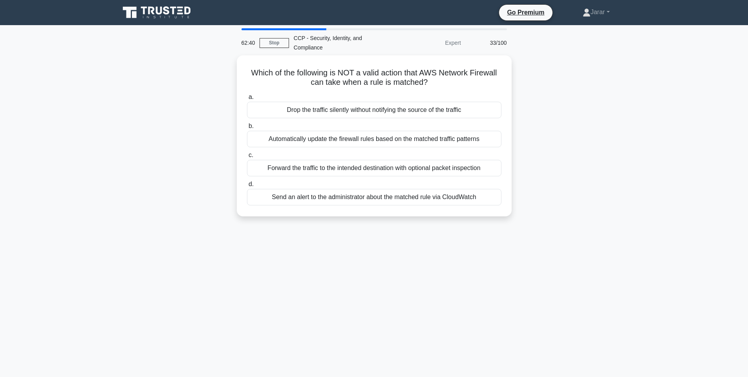
drag, startPoint x: 249, startPoint y: 66, endPoint x: 491, endPoint y: 219, distance: 285.5
click at [491, 219] on div "Which of the following is NOT a valid action that AWS Network Firewall can take…" at bounding box center [374, 140] width 518 height 170
click at [608, 103] on div "Which of the following is NOT a valid action that AWS Network Firewall can take…" at bounding box center [374, 140] width 518 height 170
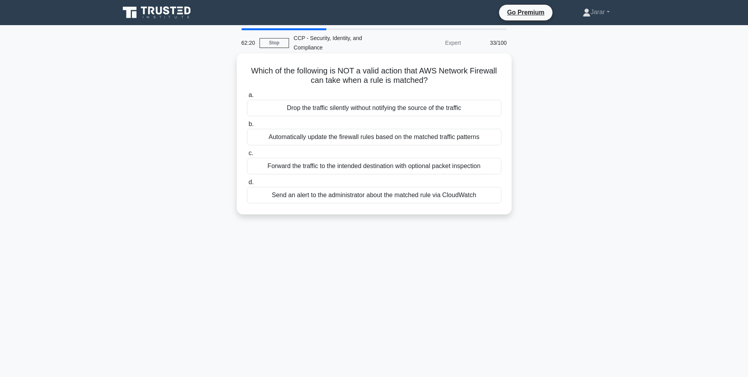
click at [421, 139] on div "Automatically update the firewall rules based on the matched traffic patterns" at bounding box center [374, 137] width 255 height 16
click at [247, 127] on input "b. Automatically update the firewall rules based on the matched traffic patterns" at bounding box center [247, 124] width 0 height 5
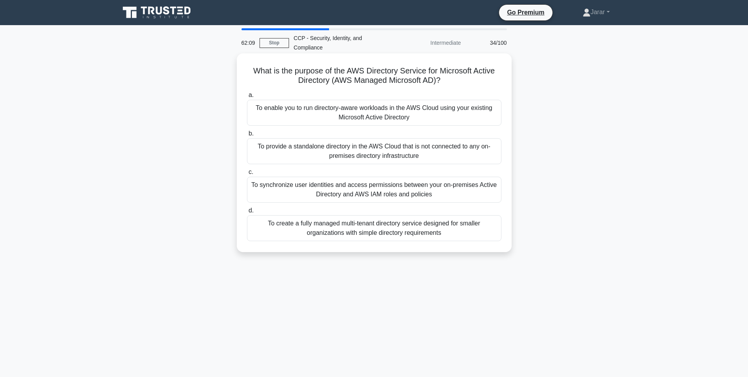
click at [291, 109] on div "To enable you to run directory-aware workloads in the AWS Cloud using your exis…" at bounding box center [374, 113] width 255 height 26
click at [247, 98] on input "a. To enable you to run directory-aware workloads in the AWS Cloud using your e…" at bounding box center [247, 95] width 0 height 5
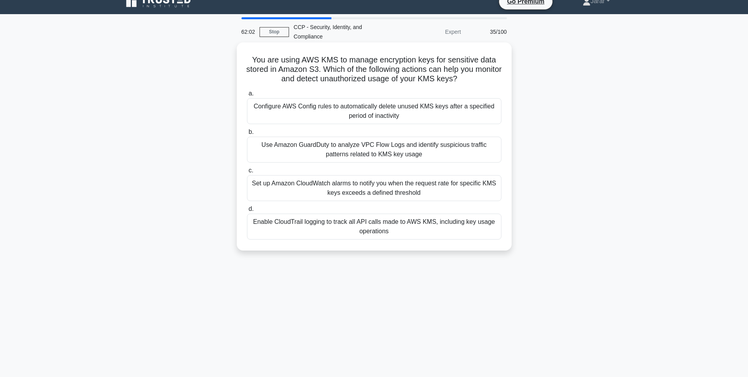
scroll to position [14, 0]
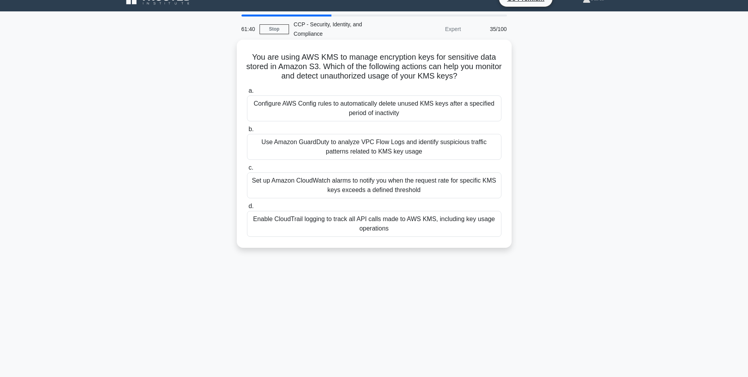
drag, startPoint x: 248, startPoint y: 49, endPoint x: 450, endPoint y: 228, distance: 269.6
click at [450, 228] on div "You are using AWS KMS to manage encryption keys for sensitive data stored in Am…" at bounding box center [374, 144] width 269 height 202
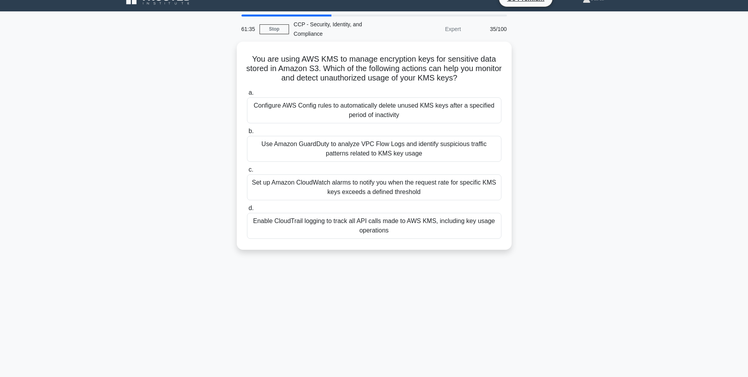
click at [611, 144] on div "You are using AWS KMS to manage encryption keys for sensitive data stored in Am…" at bounding box center [374, 151] width 518 height 218
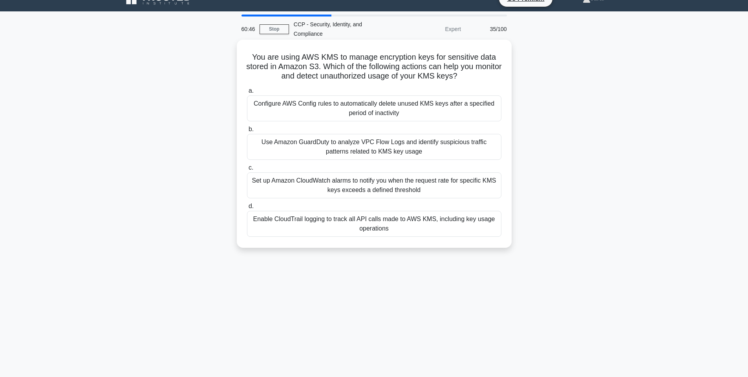
click at [325, 228] on div "Enable CloudTrail logging to track all API calls made to AWS KMS, including key…" at bounding box center [374, 224] width 255 height 26
click at [247, 209] on input "d. Enable CloudTrail logging to track all API calls made to AWS KMS, including …" at bounding box center [247, 206] width 0 height 5
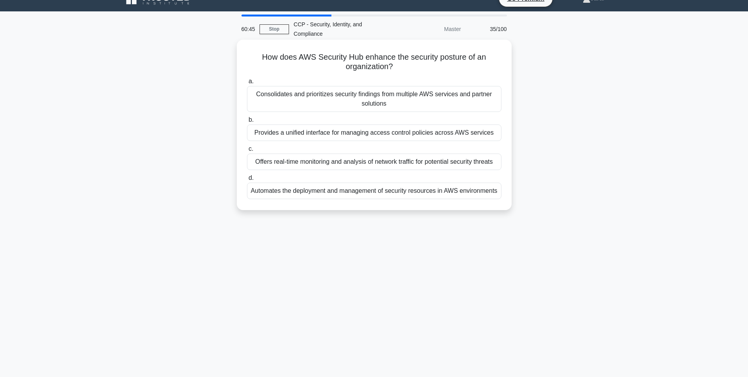
scroll to position [0, 0]
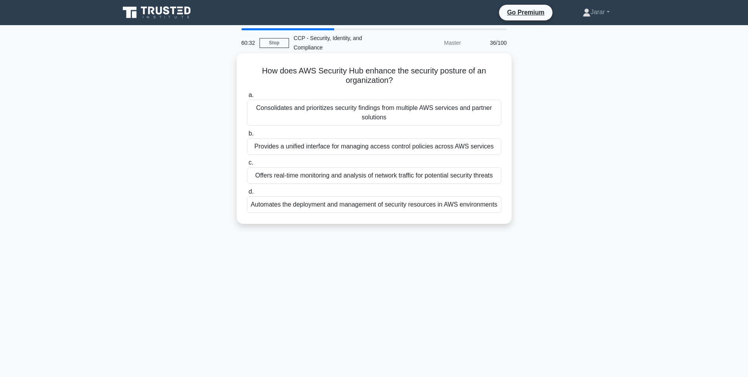
drag, startPoint x: 257, startPoint y: 69, endPoint x: 502, endPoint y: 203, distance: 279.1
click at [502, 203] on div "How does AWS Security Hub enhance the security posture of an organization? .spi…" at bounding box center [374, 139] width 269 height 164
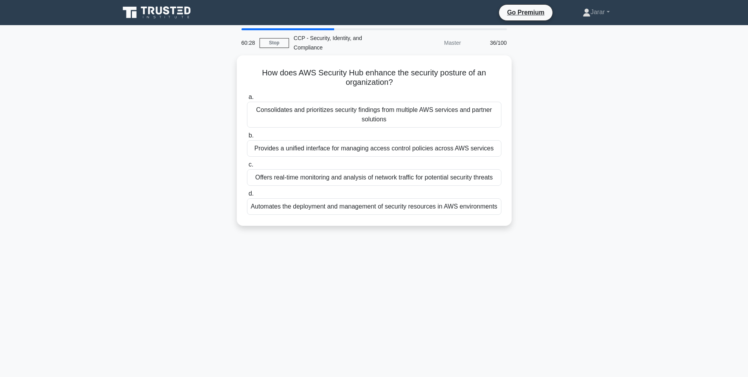
click at [581, 222] on div "How does AWS Security Hub enhance the security posture of an organization? .spi…" at bounding box center [374, 145] width 518 height 180
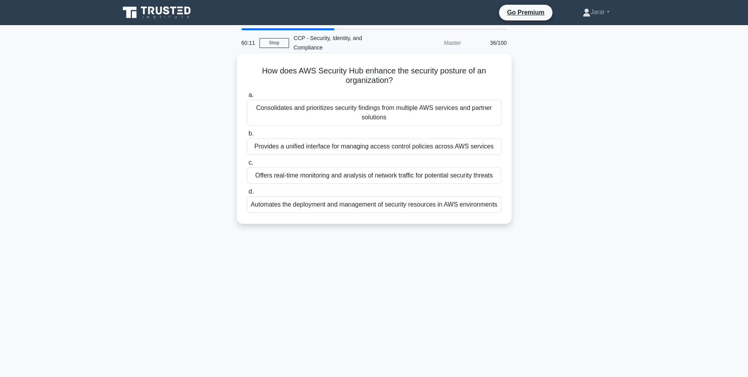
click at [421, 117] on div "Consolidates and prioritizes security findings from multiple AWS services and p…" at bounding box center [374, 113] width 255 height 26
click at [247, 98] on input "a. Consolidates and prioritizes security findings from multiple AWS services an…" at bounding box center [247, 95] width 0 height 5
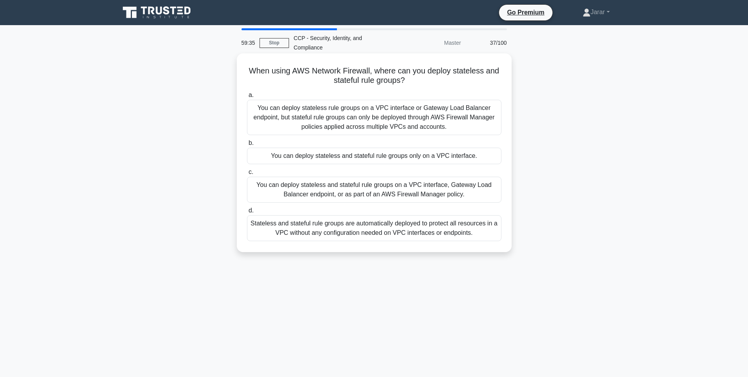
drag, startPoint x: 245, startPoint y: 66, endPoint x: 478, endPoint y: 231, distance: 284.9
click at [478, 231] on div "When using AWS Network Firewall, where can you deploy stateless and stateful ru…" at bounding box center [374, 153] width 269 height 192
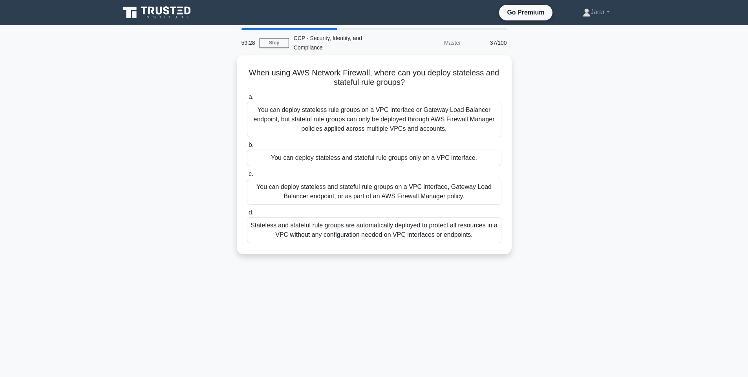
click at [583, 161] on div "When using AWS Network Firewall, where can you deploy stateless and stateful ru…" at bounding box center [374, 159] width 518 height 208
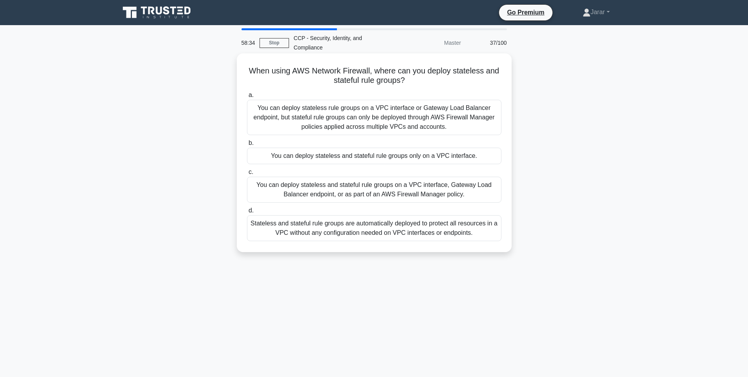
click at [457, 131] on div "You can deploy stateless rule groups on a VPC interface or Gateway Load Balance…" at bounding box center [374, 117] width 255 height 35
click at [247, 98] on input "a. You can deploy stateless rule groups on a VPC interface or Gateway Load Bala…" at bounding box center [247, 95] width 0 height 5
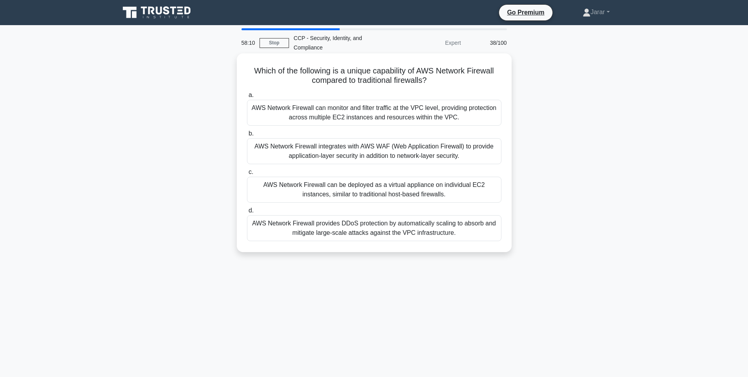
drag, startPoint x: 249, startPoint y: 66, endPoint x: 485, endPoint y: 234, distance: 289.3
click at [485, 234] on div "Which of the following is a unique capability of AWS Network Firewall compared …" at bounding box center [374, 153] width 269 height 192
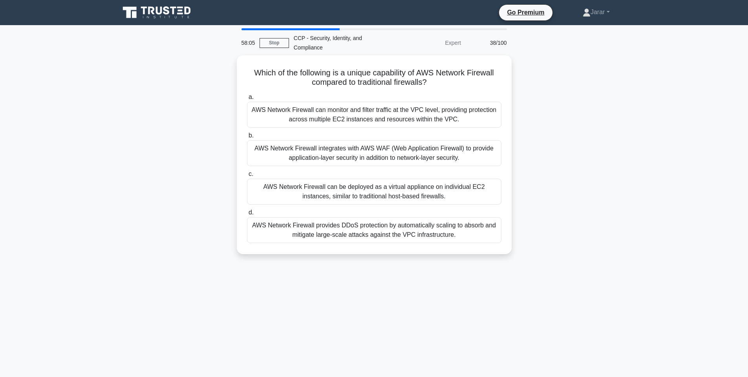
click at [603, 155] on div "Which of the following is a unique capability of AWS Network Firewall compared …" at bounding box center [374, 159] width 518 height 208
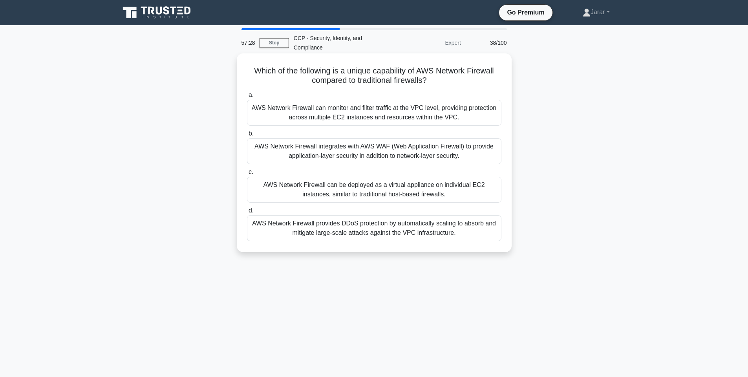
click at [413, 110] on div "AWS Network Firewall can monitor and filter traffic at the VPC level, providing…" at bounding box center [374, 113] width 255 height 26
click at [247, 98] on input "a. AWS Network Firewall can monitor and filter traffic at the VPC level, provid…" at bounding box center [247, 95] width 0 height 5
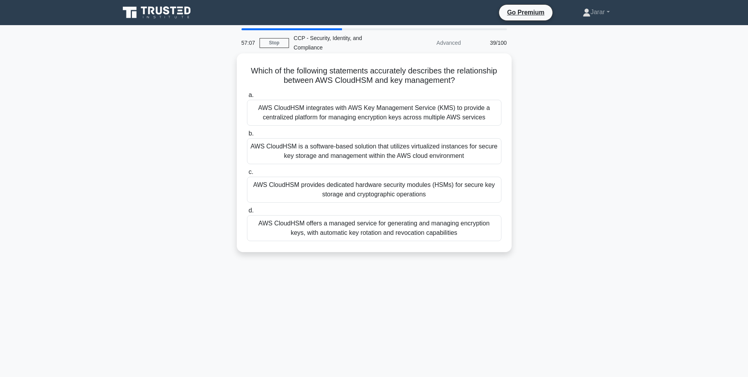
drag, startPoint x: 243, startPoint y: 66, endPoint x: 472, endPoint y: 233, distance: 284.2
click at [472, 233] on div "Which of the following statements accurately describes the relationship between…" at bounding box center [374, 153] width 269 height 192
click at [395, 200] on div "AWS CloudHSM provides dedicated hardware security modules (HSMs) for secure key…" at bounding box center [374, 190] width 255 height 26
click at [247, 175] on input "c. AWS CloudHSM provides dedicated hardware security modules (HSMs) for secure …" at bounding box center [247, 172] width 0 height 5
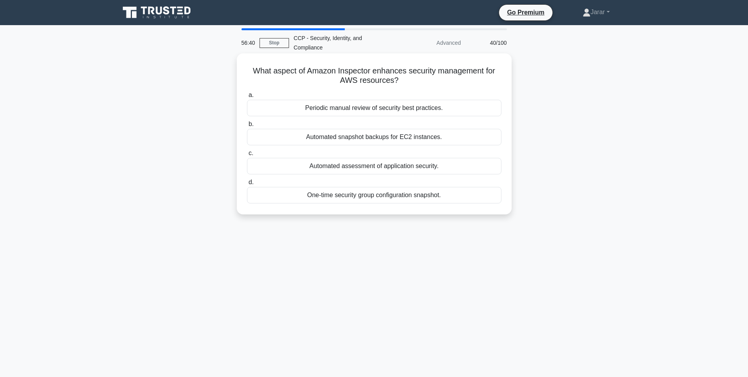
drag, startPoint x: 244, startPoint y: 70, endPoint x: 461, endPoint y: 203, distance: 254.4
click at [461, 203] on div "What aspect of Amazon Inspector enhances security management for AWS resources?…" at bounding box center [374, 134] width 269 height 155
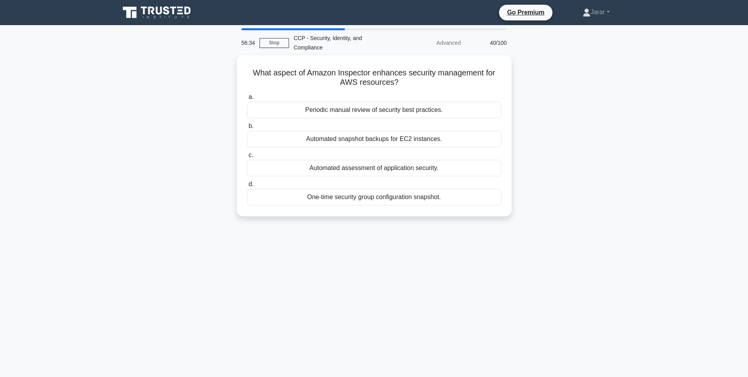
click at [596, 132] on div "What aspect of Amazon Inspector enhances security management for AWS resources?…" at bounding box center [374, 140] width 518 height 170
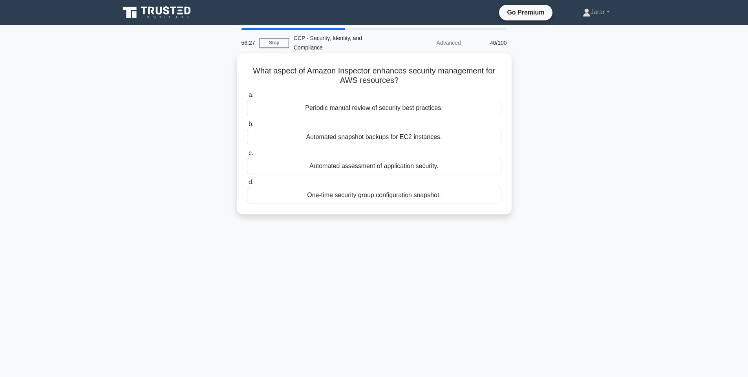
click at [423, 165] on div "Automated assessment of application security." at bounding box center [374, 166] width 255 height 16
click at [247, 156] on input "c. Automated assessment of application security." at bounding box center [247, 153] width 0 height 5
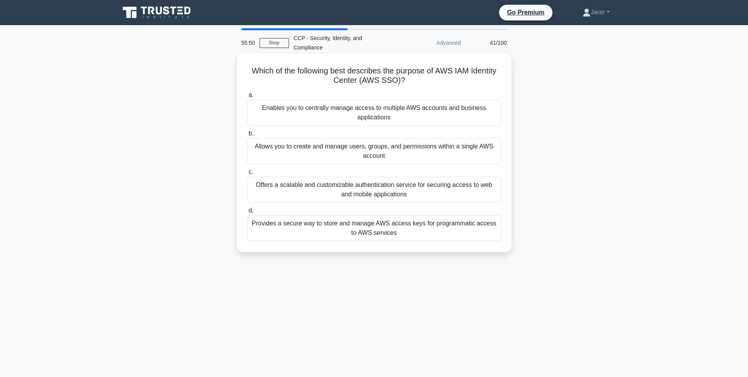
drag, startPoint x: 245, startPoint y: 70, endPoint x: 417, endPoint y: 238, distance: 240.0
click at [417, 238] on div "Which of the following best describes the purpose of AWS IAM Identity Center (A…" at bounding box center [374, 153] width 269 height 192
click at [361, 115] on div "Enables you to centrally manage access to multiple AWS accounts and business ap…" at bounding box center [374, 113] width 255 height 26
click at [247, 98] on input "a. Enables you to centrally manage access to multiple AWS accounts and business…" at bounding box center [247, 95] width 0 height 5
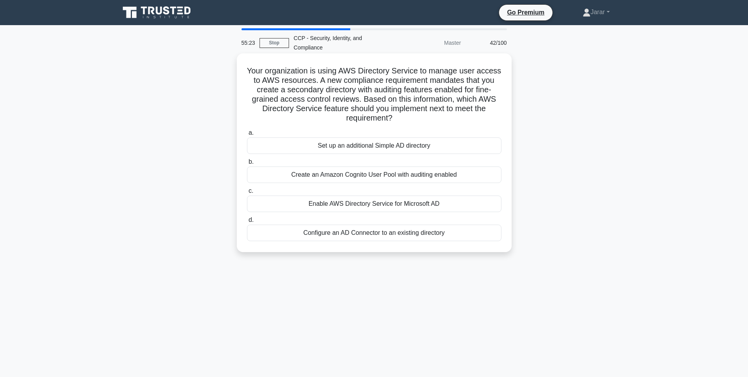
drag, startPoint x: 240, startPoint y: 67, endPoint x: 459, endPoint y: 235, distance: 275.3
click at [459, 235] on div "Your organization is using AWS Directory Service to manage user access to AWS r…" at bounding box center [374, 153] width 269 height 192
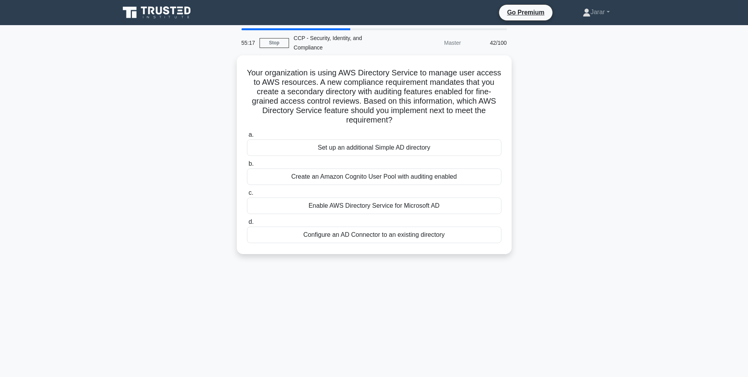
click at [584, 186] on div "Your organization is using AWS Directory Service to manage user access to AWS r…" at bounding box center [374, 159] width 518 height 208
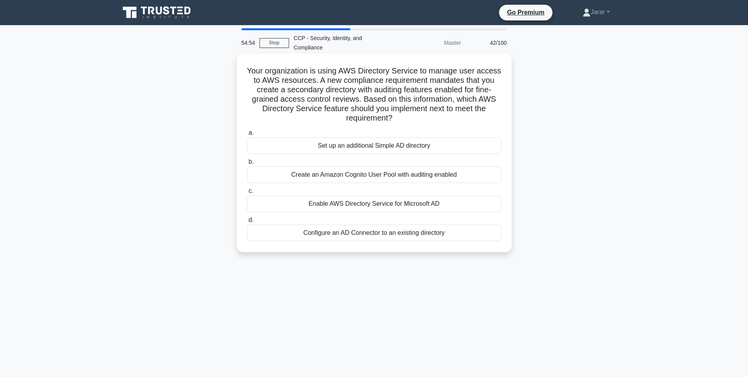
click at [383, 210] on div "Enable AWS Directory Service for Microsoft AD" at bounding box center [374, 204] width 255 height 16
click at [247, 194] on input "c. Enable AWS Directory Service for Microsoft AD" at bounding box center [247, 191] width 0 height 5
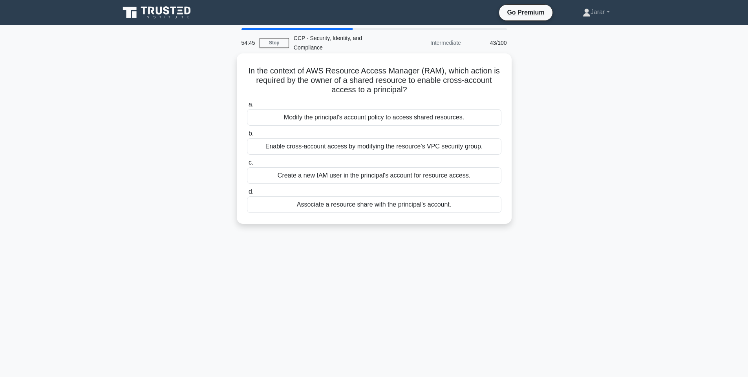
drag, startPoint x: 409, startPoint y: 89, endPoint x: 246, endPoint y: 69, distance: 164.2
click at [246, 69] on h5 "In the context of AWS Resource Access Manager (RAM), which action is required b…" at bounding box center [374, 80] width 256 height 29
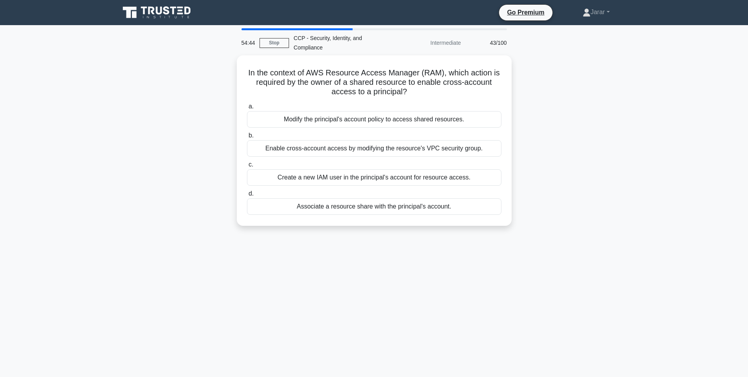
click at [196, 101] on div "In the context of AWS Resource Access Manager (RAM), which action is required b…" at bounding box center [374, 145] width 518 height 180
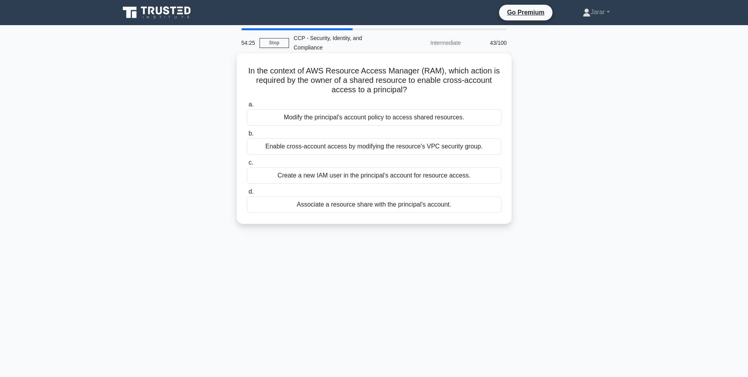
drag, startPoint x: 246, startPoint y: 66, endPoint x: 480, endPoint y: 213, distance: 276.6
click at [480, 213] on div "In the context of AWS Resource Access Manager (RAM), which action is required b…" at bounding box center [374, 139] width 269 height 164
click at [480, 213] on div "Associate a resource share with the principal's account." at bounding box center [374, 204] width 255 height 16
click at [247, 194] on input "d. Associate a resource share with the principal's account." at bounding box center [247, 191] width 0 height 5
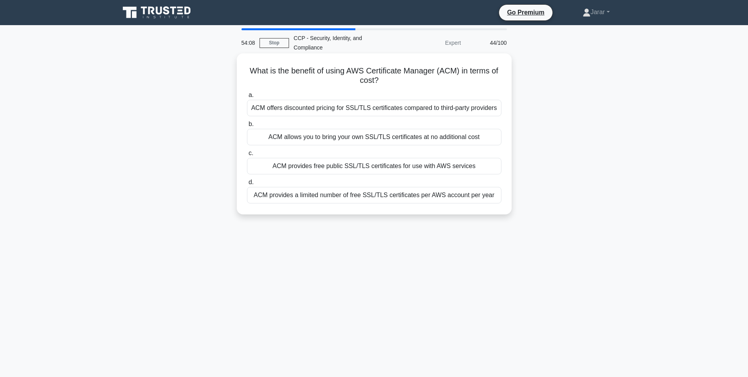
drag, startPoint x: 249, startPoint y: 66, endPoint x: 500, endPoint y: 200, distance: 284.3
click at [500, 200] on div "What is the benefit of using AWS Certificate Manager (ACM) in terms of cost? .s…" at bounding box center [374, 134] width 269 height 155
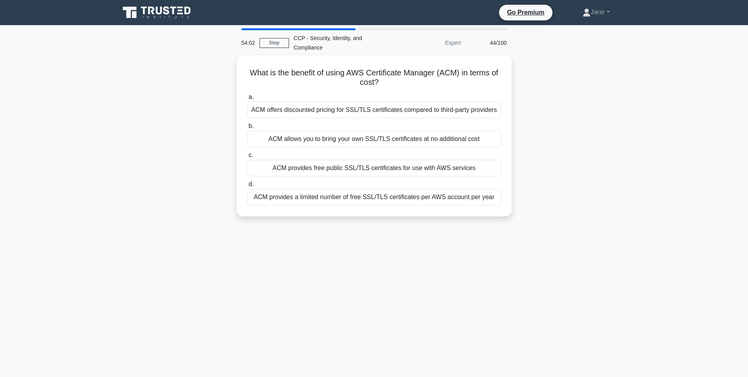
click at [619, 147] on div "What is the benefit of using AWS Certificate Manager (ACM) in terms of cost? .s…" at bounding box center [374, 140] width 518 height 170
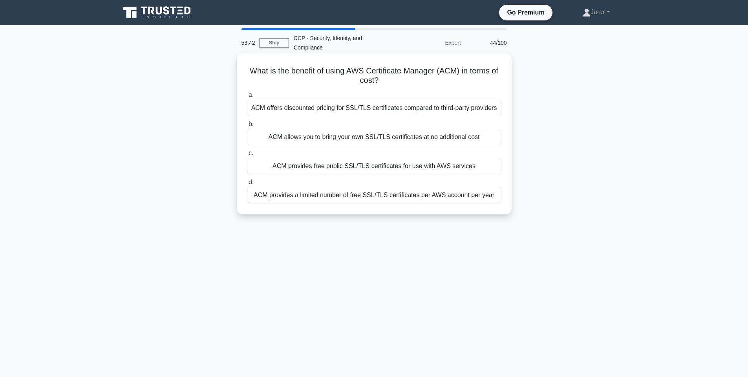
click at [376, 172] on div "ACM provides free public SSL/TLS certificates for use with AWS services" at bounding box center [374, 166] width 255 height 16
click at [247, 156] on input "c. ACM provides free public SSL/TLS certificates for use with AWS services" at bounding box center [247, 153] width 0 height 5
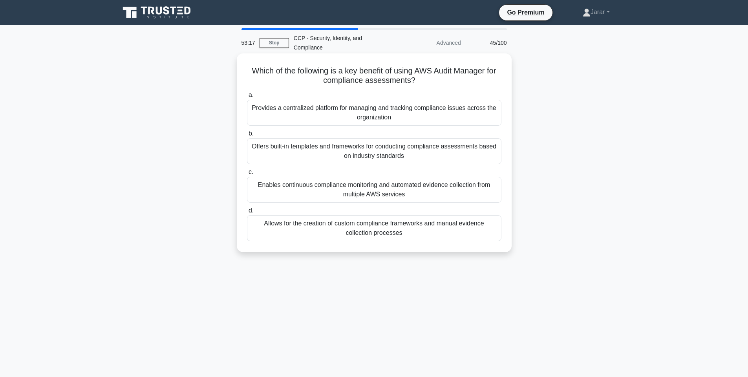
drag, startPoint x: 248, startPoint y: 66, endPoint x: 435, endPoint y: 236, distance: 253.3
click at [435, 236] on div "Which of the following is a key benefit of using AWS Audit Manager for complian…" at bounding box center [374, 153] width 269 height 192
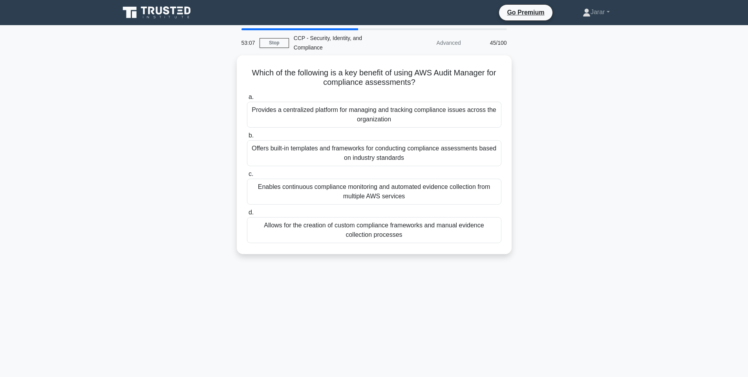
click at [609, 183] on div "Which of the following is a key benefit of using AWS Audit Manager for complian…" at bounding box center [374, 159] width 518 height 208
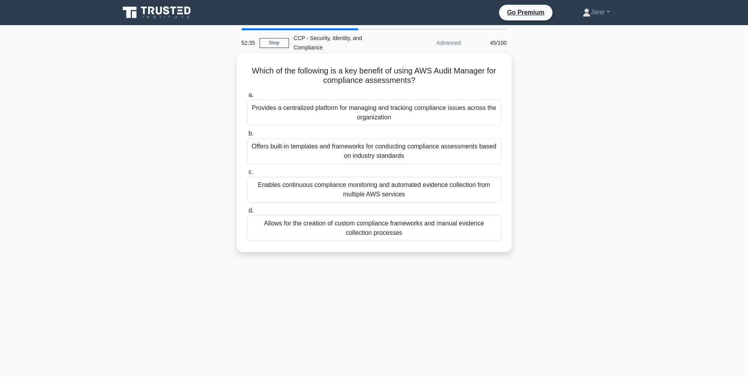
click at [424, 191] on div "Enables continuous compliance monitoring and automated evidence collection from…" at bounding box center [374, 190] width 255 height 26
click at [247, 175] on input "c. Enables continuous compliance monitoring and automated evidence collection f…" at bounding box center [247, 172] width 0 height 5
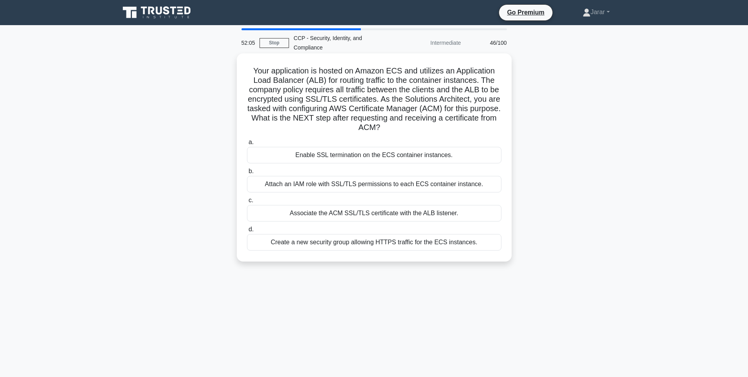
drag, startPoint x: 248, startPoint y: 66, endPoint x: 498, endPoint y: 248, distance: 309.5
click at [498, 248] on div "Your application is hosted on Amazon ECS and utilizes an Application Load Balan…" at bounding box center [374, 158] width 269 height 202
click at [339, 214] on div "Associate the ACM SSL/TLS certificate with the ALB listener." at bounding box center [374, 213] width 255 height 16
click at [247, 203] on input "c. Associate the ACM SSL/TLS certificate with the ALB listener." at bounding box center [247, 200] width 0 height 5
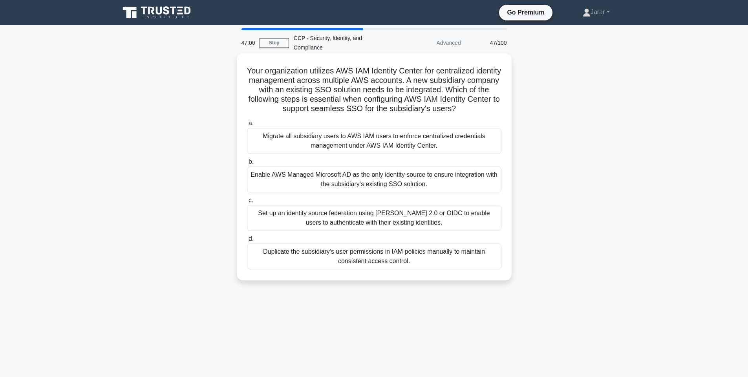
drag, startPoint x: 245, startPoint y: 66, endPoint x: 447, endPoint y: 260, distance: 279.2
click at [447, 260] on div "Your organization utilizes AWS IAM Identity Center for centralized identity man…" at bounding box center [374, 167] width 269 height 221
click at [655, 129] on main "46:54 Stop CCP - Security, Identity, and Compliance Advanced 47/100 Your organi…" at bounding box center [374, 224] width 748 height 399
click at [428, 214] on div "Set up an identity source federation using SAML 2.0 or OIDC to enable users to …" at bounding box center [374, 218] width 255 height 26
click at [247, 203] on input "c. Set up an identity source federation using SAML 2.0 or OIDC to enable users …" at bounding box center [247, 200] width 0 height 5
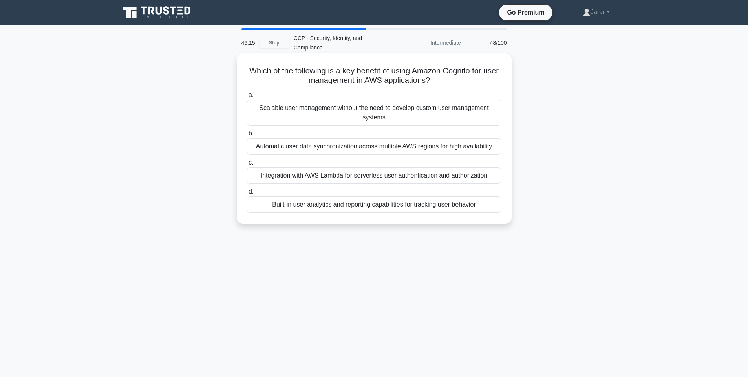
click at [397, 117] on div "Scalable user management without the need to develop custom user management sys…" at bounding box center [374, 113] width 255 height 26
click at [247, 98] on input "a. Scalable user management without the need to develop custom user management …" at bounding box center [247, 95] width 0 height 5
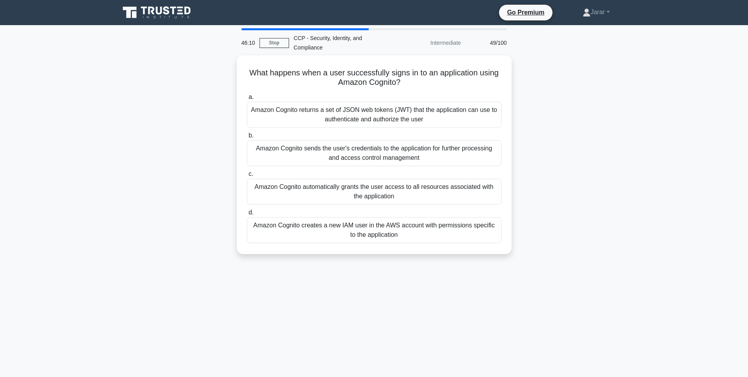
drag, startPoint x: 245, startPoint y: 70, endPoint x: 454, endPoint y: 259, distance: 281.1
click at [454, 259] on div "What happens when a user successfully signs in to an application using Amazon C…" at bounding box center [374, 159] width 518 height 208
click at [599, 190] on div "What happens when a user successfully signs in to an application using Amazon C…" at bounding box center [374, 159] width 518 height 208
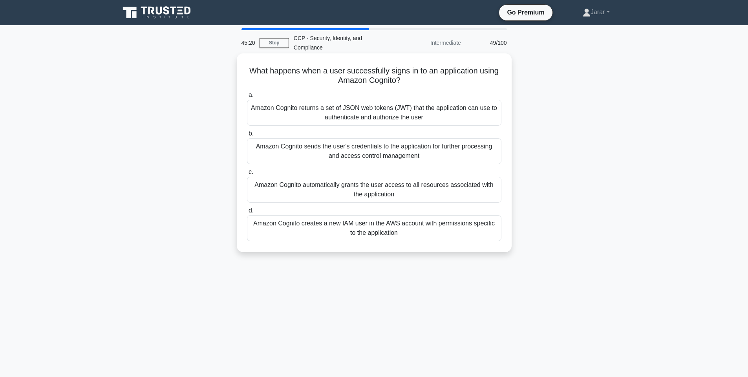
click at [376, 110] on div "Amazon Cognito returns a set of JSON web tokens (JWT) that the application can …" at bounding box center [374, 113] width 255 height 26
click at [247, 98] on input "a. Amazon Cognito returns a set of JSON web tokens (JWT) that the application c…" at bounding box center [247, 95] width 0 height 5
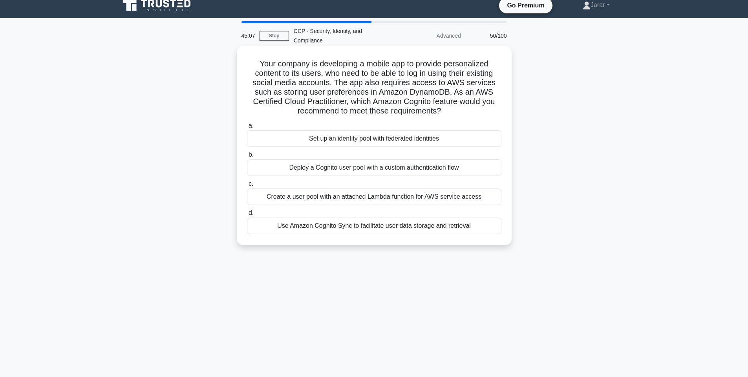
scroll to position [8, 0]
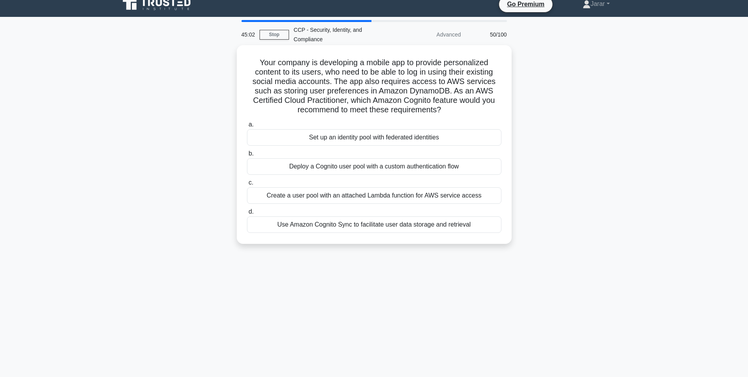
drag, startPoint x: 253, startPoint y: 61, endPoint x: 474, endPoint y: 242, distance: 285.5
click at [474, 242] on div "Your company is developing a mobile app to provide personalized content to its …" at bounding box center [374, 144] width 275 height 199
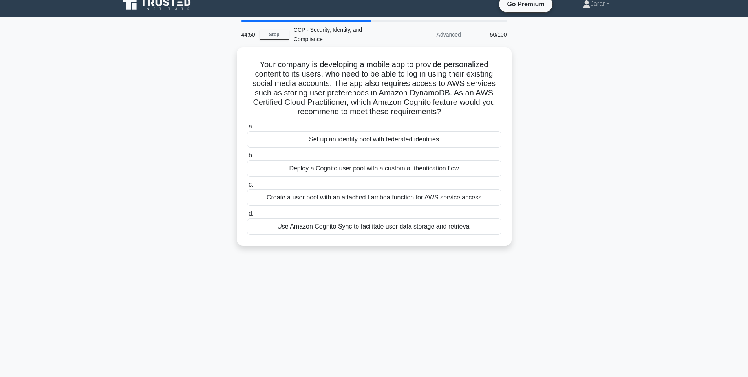
click at [629, 136] on div "Your company is developing a mobile app to provide personalized content to its …" at bounding box center [374, 151] width 518 height 208
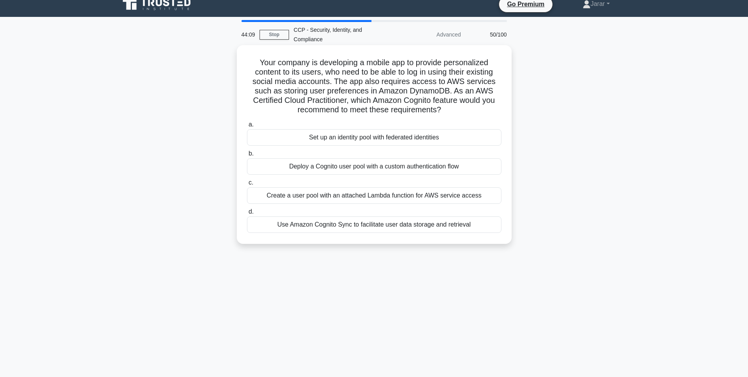
click at [367, 141] on div "Set up an identity pool with federated identities" at bounding box center [374, 137] width 255 height 16
click at [247, 127] on input "a. Set up an identity pool with federated identities" at bounding box center [247, 124] width 0 height 5
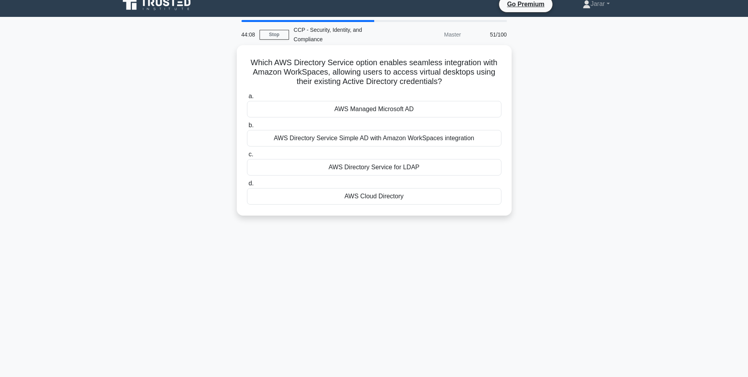
scroll to position [0, 0]
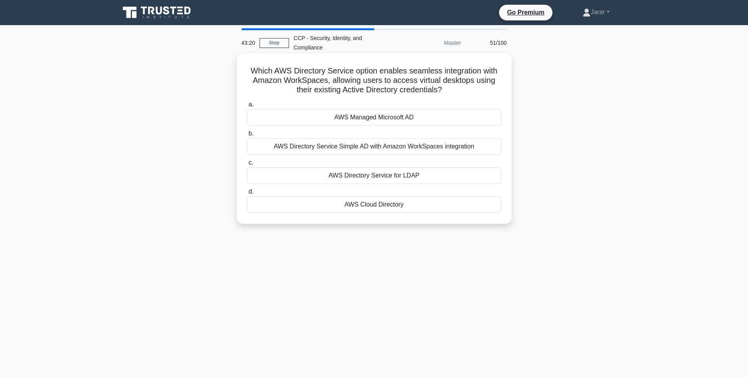
drag, startPoint x: 248, startPoint y: 66, endPoint x: 439, endPoint y: 203, distance: 235.3
click at [439, 203] on div "Which AWS Directory Service option enables seamless integration with Amazon Wor…" at bounding box center [374, 139] width 269 height 164
click at [353, 119] on div "AWS Managed Microsoft AD" at bounding box center [374, 117] width 255 height 16
click at [247, 107] on input "a. AWS Managed Microsoft AD" at bounding box center [247, 104] width 0 height 5
drag, startPoint x: 241, startPoint y: 67, endPoint x: 432, endPoint y: 203, distance: 234.4
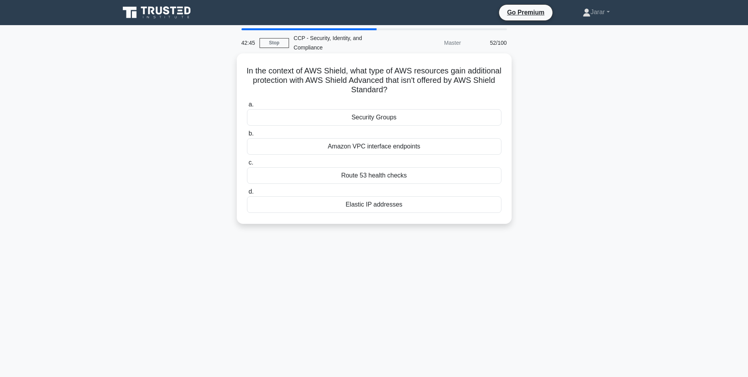
click at [432, 203] on div "In the context of AWS Shield, what type of AWS resources gain additional protec…" at bounding box center [374, 139] width 269 height 164
click at [592, 231] on div "In the context of AWS Shield, what type of AWS resources gain additional protec…" at bounding box center [374, 145] width 518 height 180
click at [376, 206] on div "Elastic IP addresses" at bounding box center [374, 204] width 255 height 16
click at [247, 194] on input "d. Elastic IP addresses" at bounding box center [247, 191] width 0 height 5
drag, startPoint x: 250, startPoint y: 67, endPoint x: 430, endPoint y: 216, distance: 234.3
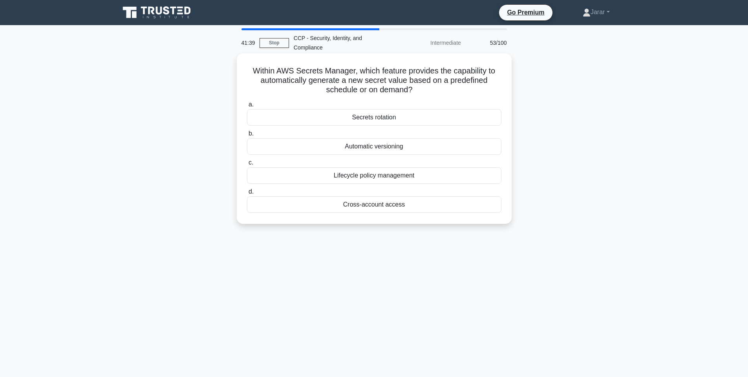
click at [430, 216] on div "Within AWS Secrets Manager, which feature provides the capability to automatica…" at bounding box center [374, 139] width 269 height 164
click at [568, 141] on div "Within AWS Secrets Manager, which feature provides the capability to automatica…" at bounding box center [374, 145] width 518 height 180
click at [472, 114] on div "Secrets rotation" at bounding box center [374, 117] width 255 height 16
click at [247, 107] on input "a. Secrets rotation" at bounding box center [247, 104] width 0 height 5
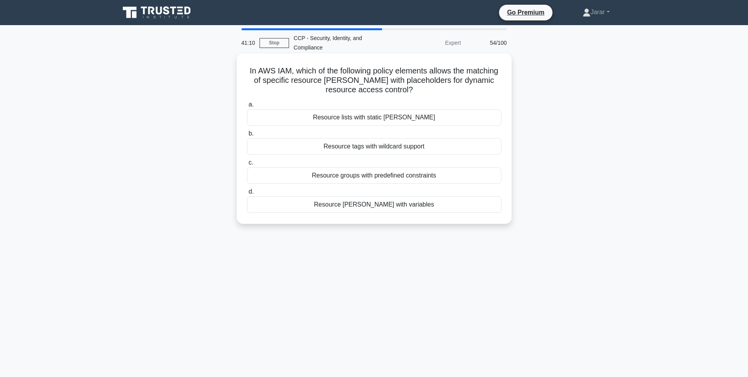
drag, startPoint x: 251, startPoint y: 64, endPoint x: 457, endPoint y: 208, distance: 251.7
click at [457, 208] on div "In AWS IAM, which of the following policy elements allows the matching of speci…" at bounding box center [374, 139] width 269 height 164
click at [573, 112] on div "In AWS IAM, which of the following policy elements allows the matching of speci…" at bounding box center [374, 145] width 518 height 180
click at [395, 204] on div "Resource ARNs with variables" at bounding box center [374, 204] width 255 height 16
click at [247, 194] on input "d. Resource ARNs with variables" at bounding box center [247, 191] width 0 height 5
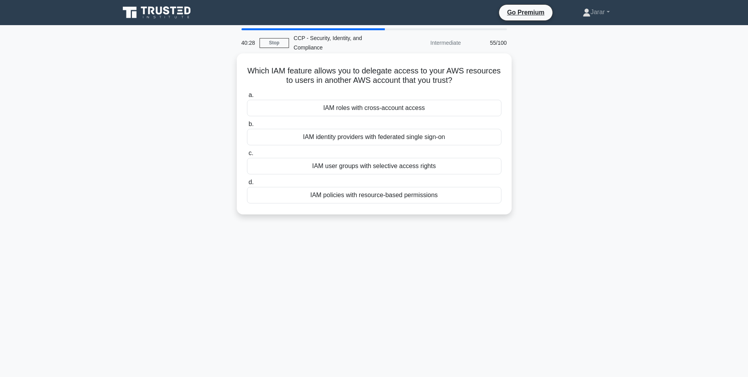
drag, startPoint x: 244, startPoint y: 64, endPoint x: 470, endPoint y: 196, distance: 261.0
click at [470, 196] on div "Which IAM feature allows you to delegate access to your AWS resources to users …" at bounding box center [374, 134] width 269 height 155
click at [618, 121] on div "Which IAM feature allows you to delegate access to your AWS resources to users …" at bounding box center [374, 140] width 518 height 170
click at [395, 110] on div "IAM roles with cross-account access" at bounding box center [374, 108] width 255 height 16
click at [247, 98] on input "a. IAM roles with cross-account access" at bounding box center [247, 95] width 0 height 5
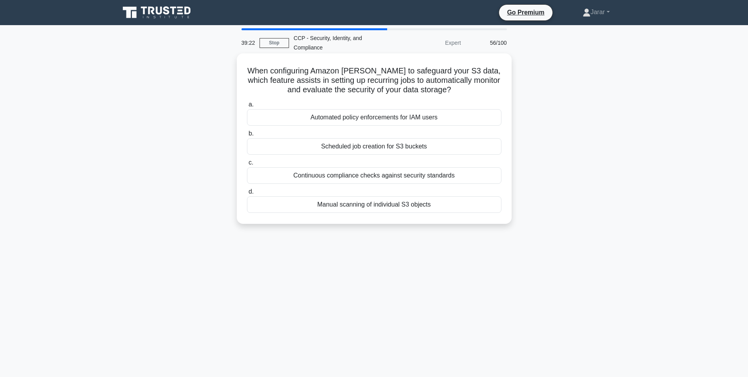
drag, startPoint x: 258, startPoint y: 64, endPoint x: 445, endPoint y: 207, distance: 235.9
click at [445, 207] on div "When configuring Amazon Macie to safeguard your S3 data, which feature assists …" at bounding box center [374, 139] width 269 height 164
click at [614, 202] on div "When configuring Amazon Macie to safeguard your S3 data, which feature assists …" at bounding box center [374, 145] width 518 height 180
click at [377, 144] on div "Scheduled job creation for S3 buckets" at bounding box center [374, 146] width 255 height 16
click at [247, 136] on input "b. Scheduled job creation for S3 buckets" at bounding box center [247, 133] width 0 height 5
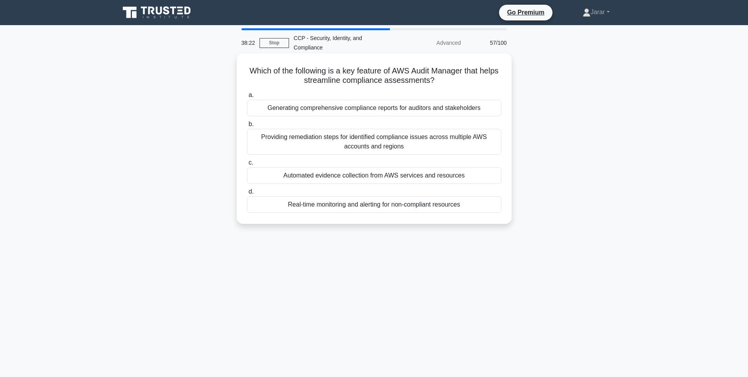
drag, startPoint x: 247, startPoint y: 68, endPoint x: 476, endPoint y: 210, distance: 269.9
click at [476, 210] on div "Which of the following is a key feature of AWS Audit Manager that helps streaml…" at bounding box center [374, 139] width 269 height 164
click at [423, 178] on div "Automated evidence collection from AWS services and resources" at bounding box center [374, 175] width 255 height 16
click at [247, 165] on input "c. Automated evidence collection from AWS services and resources" at bounding box center [247, 162] width 0 height 5
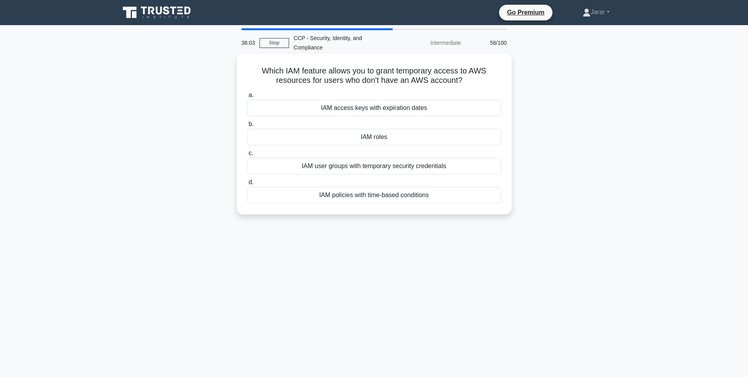
drag, startPoint x: 260, startPoint y: 68, endPoint x: 449, endPoint y: 196, distance: 229.0
click at [449, 196] on div "Which IAM feature allows you to grant temporary access to AWS resources for use…" at bounding box center [374, 134] width 269 height 155
click at [591, 127] on div "Which IAM feature allows you to grant temporary access to AWS resources for use…" at bounding box center [374, 140] width 518 height 170
click at [436, 139] on div "IAM roles" at bounding box center [374, 137] width 255 height 16
click at [247, 127] on input "b. IAM roles" at bounding box center [247, 124] width 0 height 5
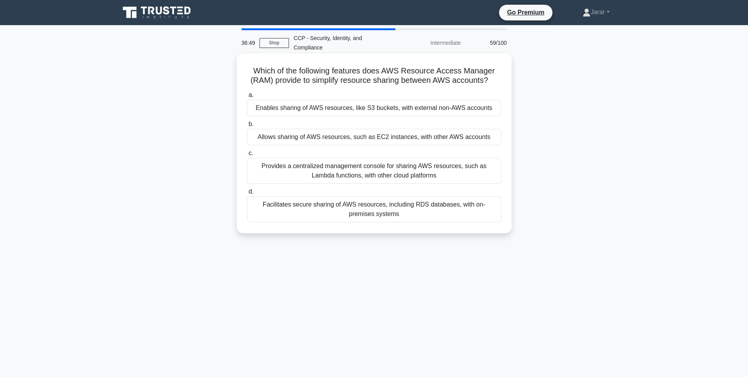
drag, startPoint x: 252, startPoint y: 64, endPoint x: 405, endPoint y: 216, distance: 215.5
click at [405, 216] on div "Which of the following features does AWS Resource Access Manager (RAM) provide …" at bounding box center [374, 144] width 269 height 174
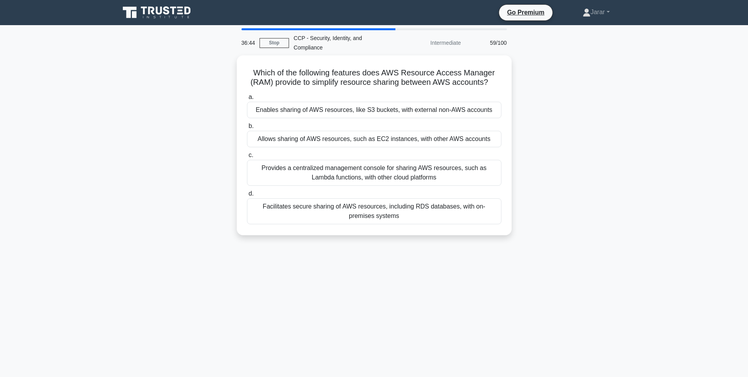
click at [546, 152] on div "Which of the following features does AWS Resource Access Manager (RAM) provide …" at bounding box center [374, 149] width 518 height 189
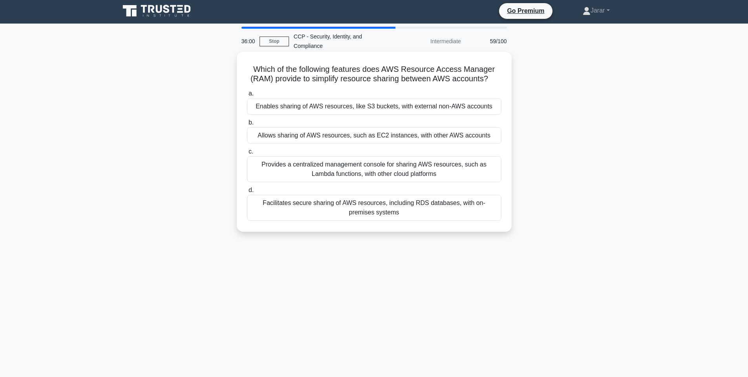
click at [487, 132] on div "Allows sharing of AWS resources, such as EC2 instances, with other AWS accounts" at bounding box center [374, 135] width 255 height 16
click at [247, 125] on input "b. Allows sharing of AWS resources, such as EC2 instances, with other AWS accou…" at bounding box center [247, 122] width 0 height 5
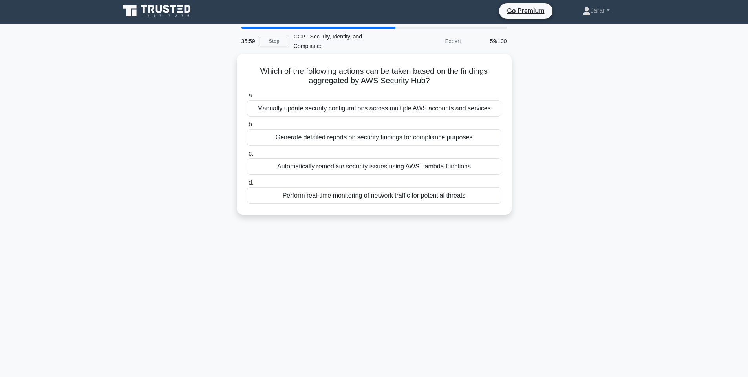
scroll to position [0, 0]
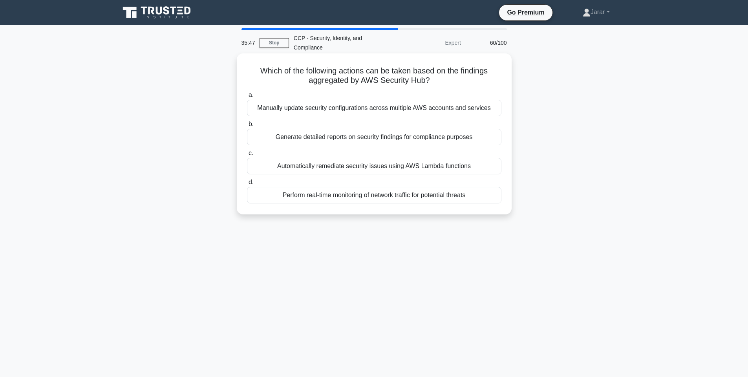
drag, startPoint x: 258, startPoint y: 67, endPoint x: 502, endPoint y: 211, distance: 283.1
click at [502, 211] on div "Which of the following actions can be taken based on the findings aggregated by…" at bounding box center [374, 134] width 269 height 155
click at [372, 166] on div "Automatically remediate security issues using AWS Lambda functions" at bounding box center [374, 166] width 255 height 16
click at [247, 156] on input "c. Automatically remediate security issues using AWS Lambda functions" at bounding box center [247, 153] width 0 height 5
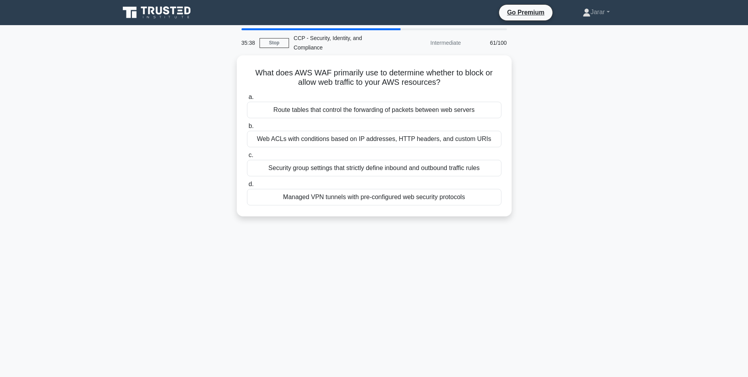
drag, startPoint x: 252, startPoint y: 68, endPoint x: 546, endPoint y: 219, distance: 330.9
click at [546, 219] on div "What does AWS WAF primarily use to determine whether to block or allow web traf…" at bounding box center [374, 140] width 518 height 170
click at [591, 152] on div "What does AWS WAF primarily use to determine whether to block or allow web traf…" at bounding box center [374, 140] width 518 height 170
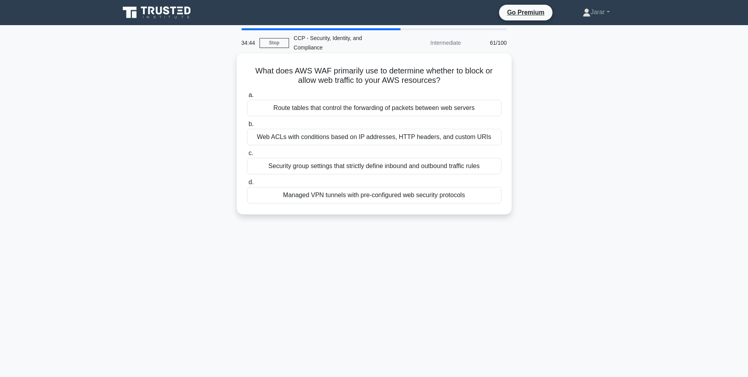
click at [324, 138] on div "Web ACLs with conditions based on IP addresses, HTTP headers, and custom URIs" at bounding box center [374, 137] width 255 height 16
click at [247, 127] on input "b. Web ACLs with conditions based on IP addresses, HTTP headers, and custom URIs" at bounding box center [247, 124] width 0 height 5
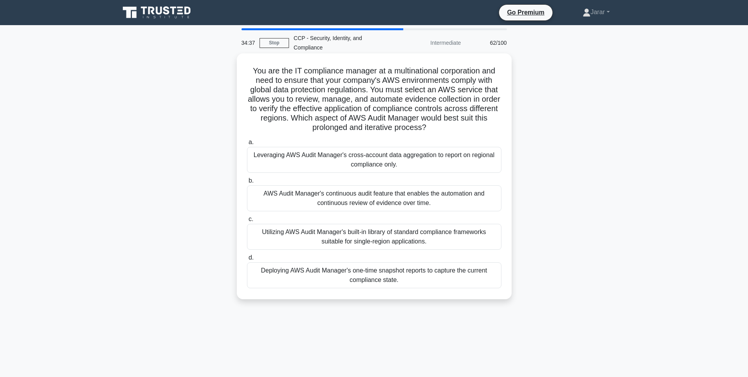
drag, startPoint x: 246, startPoint y: 64, endPoint x: 410, endPoint y: 278, distance: 270.1
click at [410, 278] on div "You are the IT compliance manager at a multinational corporation and need to en…" at bounding box center [374, 177] width 269 height 240
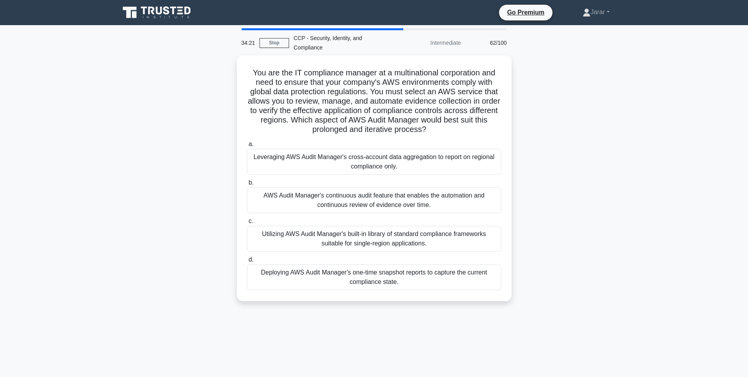
click at [662, 73] on main "34:21 Stop CCP - Security, Identity, and Compliance Intermediate 62/100 You are…" at bounding box center [374, 224] width 748 height 399
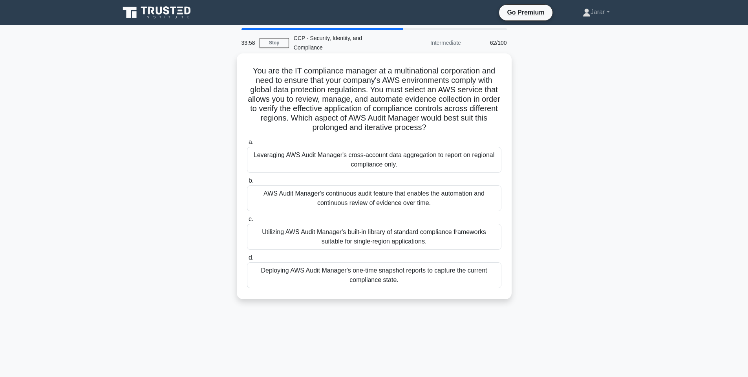
drag, startPoint x: 248, startPoint y: 67, endPoint x: 397, endPoint y: 283, distance: 262.6
click at [397, 283] on div "You are the IT compliance manager at a multinational corporation and need to en…" at bounding box center [374, 177] width 269 height 240
click at [420, 204] on div "AWS Audit Manager's continuous audit feature that enables the automation and co…" at bounding box center [374, 198] width 255 height 26
click at [247, 183] on input "b. AWS Audit Manager's continuous audit feature that enables the automation and…" at bounding box center [247, 180] width 0 height 5
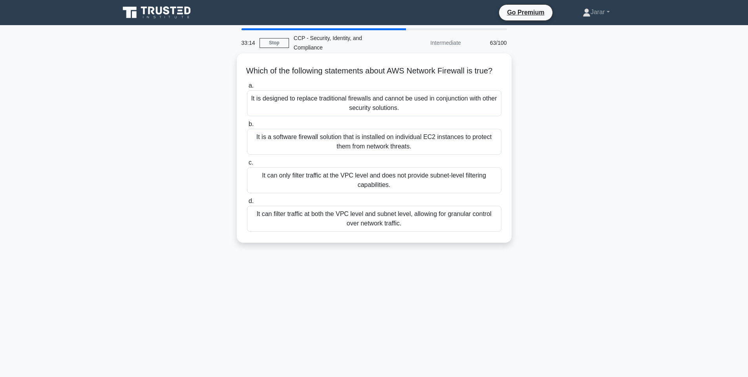
click at [381, 226] on div "It can filter traffic at both the VPC level and subnet level, allowing for gran…" at bounding box center [374, 219] width 255 height 26
click at [247, 204] on input "d. It can filter traffic at both the VPC level and subnet level, allowing for g…" at bounding box center [247, 201] width 0 height 5
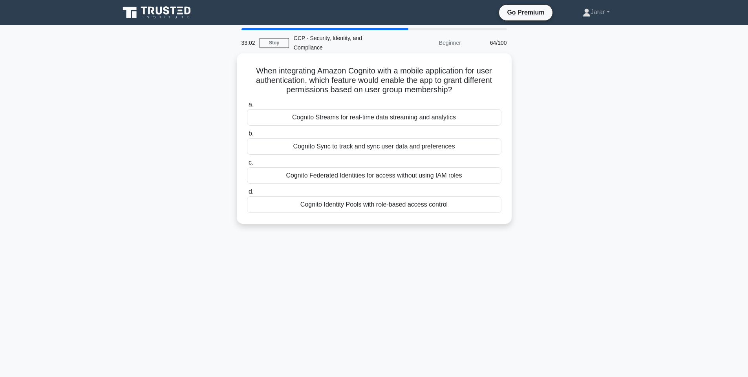
drag, startPoint x: 247, startPoint y: 65, endPoint x: 465, endPoint y: 206, distance: 259.9
click at [465, 206] on div "When integrating Amazon Cognito with a mobile application for user authenticati…" at bounding box center [374, 139] width 269 height 164
click at [377, 202] on div "Cognito Identity Pools with role-based access control" at bounding box center [374, 204] width 255 height 16
click at [247, 194] on input "d. Cognito Identity Pools with role-based access control" at bounding box center [247, 191] width 0 height 5
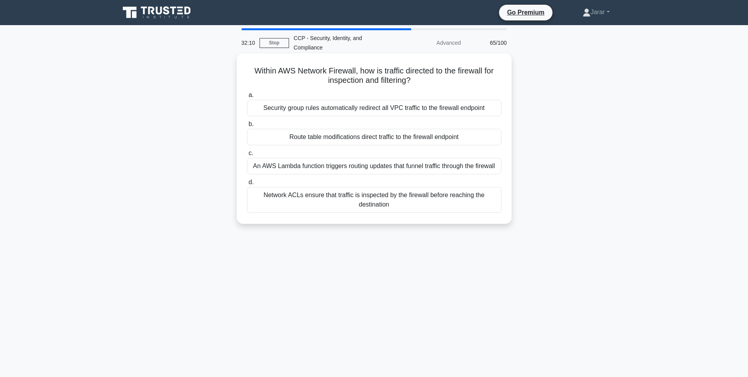
drag, startPoint x: 245, startPoint y: 67, endPoint x: 430, endPoint y: 214, distance: 235.4
click at [430, 214] on div "Within AWS Network Firewall, how is traffic directed to the firewall for inspec…" at bounding box center [374, 139] width 269 height 164
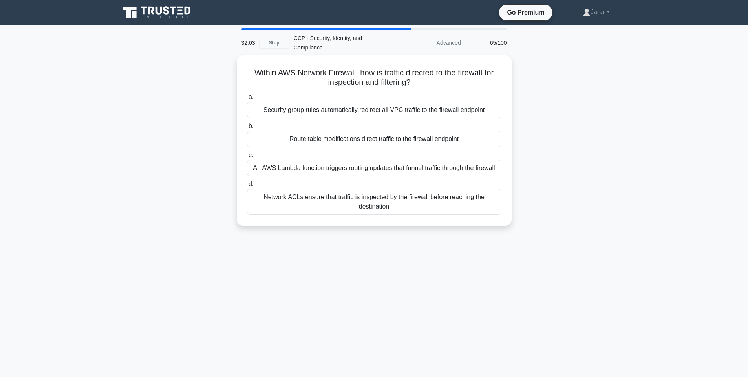
click at [573, 206] on div "Within AWS Network Firewall, how is traffic directed to the firewall for inspec…" at bounding box center [374, 145] width 518 height 180
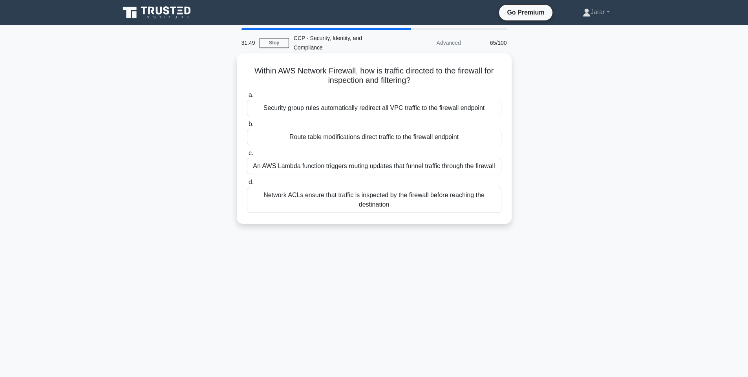
click at [364, 139] on div "Route table modifications direct traffic to the firewall endpoint" at bounding box center [374, 137] width 255 height 16
click at [247, 127] on input "b. Route table modifications direct traffic to the firewall endpoint" at bounding box center [247, 124] width 0 height 5
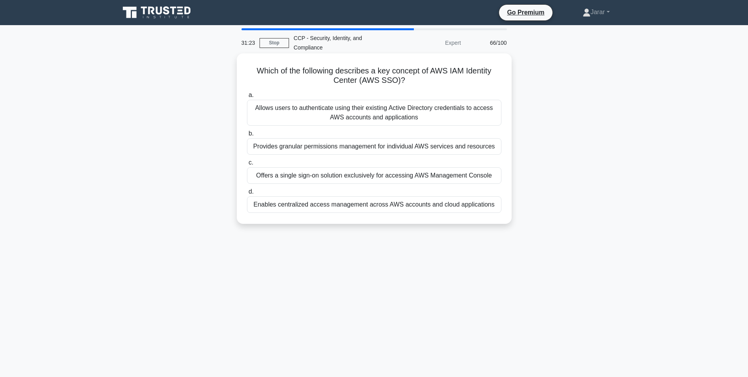
click at [298, 178] on div "Offers a single sign-on solution exclusively for accessing AWS Management Conso…" at bounding box center [374, 175] width 255 height 16
click at [247, 165] on input "c. Offers a single sign-on solution exclusively for accessing AWS Management Co…" at bounding box center [247, 162] width 0 height 5
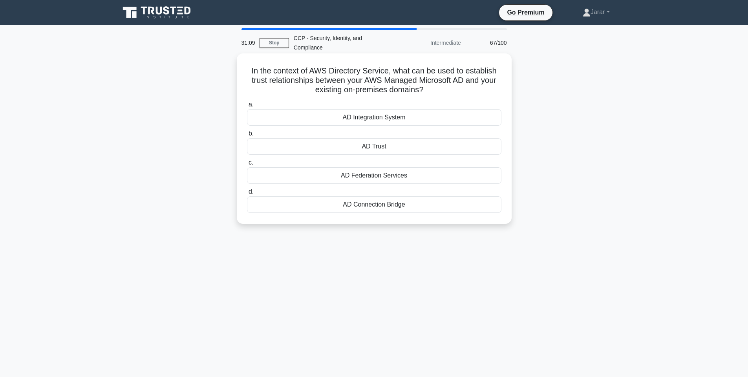
click at [381, 122] on div "AD Integration System" at bounding box center [374, 117] width 255 height 16
click at [247, 107] on input "a. AD Integration System" at bounding box center [247, 104] width 0 height 5
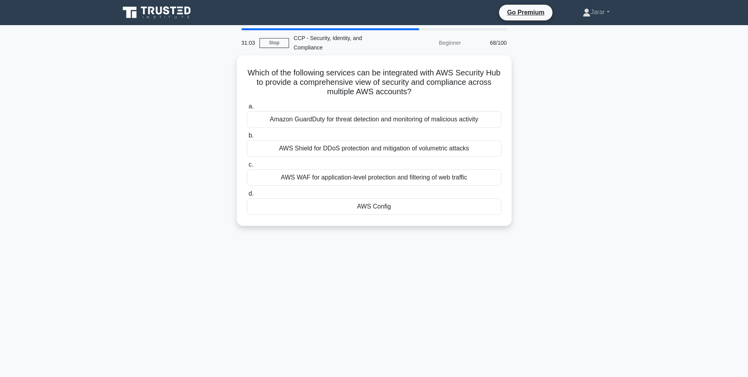
drag, startPoint x: 417, startPoint y: 89, endPoint x: 222, endPoint y: 67, distance: 196.0
click at [222, 67] on div "Which of the following services can be integrated with AWS Security Hub to prov…" at bounding box center [374, 145] width 518 height 180
click at [193, 123] on div "Which of the following services can be integrated with AWS Security Hub to prov…" at bounding box center [374, 145] width 518 height 180
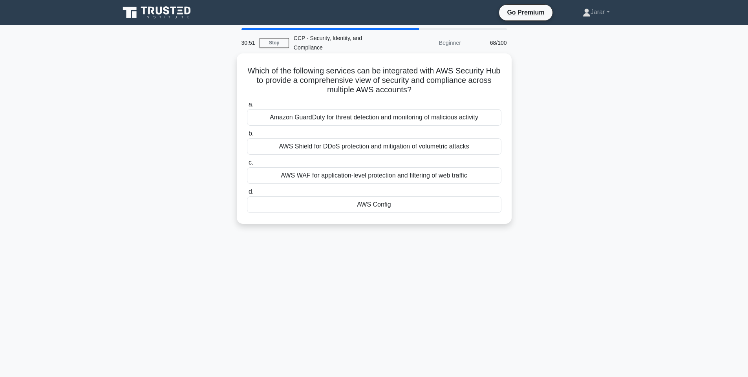
drag, startPoint x: 244, startPoint y: 68, endPoint x: 411, endPoint y: 209, distance: 218.8
click at [411, 209] on div "Which of the following services can be integrated with AWS Security Hub to prov…" at bounding box center [374, 139] width 269 height 164
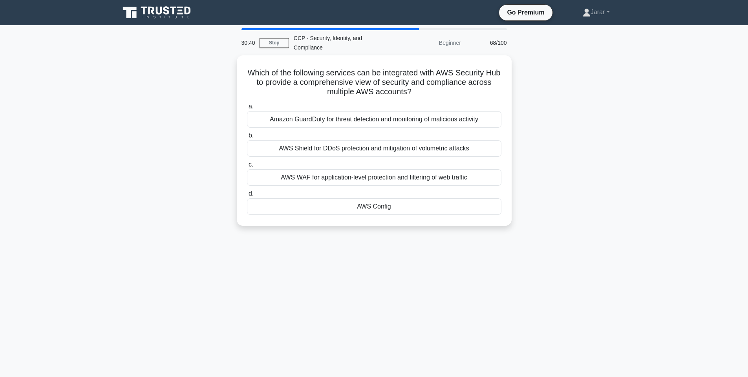
click at [124, 50] on div "30:40 Stop CCP - Security, Identity, and Compliance Beginner 68/100 Which of th…" at bounding box center [374, 224] width 518 height 393
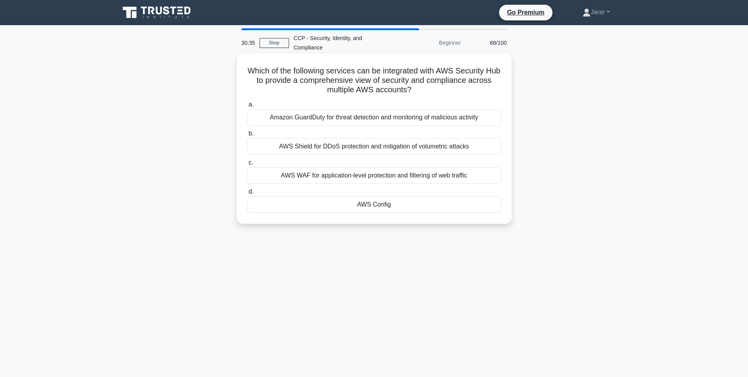
drag, startPoint x: 239, startPoint y: 66, endPoint x: 412, endPoint y: 207, distance: 222.8
click at [412, 207] on div "Which of the following services can be integrated with AWS Security Hub to prov…" at bounding box center [374, 138] width 275 height 170
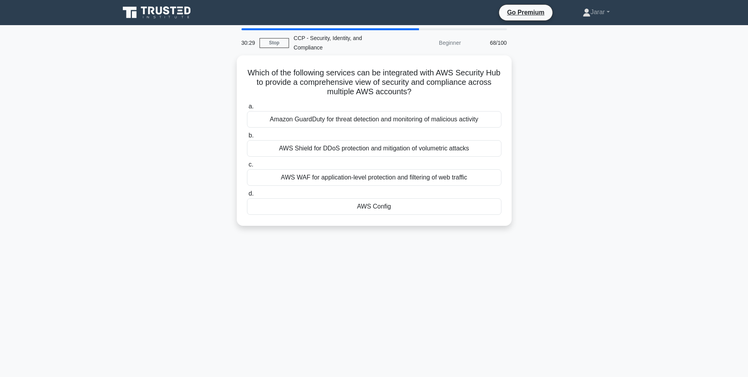
click at [599, 157] on div "Which of the following services can be integrated with AWS Security Hub to prov…" at bounding box center [374, 145] width 518 height 180
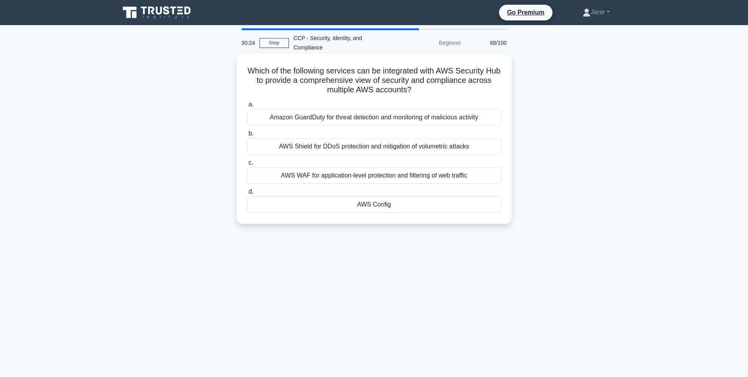
click at [432, 119] on div "Amazon GuardDuty for threat detection and monitoring of malicious activity" at bounding box center [374, 117] width 255 height 16
click at [247, 107] on input "a. Amazon GuardDuty for threat detection and monitoring of malicious activity" at bounding box center [247, 104] width 0 height 5
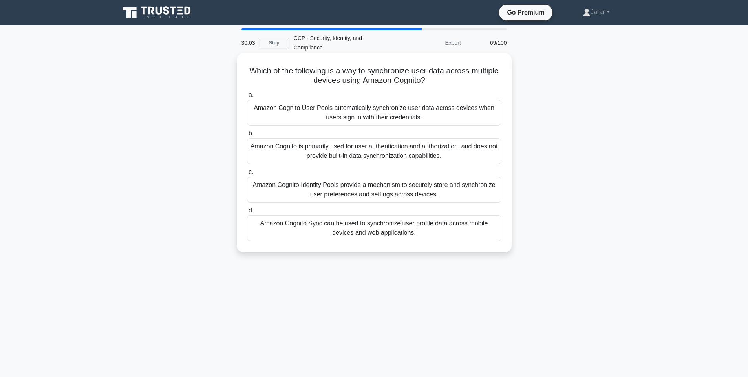
drag, startPoint x: 240, startPoint y: 63, endPoint x: 423, endPoint y: 240, distance: 254.7
click at [423, 240] on div "Which of the following is a way to synchronize user data across multiple device…" at bounding box center [374, 153] width 269 height 192
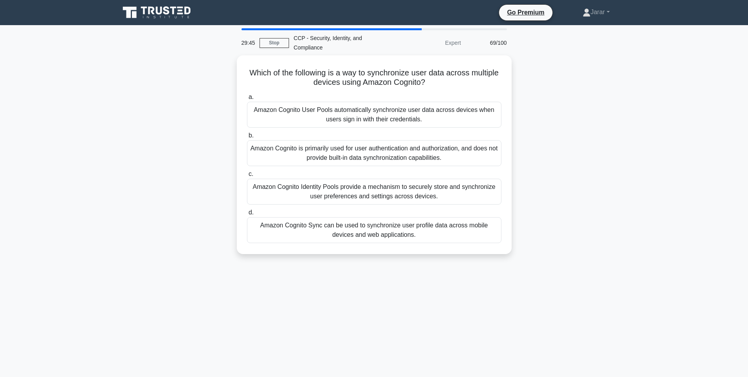
click at [588, 121] on div "Which of the following is a way to synchronize user data across multiple device…" at bounding box center [374, 159] width 518 height 208
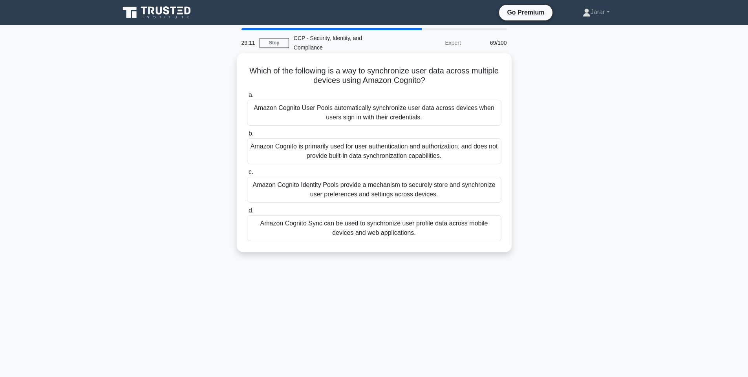
click at [356, 234] on div "Amazon Cognito Sync can be used to synchronize user profile data across mobile …" at bounding box center [374, 228] width 255 height 26
click at [247, 213] on input "d. Amazon Cognito Sync can be used to synchronize user profile data across mobi…" at bounding box center [247, 210] width 0 height 5
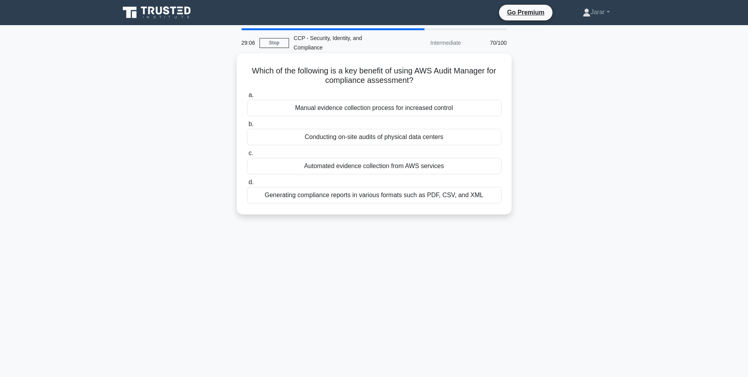
drag, startPoint x: 417, startPoint y: 79, endPoint x: 237, endPoint y: 69, distance: 180.2
click at [237, 69] on div "Which of the following is a key benefit of using AWS Audit Manager for complian…" at bounding box center [374, 133] width 275 height 161
click at [342, 168] on div "Automated evidence collection from AWS services" at bounding box center [374, 166] width 255 height 16
click at [247, 156] on input "c. Automated evidence collection from AWS services" at bounding box center [247, 153] width 0 height 5
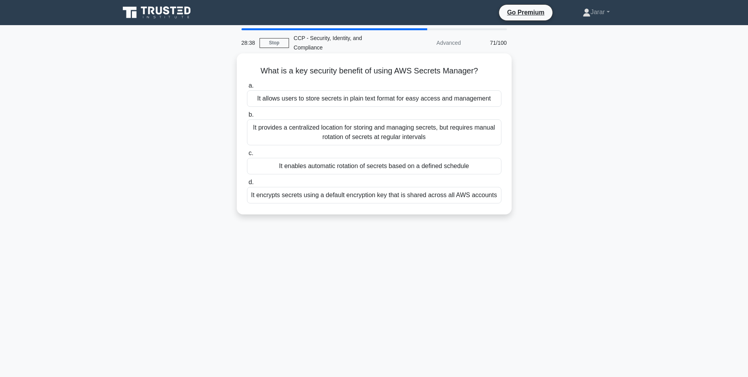
drag, startPoint x: 255, startPoint y: 64, endPoint x: 505, endPoint y: 197, distance: 284.3
click at [505, 197] on div "What is a key security benefit of using AWS Secrets Manager? .spinner_0XTQ{tran…" at bounding box center [374, 134] width 269 height 155
click at [402, 166] on div "It enables automatic rotation of secrets based on a defined schedule" at bounding box center [374, 166] width 255 height 16
click at [247, 156] on input "c. It enables automatic rotation of secrets based on a defined schedule" at bounding box center [247, 153] width 0 height 5
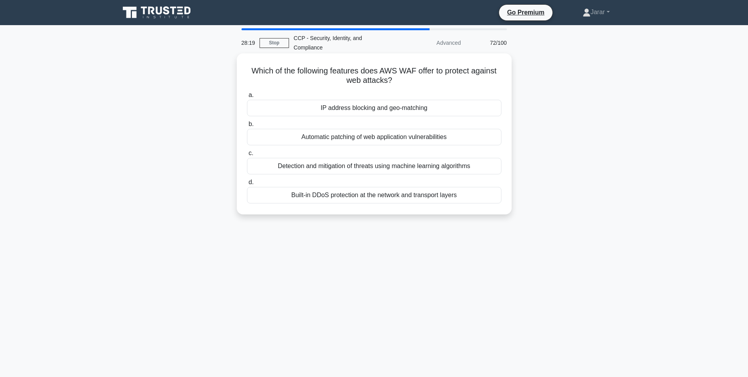
drag, startPoint x: 245, startPoint y: 64, endPoint x: 483, endPoint y: 198, distance: 272.4
click at [483, 198] on div "Which of the following features does AWS WAF offer to protect against web attac…" at bounding box center [374, 134] width 269 height 155
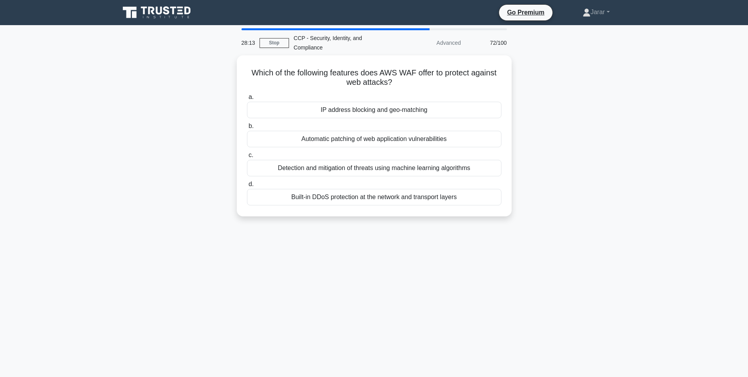
click at [609, 150] on div "Which of the following features does AWS WAF offer to protect against web attac…" at bounding box center [374, 140] width 518 height 170
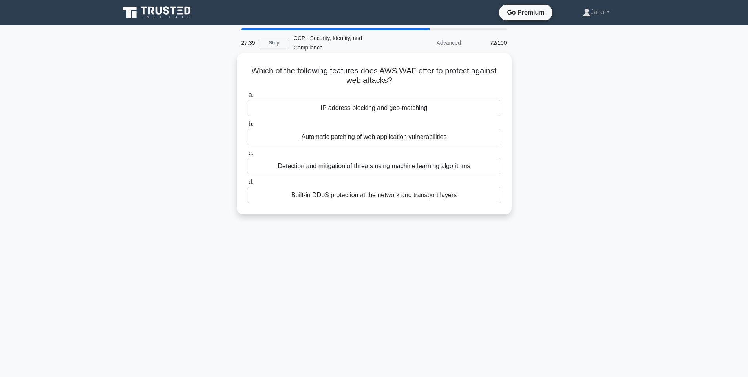
click at [355, 104] on div "IP address blocking and geo-matching" at bounding box center [374, 108] width 255 height 16
click at [247, 98] on input "a. IP address blocking and geo-matching" at bounding box center [247, 95] width 0 height 5
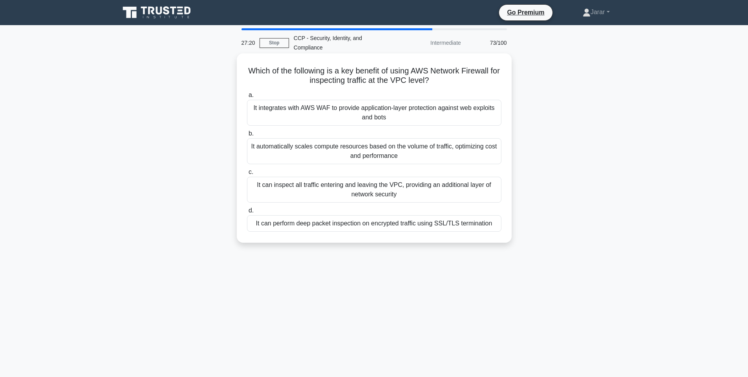
drag, startPoint x: 246, startPoint y: 64, endPoint x: 499, endPoint y: 227, distance: 300.6
click at [499, 227] on div "Which of the following is a key benefit of using AWS Network Firewall for inspe…" at bounding box center [374, 148] width 269 height 183
click at [411, 189] on div "It can inspect all traffic entering and leaving the VPC, providing an additiona…" at bounding box center [374, 190] width 255 height 26
click at [247, 175] on input "c. It can inspect all traffic entering and leaving the VPC, providing an additi…" at bounding box center [247, 172] width 0 height 5
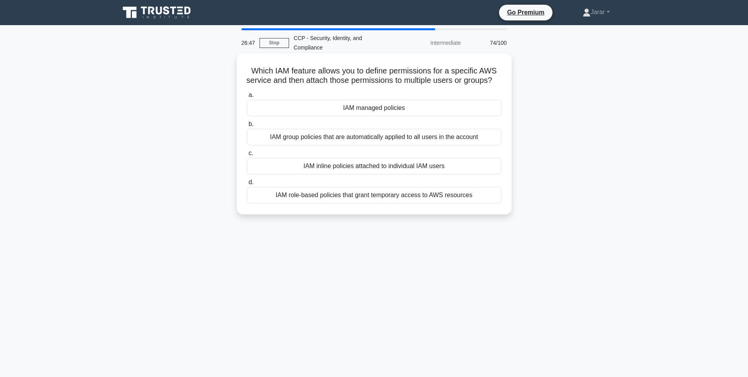
drag, startPoint x: 247, startPoint y: 67, endPoint x: 489, endPoint y: 208, distance: 279.3
click at [489, 208] on div "Which IAM feature allows you to define permissions for a specific AWS service a…" at bounding box center [374, 134] width 269 height 155
click at [371, 116] on div "IAM managed policies" at bounding box center [374, 108] width 255 height 16
click at [247, 98] on input "a. IAM managed policies" at bounding box center [247, 95] width 0 height 5
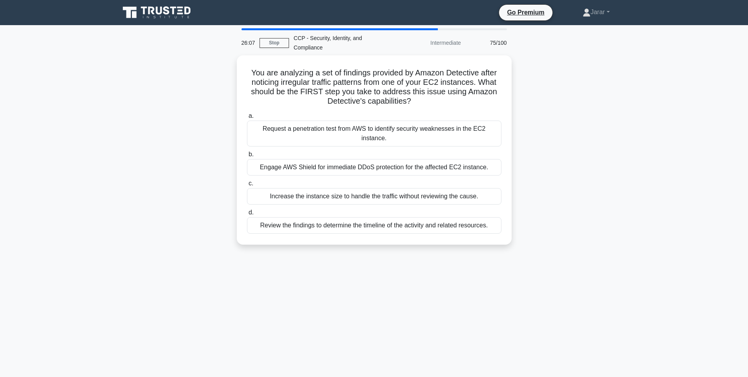
drag, startPoint x: 251, startPoint y: 70, endPoint x: 540, endPoint y: 233, distance: 332.6
click at [540, 233] on div "You are analyzing a set of findings provided by Amazon Detective after noticing…" at bounding box center [374, 154] width 518 height 199
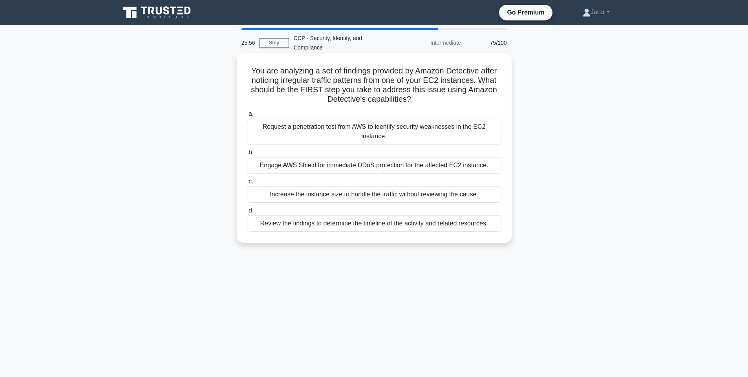
click at [368, 224] on div "Review the findings to determine the timeline of the activity and related resou…" at bounding box center [374, 223] width 255 height 16
click at [247, 213] on input "d. Review the findings to determine the timeline of the activity and related re…" at bounding box center [247, 210] width 0 height 5
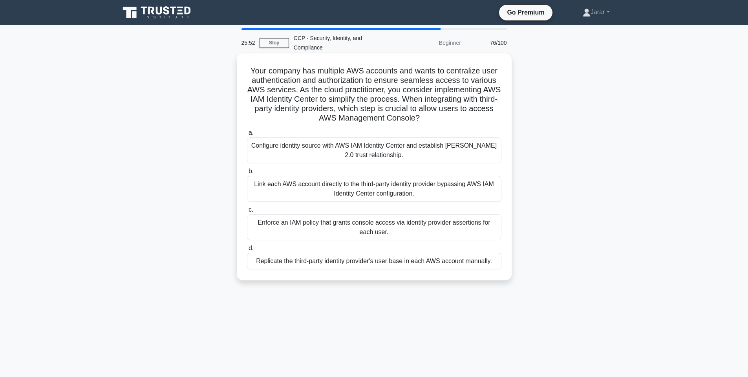
drag, startPoint x: 246, startPoint y: 66, endPoint x: 500, endPoint y: 266, distance: 323.0
click at [500, 266] on div "Your company has multiple AWS accounts and wants to centralize user authenticat…" at bounding box center [374, 167] width 269 height 221
click at [595, 154] on div "Your company has multiple AWS accounts and wants to centralize user authenticat…" at bounding box center [374, 173] width 518 height 236
click at [398, 147] on div "Configure identity source with AWS IAM Identity Center and establish SAML 2.0 t…" at bounding box center [374, 150] width 255 height 26
click at [247, 135] on input "a. Configure identity source with AWS IAM Identity Center and establish SAML 2.…" at bounding box center [247, 132] width 0 height 5
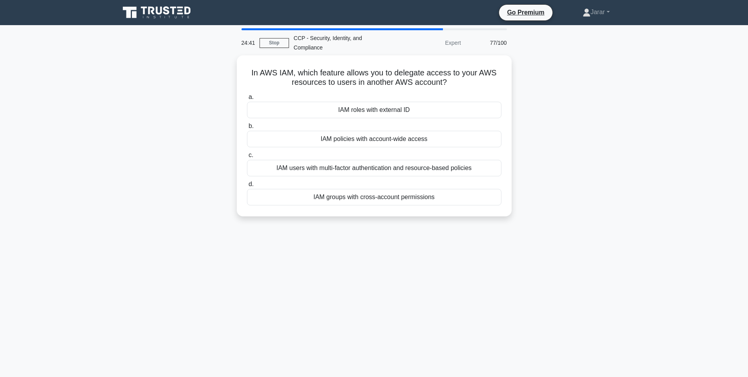
drag, startPoint x: 246, startPoint y: 67, endPoint x: 533, endPoint y: 224, distance: 327.1
click at [533, 224] on div "In AWS IAM, which feature allows you to delegate access to your AWS resources t…" at bounding box center [374, 140] width 518 height 170
click at [588, 143] on div "In AWS IAM, which feature allows you to delegate access to your AWS resources t…" at bounding box center [374, 140] width 518 height 170
click at [395, 106] on div "IAM roles with external ID" at bounding box center [374, 108] width 255 height 16
click at [247, 98] on input "a. IAM roles with external ID" at bounding box center [247, 95] width 0 height 5
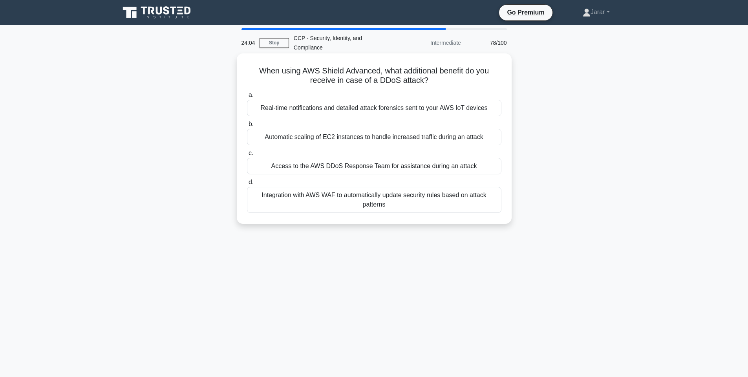
click at [359, 166] on div "Access to the AWS DDoS Response Team for assistance during an attack" at bounding box center [374, 166] width 255 height 16
click at [247, 156] on input "c. Access to the AWS DDoS Response Team for assistance during an attack" at bounding box center [247, 153] width 0 height 5
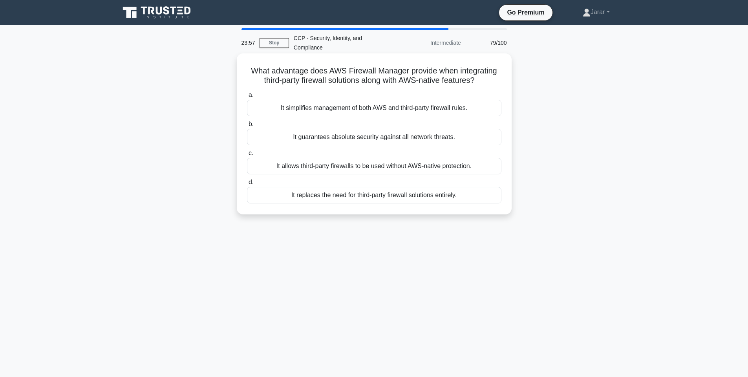
drag, startPoint x: 246, startPoint y: 66, endPoint x: 471, endPoint y: 196, distance: 260.2
click at [471, 196] on div "What advantage does AWS Firewall Manager provide when integrating third-party f…" at bounding box center [374, 134] width 269 height 155
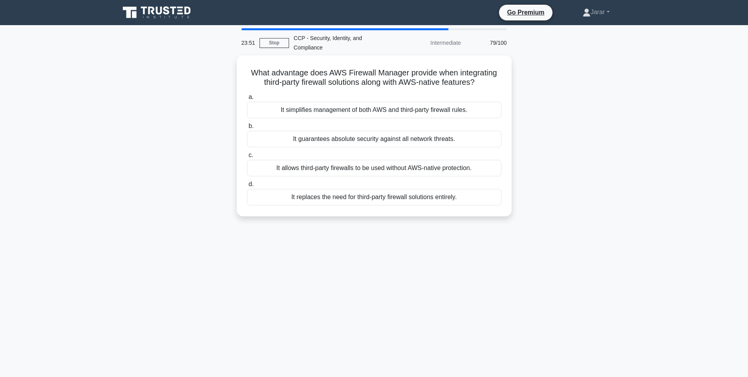
click at [611, 125] on div "What advantage does AWS Firewall Manager provide when integrating third-party f…" at bounding box center [374, 140] width 518 height 170
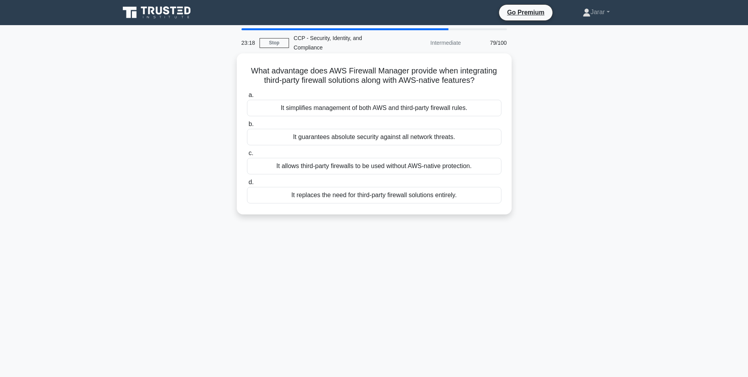
click at [344, 109] on div "It simplifies management of both AWS and third-party firewall rules." at bounding box center [374, 108] width 255 height 16
click at [247, 98] on input "a. It simplifies management of both AWS and third-party firewall rules." at bounding box center [247, 95] width 0 height 5
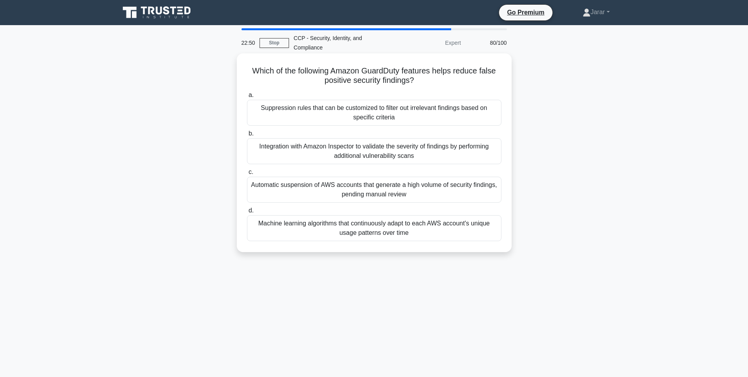
drag, startPoint x: 249, startPoint y: 68, endPoint x: 431, endPoint y: 235, distance: 247.4
click at [431, 235] on div "Which of the following Amazon GuardDuty features helps reduce false positive se…" at bounding box center [374, 153] width 269 height 192
click at [406, 228] on div "Machine learning algorithms that continuously adapt to each AWS account's uniqu…" at bounding box center [374, 228] width 255 height 26
click at [247, 213] on input "d. Machine learning algorithms that continuously adapt to each AWS account's un…" at bounding box center [247, 210] width 0 height 5
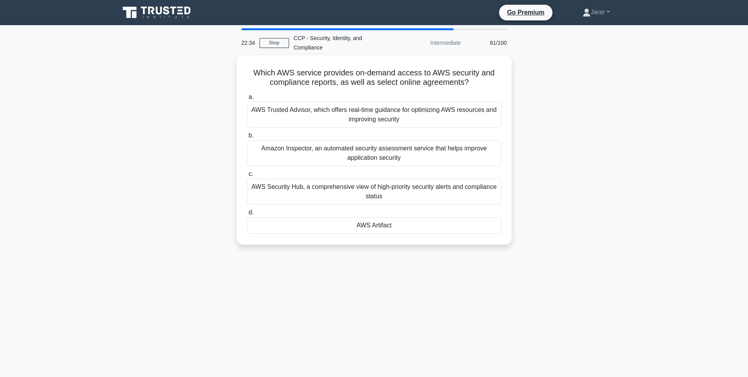
drag, startPoint x: 256, startPoint y: 65, endPoint x: 480, endPoint y: 252, distance: 291.7
click at [480, 252] on div "Which AWS service provides on-demand access to AWS security and compliance repo…" at bounding box center [374, 154] width 518 height 199
click at [428, 261] on div "22:32 Stop CCP - Security, Identity, and Compliance Intermediate 81/100 Which A…" at bounding box center [374, 224] width 518 height 393
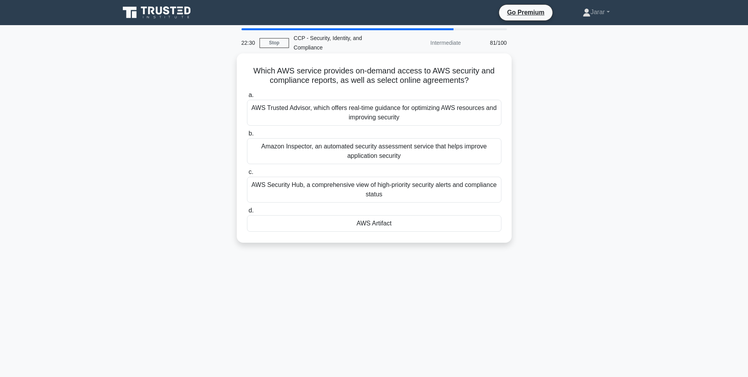
click at [401, 220] on div "AWS Artifact" at bounding box center [374, 223] width 255 height 16
click at [247, 213] on input "d. AWS Artifact" at bounding box center [247, 210] width 0 height 5
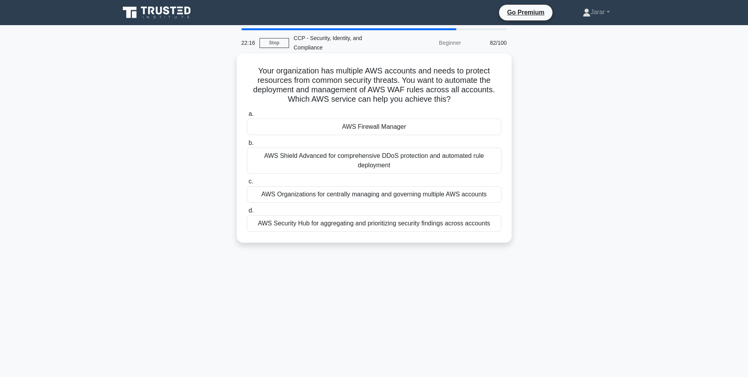
drag, startPoint x: 253, startPoint y: 67, endPoint x: 503, endPoint y: 235, distance: 301.6
click at [503, 235] on div "Your organization has multiple AWS accounts and needs to protect resources from…" at bounding box center [374, 148] width 269 height 183
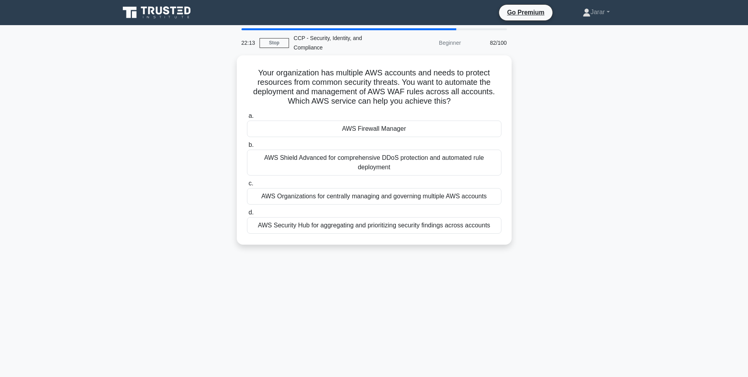
click at [550, 120] on div "Your organization has multiple AWS accounts and needs to protect resources from…" at bounding box center [374, 154] width 518 height 199
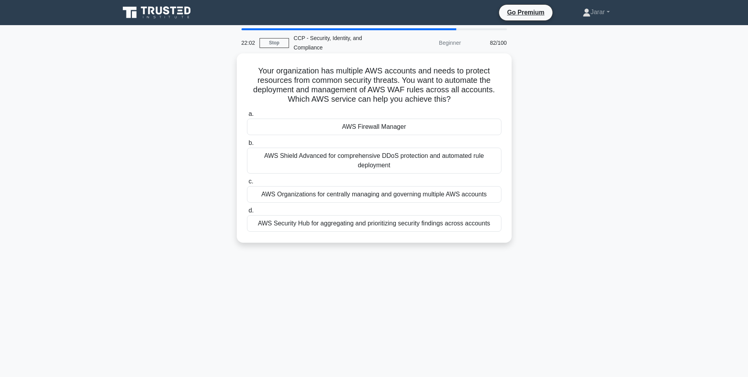
click at [359, 132] on div "AWS Firewall Manager" at bounding box center [374, 127] width 255 height 16
click at [247, 117] on input "a. AWS Firewall Manager" at bounding box center [247, 114] width 0 height 5
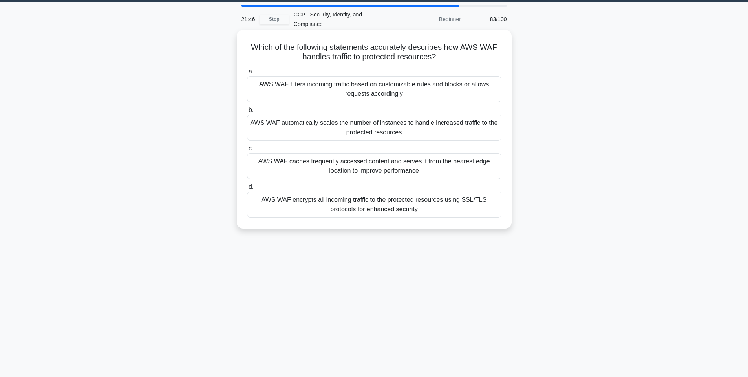
scroll to position [18, 0]
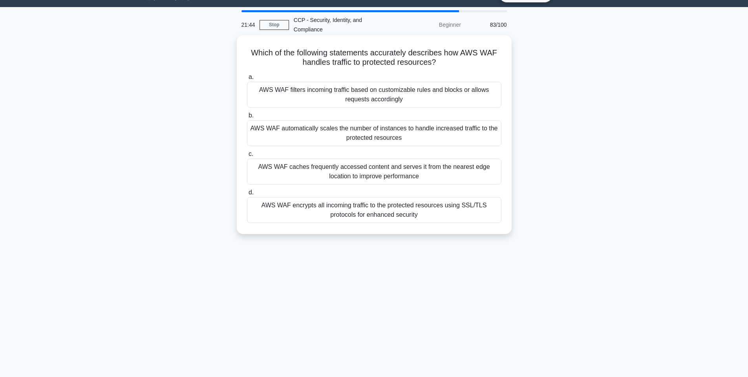
click at [331, 91] on div "AWS WAF filters incoming traffic based on customizable rules and blocks or allo…" at bounding box center [374, 95] width 255 height 26
click at [247, 80] on input "a. AWS WAF filters incoming traffic based on customizable rules and blocks or a…" at bounding box center [247, 77] width 0 height 5
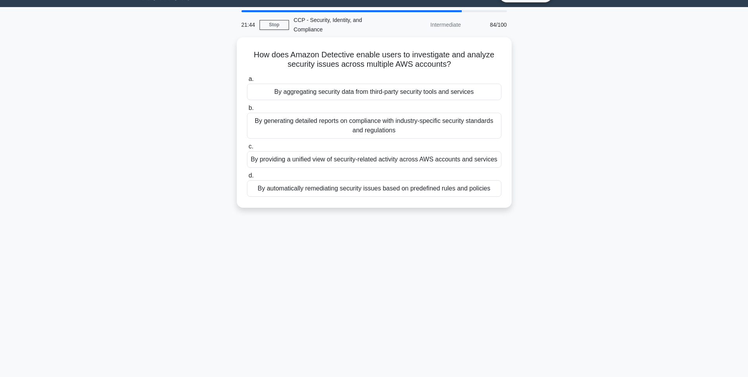
scroll to position [0, 0]
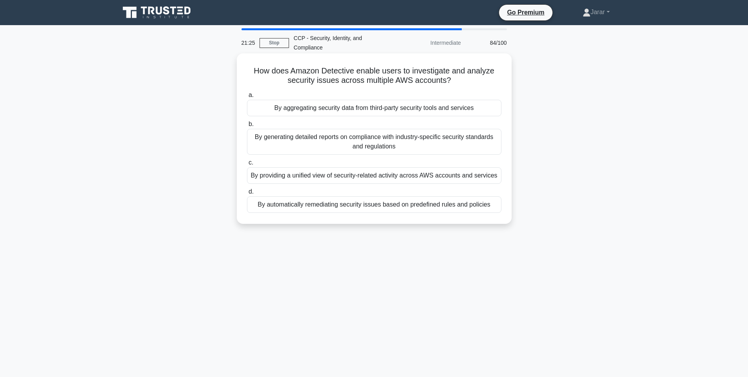
drag, startPoint x: 253, startPoint y: 68, endPoint x: 492, endPoint y: 202, distance: 274.7
click at [492, 202] on div "How does Amazon Detective enable users to investigate and analyze security issu…" at bounding box center [374, 139] width 269 height 164
click at [391, 169] on div "By providing a unified view of security-related activity across AWS accounts an…" at bounding box center [374, 175] width 255 height 16
click at [247, 165] on input "c. By providing a unified view of security-related activity across AWS accounts…" at bounding box center [247, 162] width 0 height 5
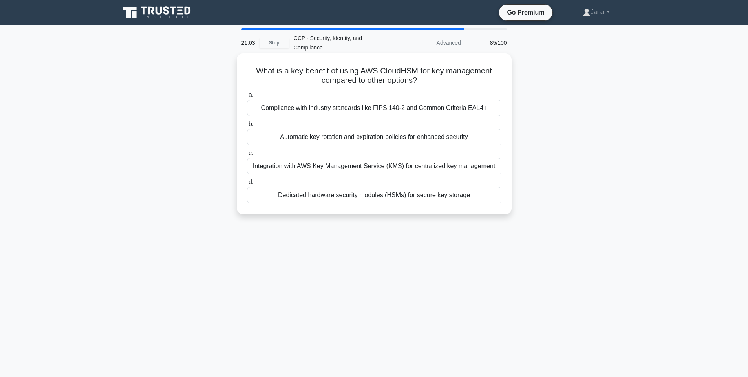
click at [323, 198] on div "Dedicated hardware security modules (HSMs) for secure key storage" at bounding box center [374, 195] width 255 height 16
click at [247, 185] on input "d. Dedicated hardware security modules (HSMs) for secure key storage" at bounding box center [247, 182] width 0 height 5
drag, startPoint x: 256, startPoint y: 68, endPoint x: 480, endPoint y: 200, distance: 260.2
click at [480, 200] on div "What is the role of machine learning in Amazon Detective's analysis process? .s…" at bounding box center [374, 134] width 269 height 155
click at [366, 195] on div "To identify anomalous behavior and aid in root cause analysis" at bounding box center [374, 195] width 255 height 16
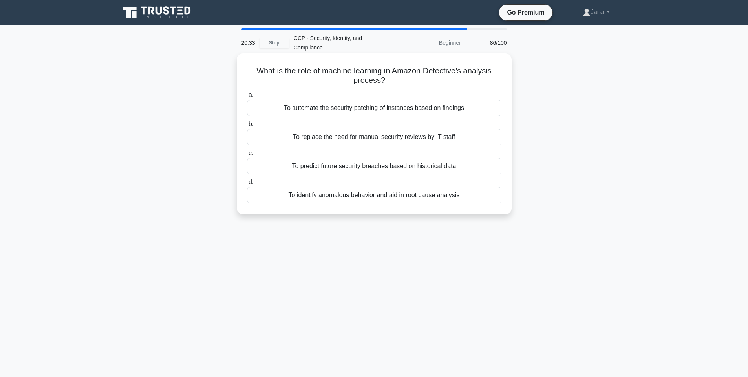
click at [247, 185] on input "d. To identify anomalous behavior and aid in root cause analysis" at bounding box center [247, 182] width 0 height 5
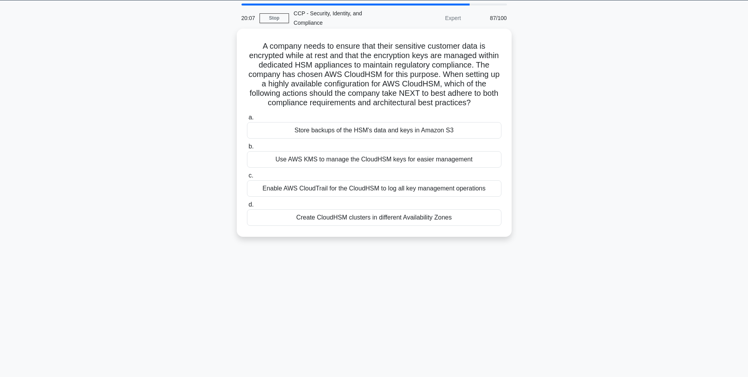
scroll to position [47, 0]
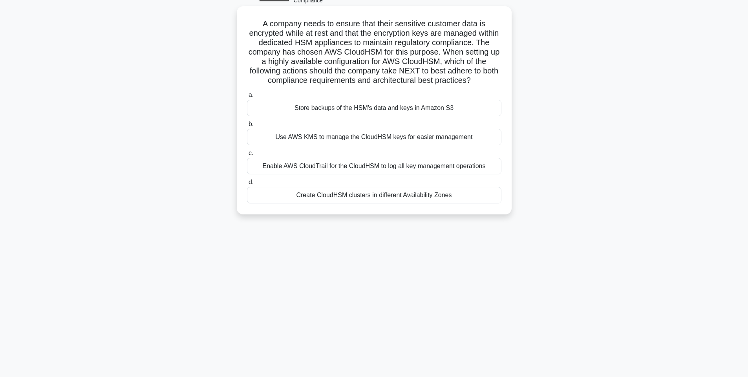
drag, startPoint x: 249, startPoint y: 22, endPoint x: 487, endPoint y: 194, distance: 292.6
click at [487, 194] on div "A company needs to ensure that their sensitive customer data is encrypted while…" at bounding box center [374, 110] width 269 height 202
click at [414, 194] on div "Create CloudHSM clusters in different Availability Zones" at bounding box center [374, 195] width 255 height 16
click at [247, 185] on input "d. Create CloudHSM clusters in different Availability Zones" at bounding box center [247, 182] width 0 height 5
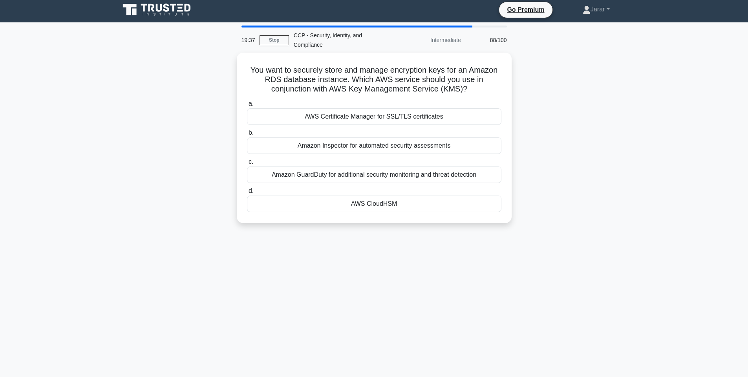
scroll to position [0, 0]
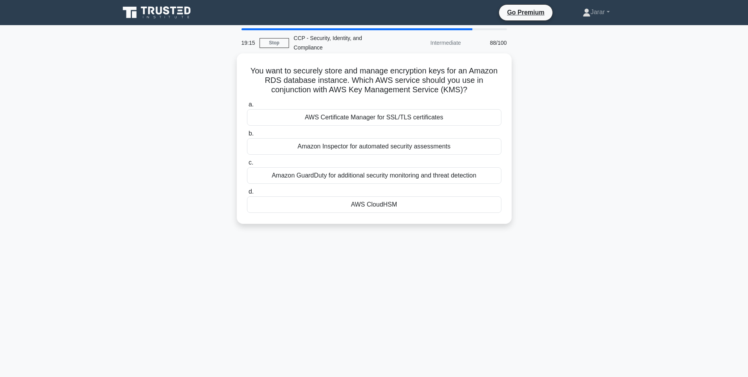
drag, startPoint x: 242, startPoint y: 67, endPoint x: 451, endPoint y: 205, distance: 250.9
click at [451, 205] on div "You want to securely store and manage encryption keys for an Amazon RDS databas…" at bounding box center [374, 139] width 269 height 164
click at [372, 210] on div "AWS CloudHSM" at bounding box center [374, 204] width 255 height 16
click at [247, 194] on input "d. AWS CloudHSM" at bounding box center [247, 191] width 0 height 5
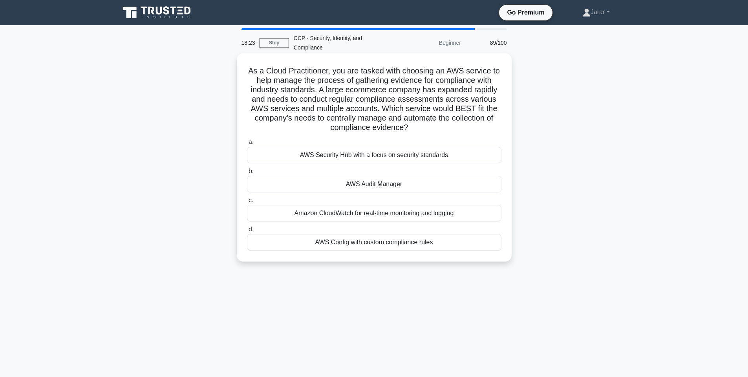
drag, startPoint x: 244, startPoint y: 69, endPoint x: 476, endPoint y: 247, distance: 292.6
click at [476, 247] on div "As a Cloud Practitioner, you are tasked with choosing an AWS service to help ma…" at bounding box center [374, 158] width 269 height 202
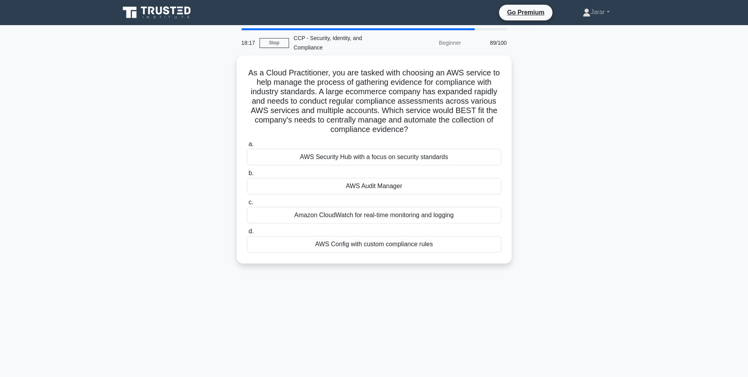
click at [617, 156] on div "As a Cloud Practitioner, you are tasked with choosing an AWS service to help ma…" at bounding box center [374, 164] width 518 height 218
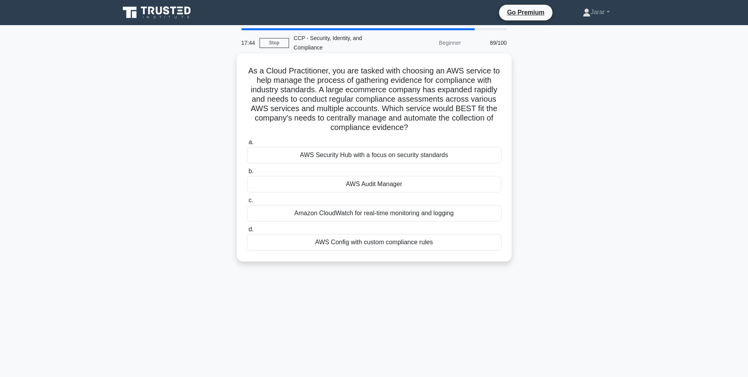
click at [392, 181] on div "AWS Audit Manager" at bounding box center [374, 184] width 255 height 16
click at [247, 174] on input "b. AWS Audit Manager" at bounding box center [247, 171] width 0 height 5
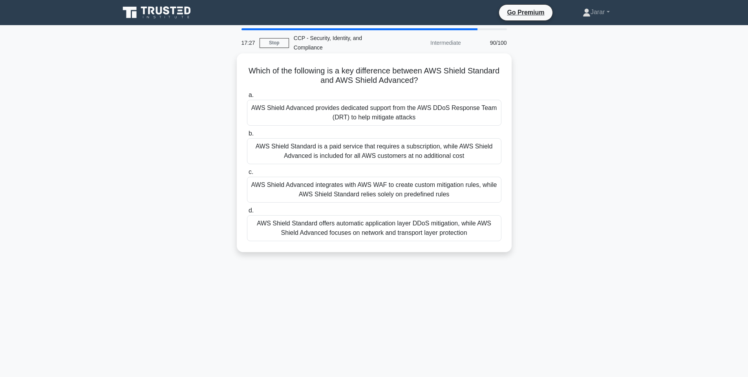
click at [378, 108] on div "AWS Shield Advanced provides dedicated support from the AWS DDoS Response Team …" at bounding box center [374, 113] width 255 height 26
click at [247, 98] on input "a. AWS Shield Advanced provides dedicated support from the AWS DDoS Response Te…" at bounding box center [247, 95] width 0 height 5
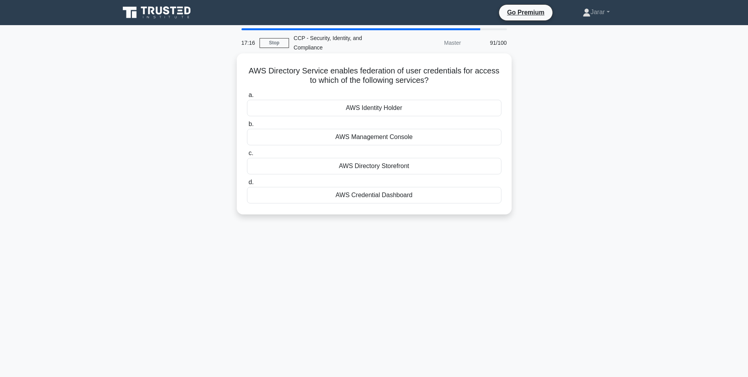
drag, startPoint x: 246, startPoint y: 72, endPoint x: 471, endPoint y: 203, distance: 260.6
click at [471, 203] on div "AWS Directory Service enables federation of user credentials for access to whic…" at bounding box center [374, 134] width 269 height 155
click at [601, 106] on div "AWS Directory Service enables federation of user credentials for access to whic…" at bounding box center [374, 140] width 518 height 170
click at [430, 129] on div "AWS Management Console" at bounding box center [374, 137] width 255 height 16
click at [247, 127] on input "b. AWS Management Console" at bounding box center [247, 124] width 0 height 5
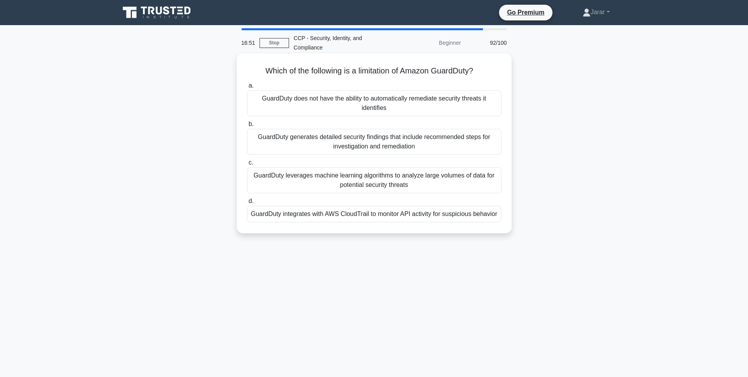
drag, startPoint x: 260, startPoint y: 69, endPoint x: 502, endPoint y: 214, distance: 282.7
click at [502, 214] on div "Which of the following is a limitation of Amazon GuardDuty? .spinner_0XTQ{trans…" at bounding box center [374, 144] width 269 height 174
click at [616, 171] on div "Which of the following is a limitation of Amazon GuardDuty? .spinner_0XTQ{trans…" at bounding box center [374, 149] width 518 height 189
click at [430, 101] on div "GuardDuty does not have the ability to automatically remediate security threats…" at bounding box center [374, 103] width 255 height 26
click at [247, 88] on input "a. GuardDuty does not have the ability to automatically remediate security thre…" at bounding box center [247, 85] width 0 height 5
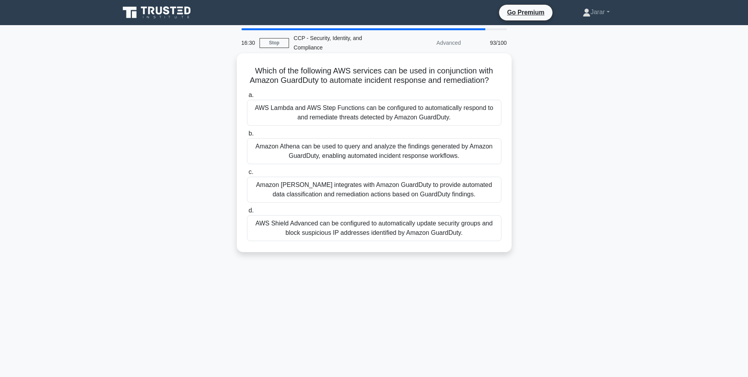
drag, startPoint x: 249, startPoint y: 66, endPoint x: 504, endPoint y: 245, distance: 311.7
click at [504, 245] on div "Which of the following AWS services can be used in conjunction with Amazon Guar…" at bounding box center [374, 153] width 269 height 192
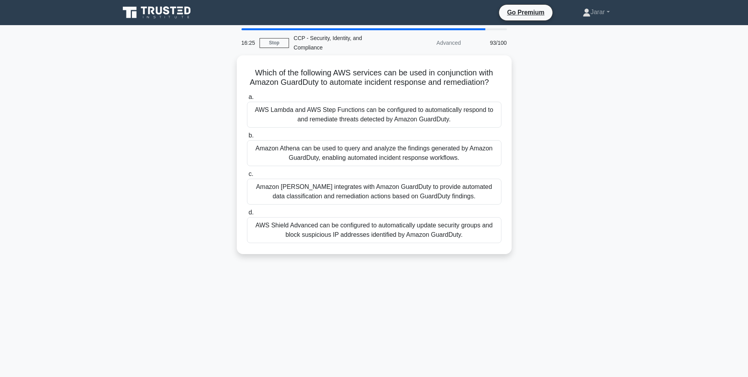
click at [600, 157] on div "Which of the following AWS services can be used in conjunction with Amazon Guar…" at bounding box center [374, 159] width 518 height 208
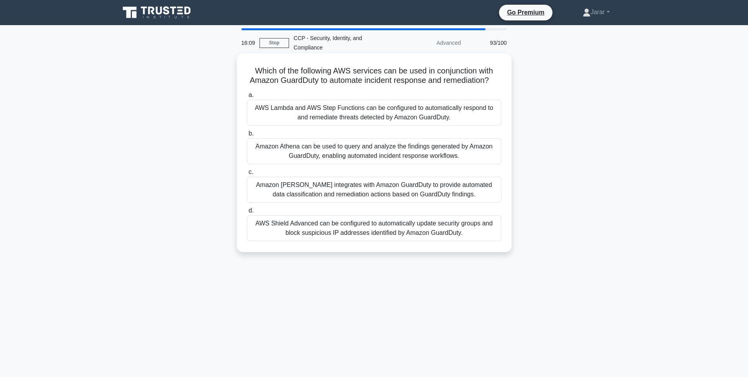
click at [379, 110] on div "AWS Lambda and AWS Step Functions can be configured to automatically respond to…" at bounding box center [374, 113] width 255 height 26
click at [247, 98] on input "a. AWS Lambda and AWS Step Functions can be configured to automatically respond…" at bounding box center [247, 95] width 0 height 5
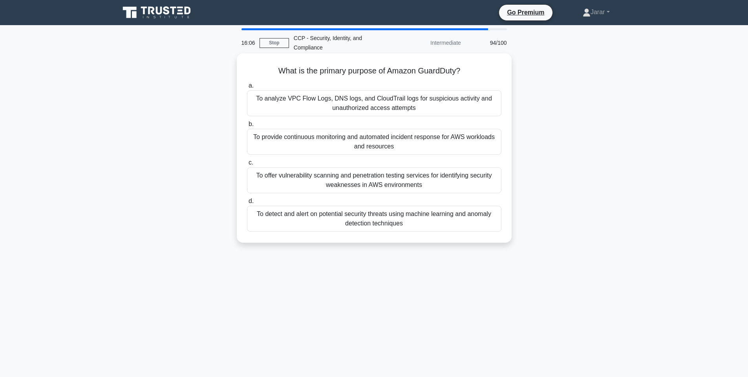
drag, startPoint x: 270, startPoint y: 66, endPoint x: 433, endPoint y: 222, distance: 226.1
click at [433, 222] on div "What is the primary purpose of Amazon GuardDuty? .spinner_0XTQ{transform-origin…" at bounding box center [374, 148] width 269 height 183
click at [600, 134] on div "What is the primary purpose of Amazon GuardDuty? .spinner_0XTQ{transform-origin…" at bounding box center [374, 154] width 518 height 199
click at [410, 108] on div "To analyze VPC Flow Logs, DNS logs, and CloudTrail logs for suspicious activity…" at bounding box center [374, 103] width 255 height 26
click at [247, 88] on input "a. To analyze VPC Flow Logs, DNS logs, and CloudTrail logs for suspicious activ…" at bounding box center [247, 85] width 0 height 5
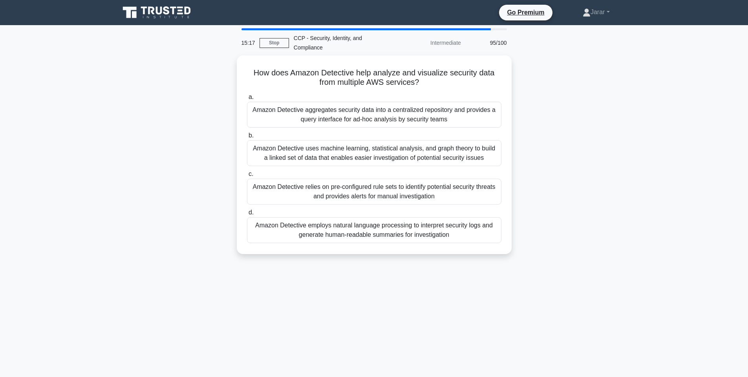
drag, startPoint x: 247, startPoint y: 67, endPoint x: 458, endPoint y: 259, distance: 285.6
click at [458, 259] on div "How does Amazon Detective help analyze and visualize security data from multipl…" at bounding box center [374, 159] width 518 height 208
click at [582, 163] on div "How does Amazon Detective help analyze and visualize security data from multipl…" at bounding box center [374, 159] width 518 height 208
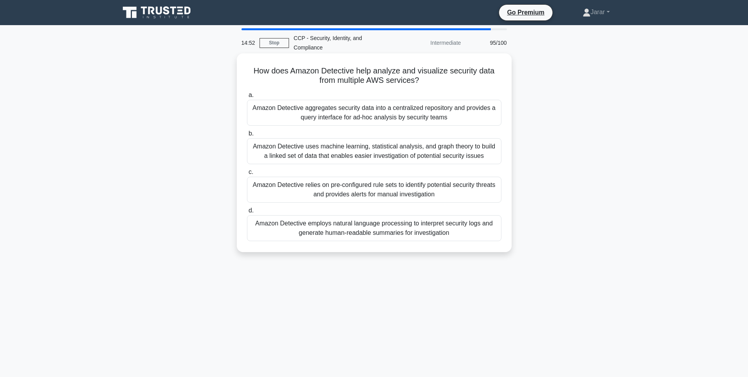
click at [365, 147] on div "Amazon Detective uses machine learning, statistical analysis, and graph theory …" at bounding box center [374, 151] width 255 height 26
click at [247, 136] on input "b. Amazon Detective uses machine learning, statistical analysis, and graph theo…" at bounding box center [247, 133] width 0 height 5
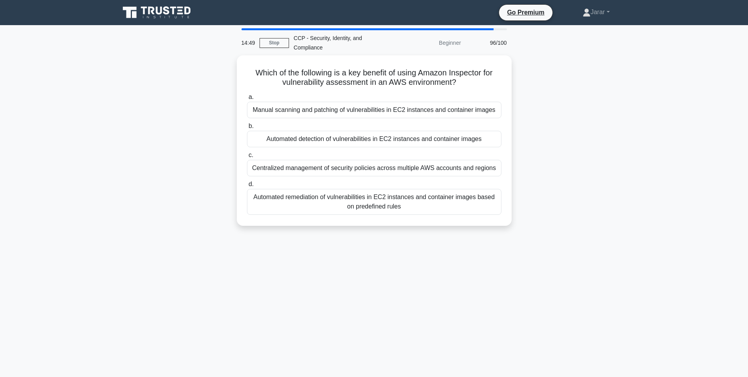
drag, startPoint x: 252, startPoint y: 69, endPoint x: 475, endPoint y: 228, distance: 273.8
click at [475, 228] on div "Which of the following is a key benefit of using Amazon Inspector for vulnerabi…" at bounding box center [374, 145] width 518 height 180
click at [619, 164] on div "Which of the following is a key benefit of using Amazon Inspector for vulnerabi…" at bounding box center [374, 145] width 518 height 180
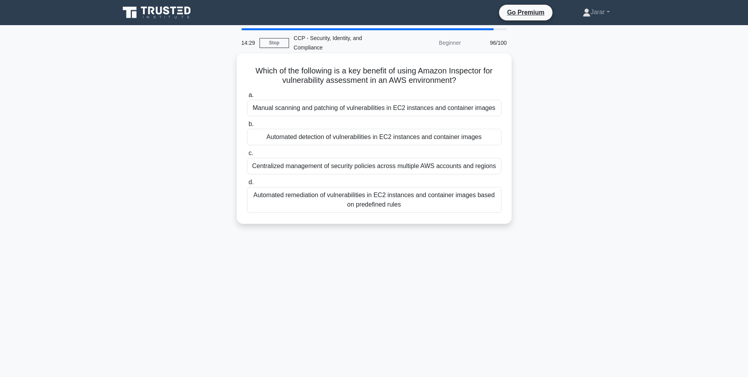
click at [368, 134] on div "Automated detection of vulnerabilities in EC2 instances and container images" at bounding box center [374, 137] width 255 height 16
click at [247, 127] on input "b. Automated detection of vulnerabilities in EC2 instances and container images" at bounding box center [247, 124] width 0 height 5
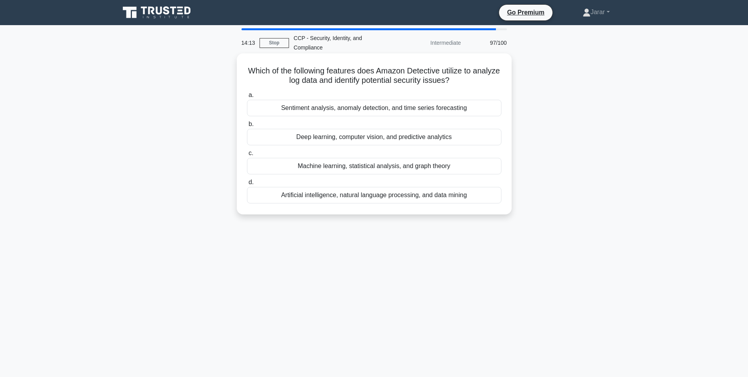
click at [310, 163] on div "Machine learning, statistical analysis, and graph theory" at bounding box center [374, 166] width 255 height 16
click at [247, 156] on input "c. Machine learning, statistical analysis, and graph theory" at bounding box center [247, 153] width 0 height 5
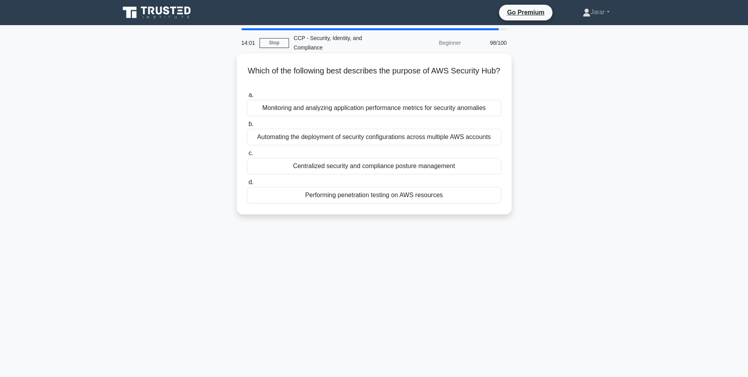
click at [292, 170] on div "Centralized security and compliance posture management" at bounding box center [374, 166] width 255 height 16
click at [247, 156] on input "c. Centralized security and compliance posture management" at bounding box center [247, 153] width 0 height 5
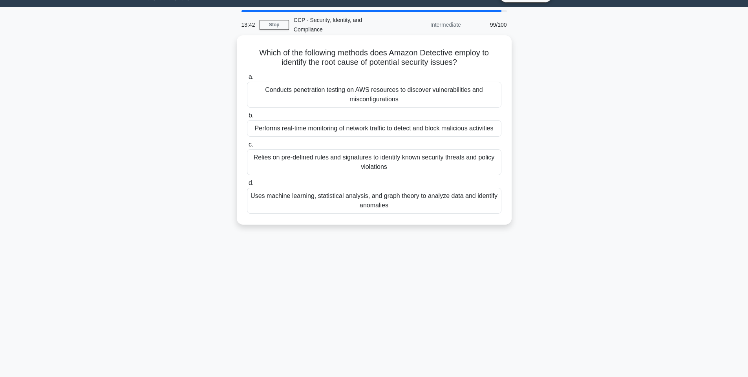
scroll to position [22, 0]
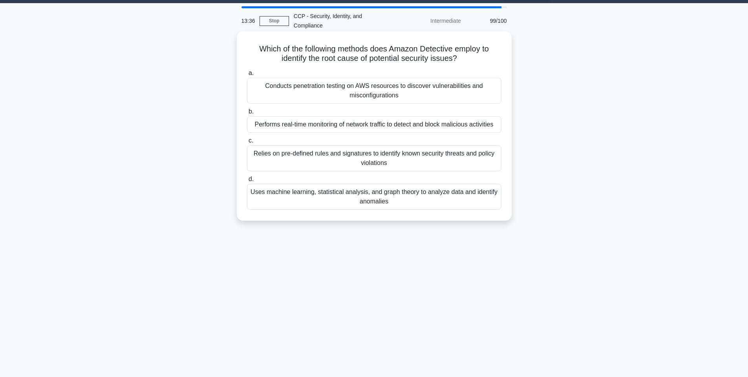
drag, startPoint x: 256, startPoint y: 48, endPoint x: 402, endPoint y: 201, distance: 212.0
click at [402, 201] on div "Which of the following methods does Amazon Detective employ to identify the roo…" at bounding box center [374, 126] width 269 height 183
click at [632, 171] on div "Which of the following methods does Amazon Detective employ to identify the roo…" at bounding box center [374, 132] width 518 height 199
click at [375, 204] on div "Uses machine learning, statistical analysis, and graph theory to analyze data a…" at bounding box center [374, 197] width 255 height 26
click at [247, 182] on input "d. Uses machine learning, statistical analysis, and graph theory to analyze dat…" at bounding box center [247, 179] width 0 height 5
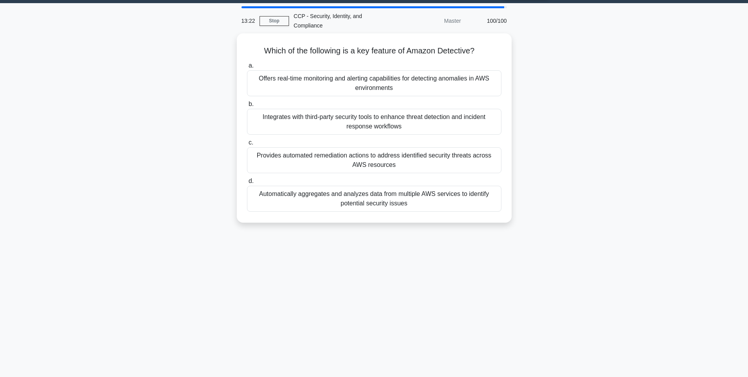
scroll to position [0, 0]
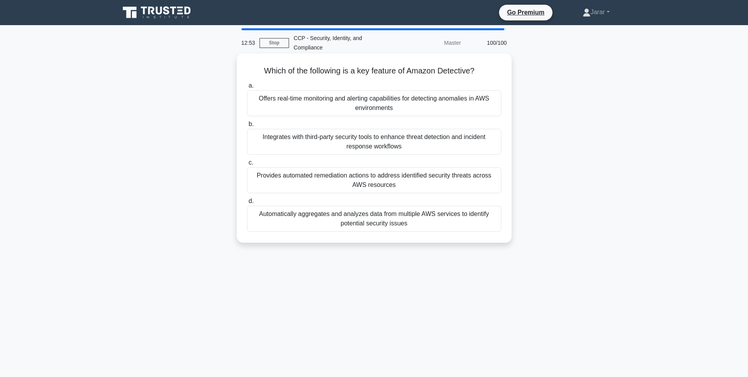
click at [375, 221] on div "Automatically aggregates and analyzes data from multiple AWS services to identi…" at bounding box center [374, 219] width 255 height 26
click at [247, 204] on input "d. Automatically aggregates and analyzes data from multiple AWS services to ide…" at bounding box center [247, 201] width 0 height 5
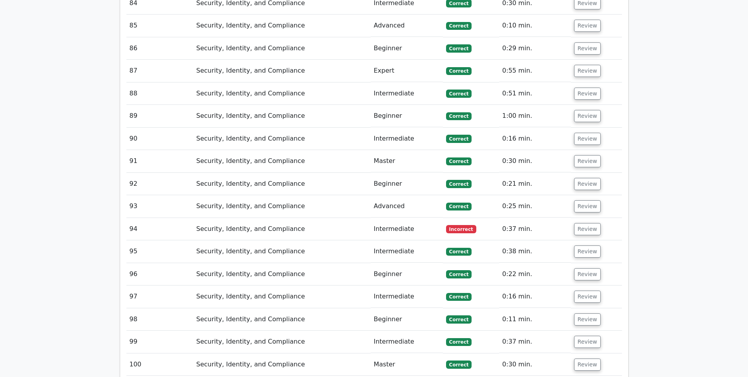
scroll to position [2845, 0]
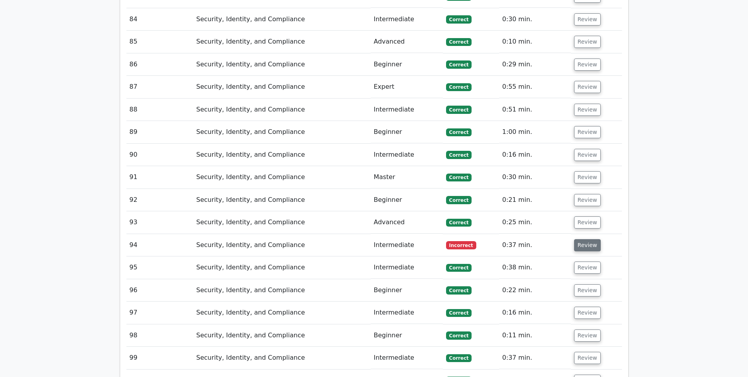
click at [579, 239] on button "Review" at bounding box center [587, 245] width 27 height 12
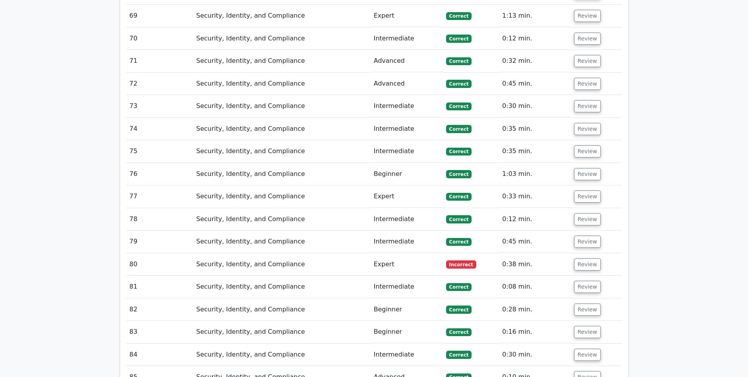
scroll to position [2503, 0]
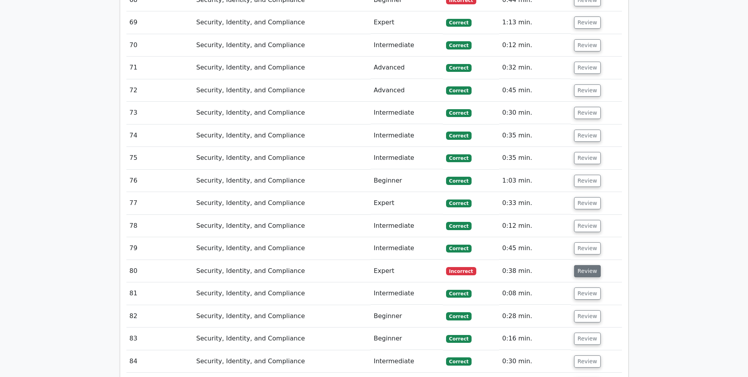
click at [580, 265] on button "Review" at bounding box center [587, 271] width 27 height 12
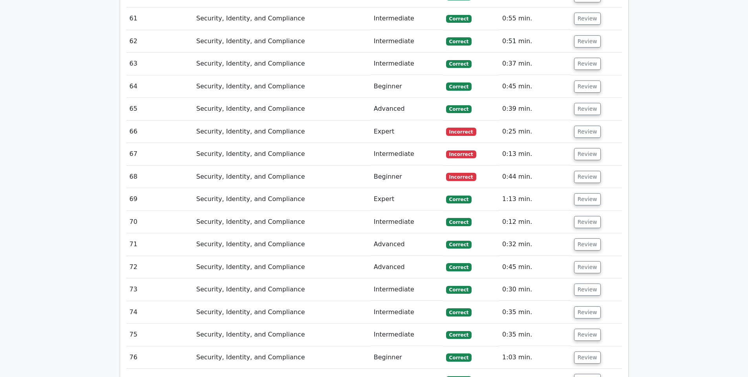
scroll to position [2315, 0]
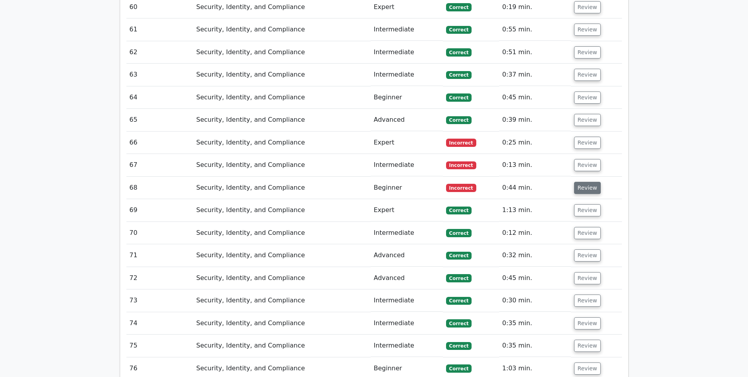
click at [587, 182] on button "Review" at bounding box center [587, 188] width 27 height 12
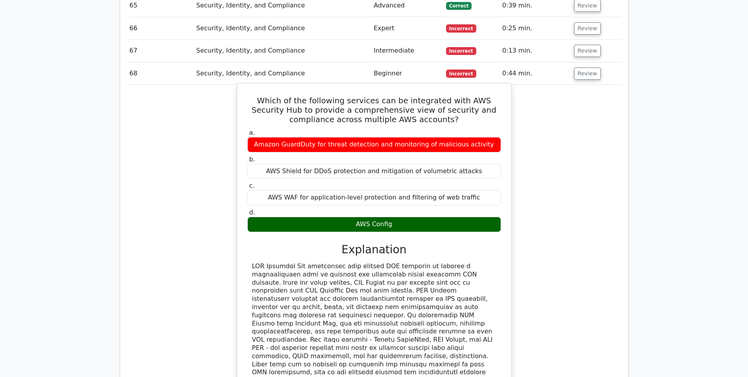
scroll to position [2289, 0]
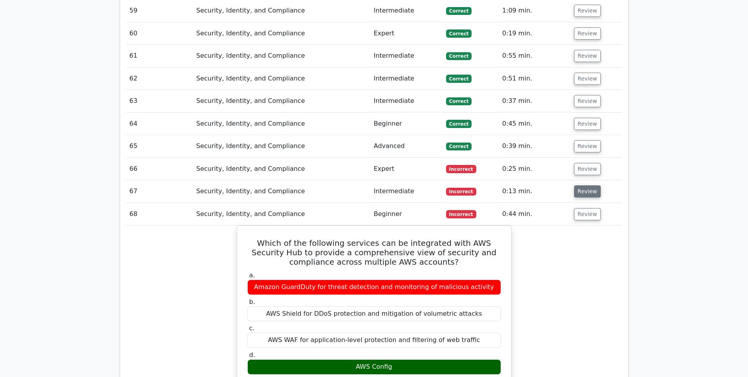
click at [588, 185] on button "Review" at bounding box center [587, 191] width 27 height 12
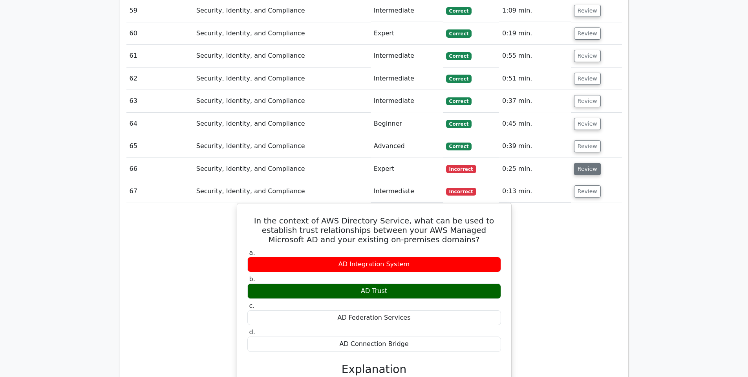
click at [577, 163] on button "Review" at bounding box center [587, 169] width 27 height 12
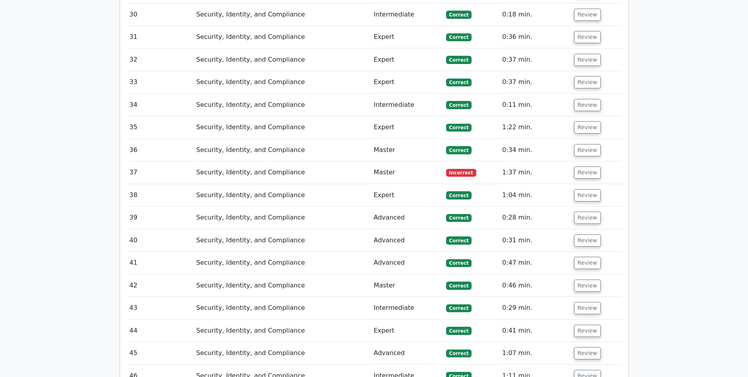
scroll to position [1625, 0]
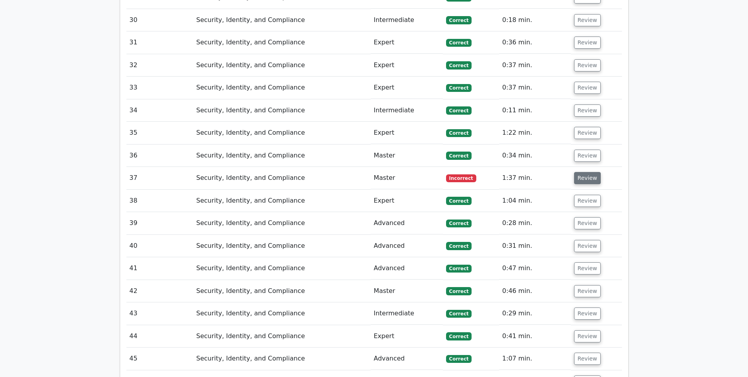
click at [584, 172] on button "Review" at bounding box center [587, 178] width 27 height 12
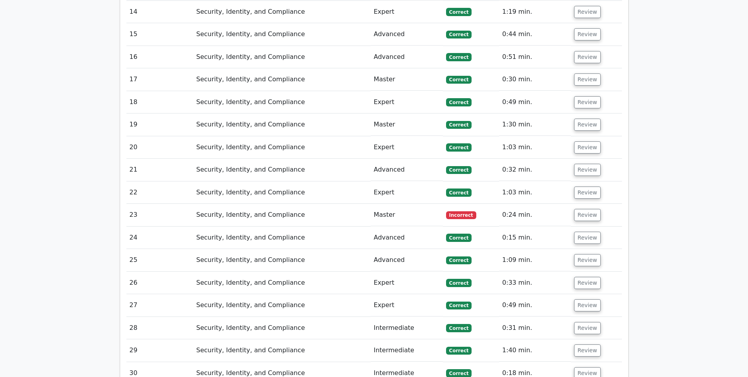
scroll to position [1265, 0]
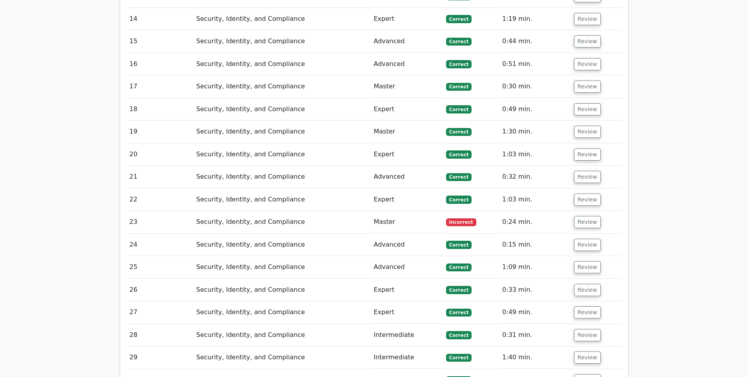
click at [588, 211] on td "Review" at bounding box center [596, 222] width 51 height 22
click at [584, 216] on button "Review" at bounding box center [587, 222] width 27 height 12
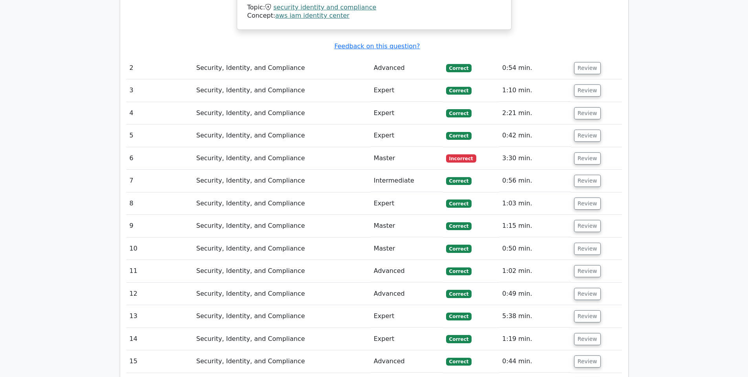
scroll to position [950, 0]
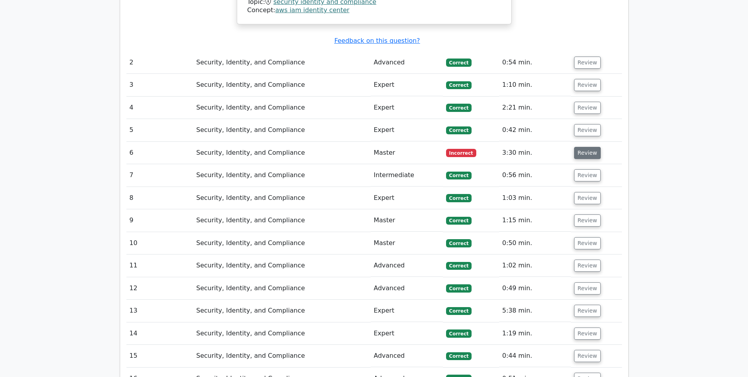
click at [590, 147] on button "Review" at bounding box center [587, 153] width 27 height 12
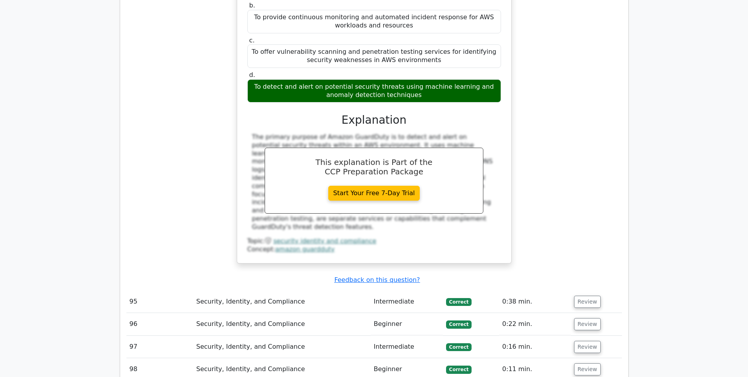
scroll to position [5736, 0]
